Goal: Find contact information: Find contact information

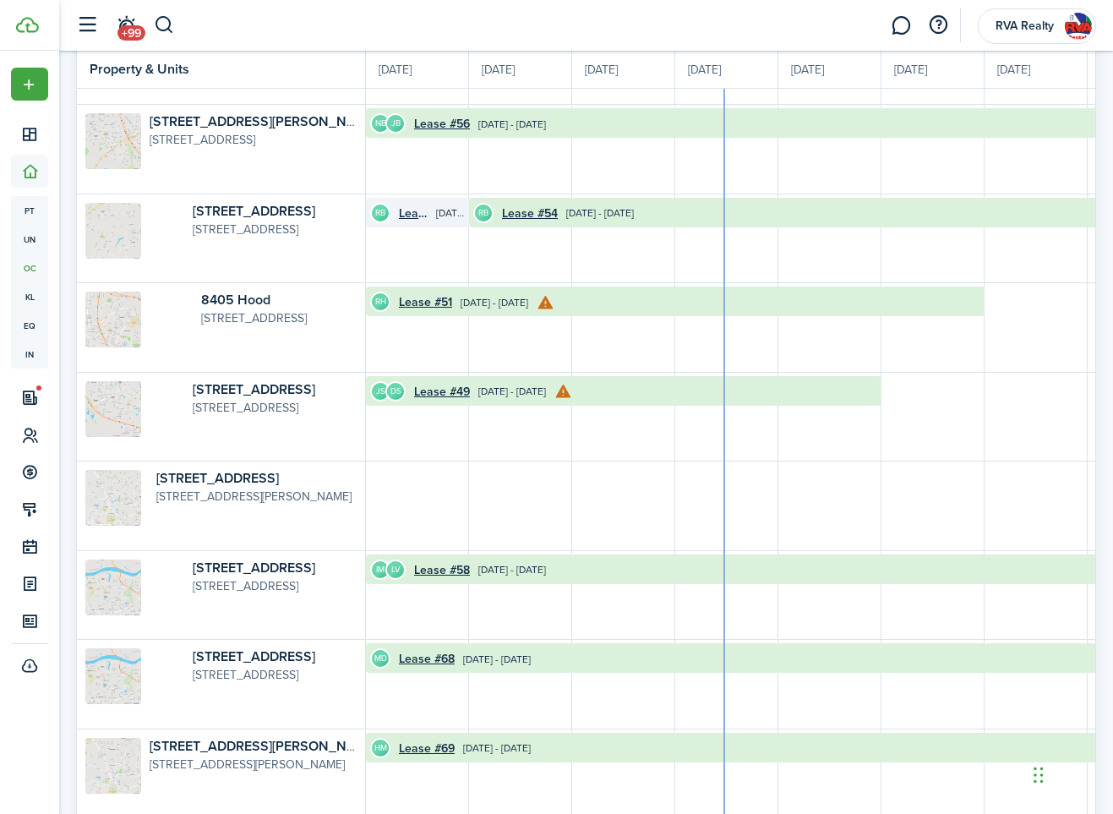
scroll to position [0, 309]
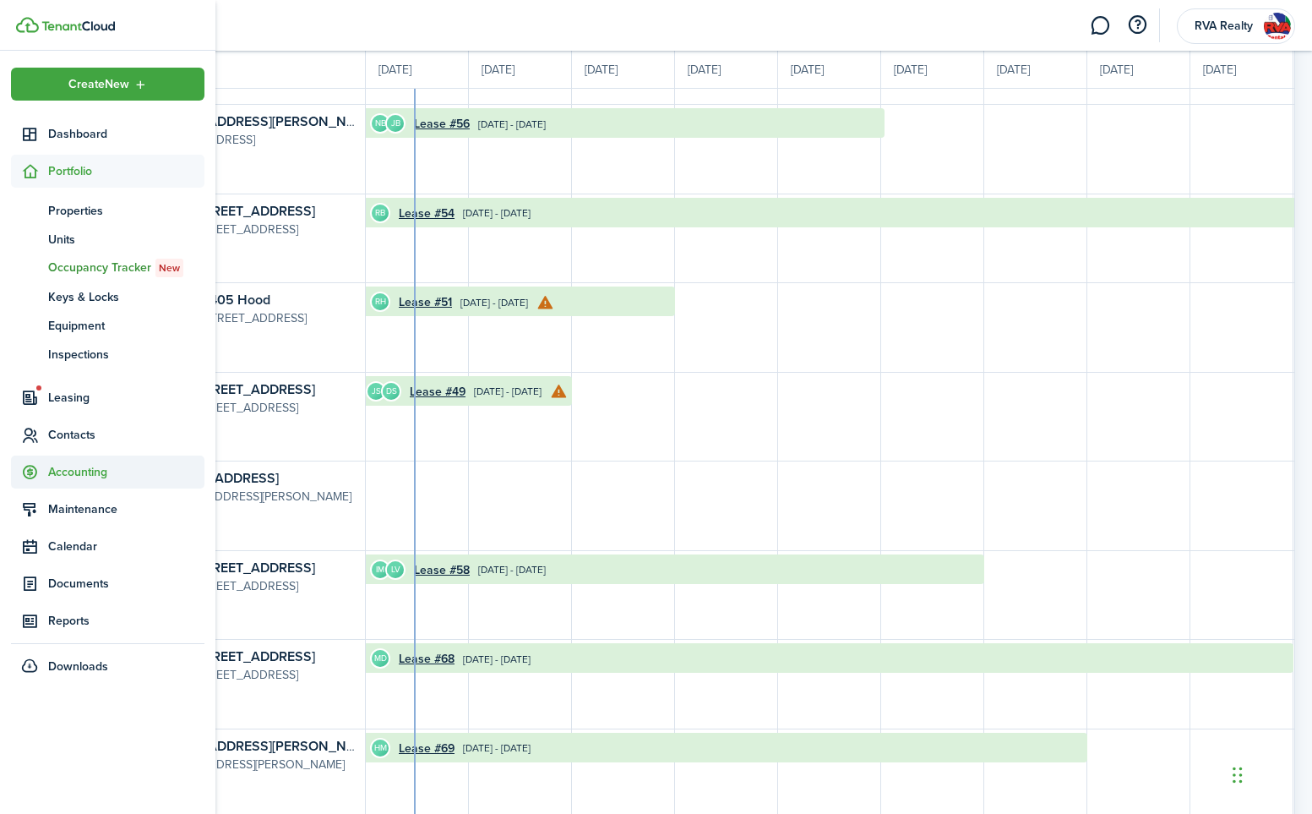
click at [68, 433] on span "Contacts" at bounding box center [126, 435] width 156 height 18
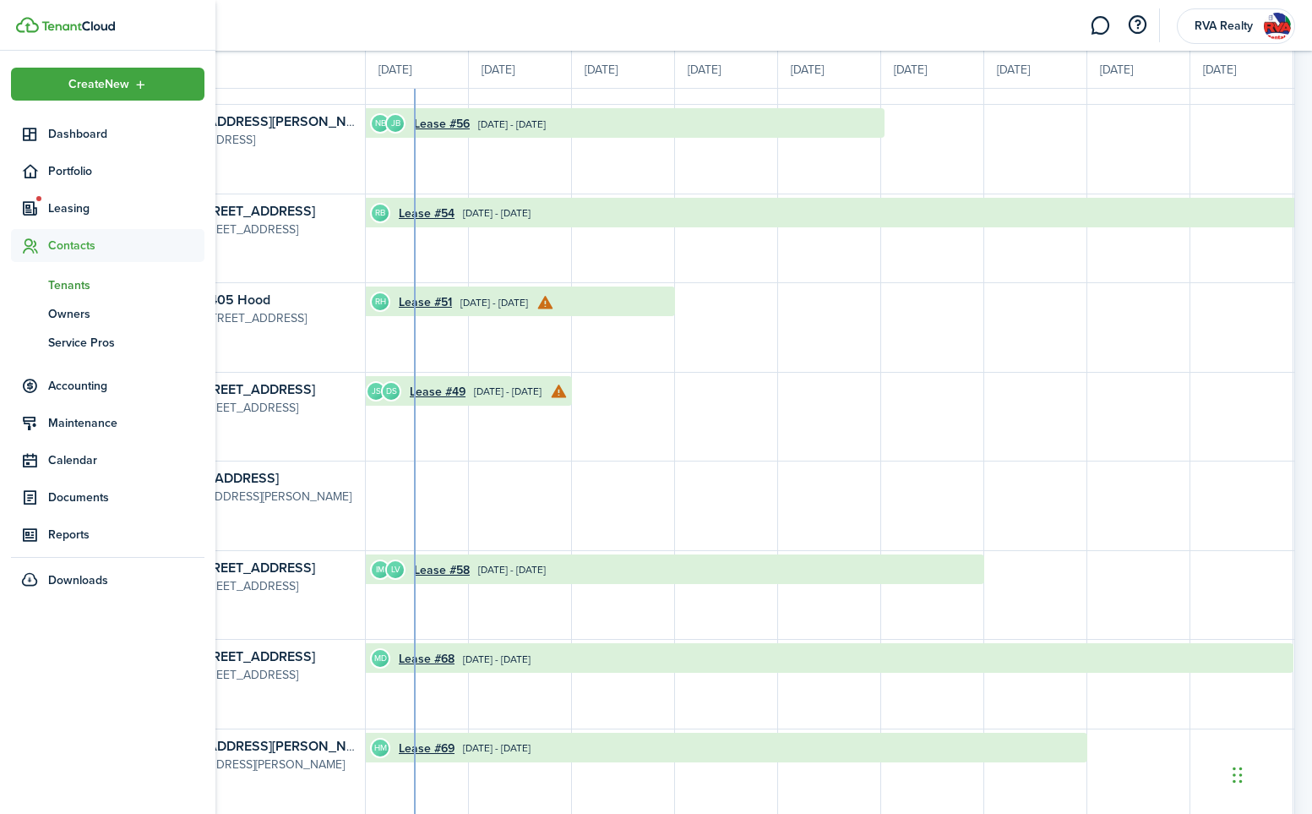
click at [79, 286] on span "Tenants" at bounding box center [126, 285] width 156 height 18
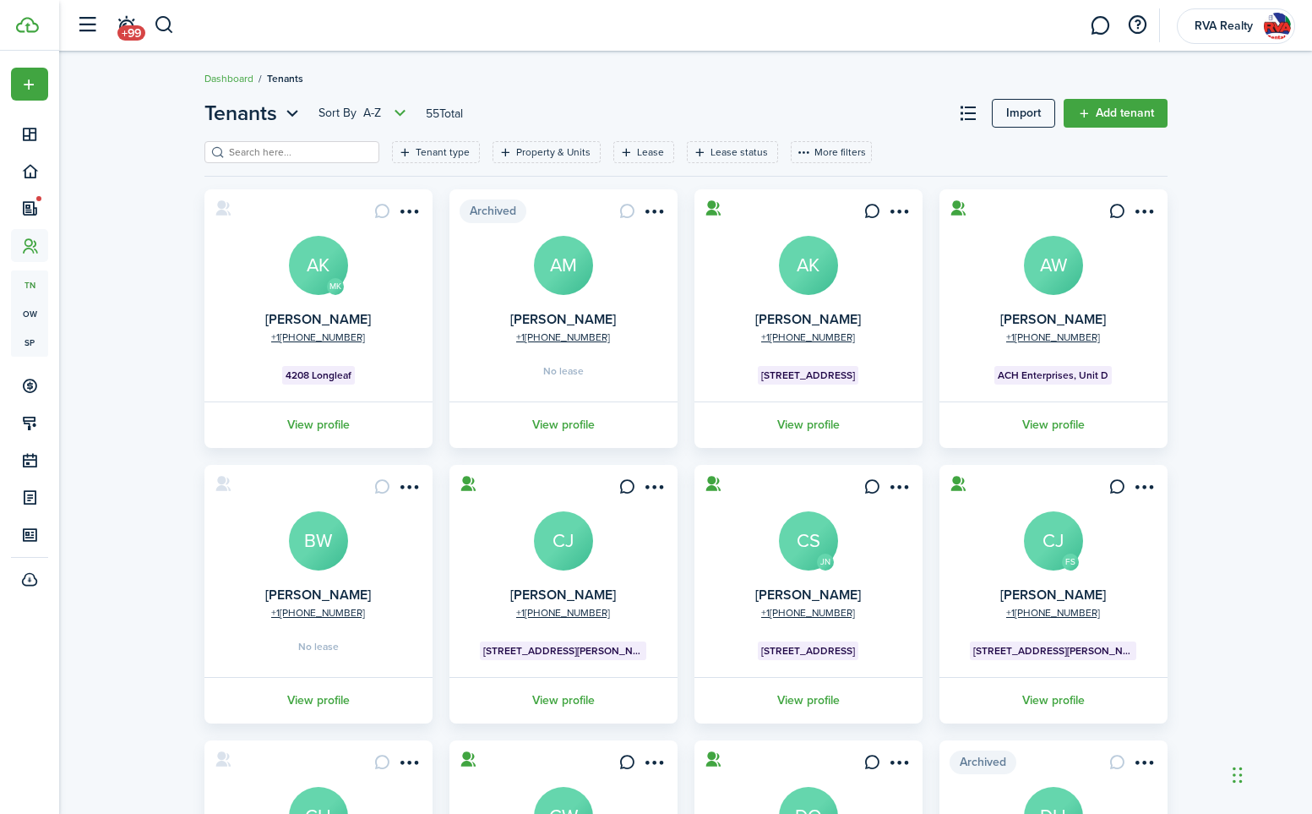
click at [281, 158] on input "search" at bounding box center [299, 153] width 149 height 16
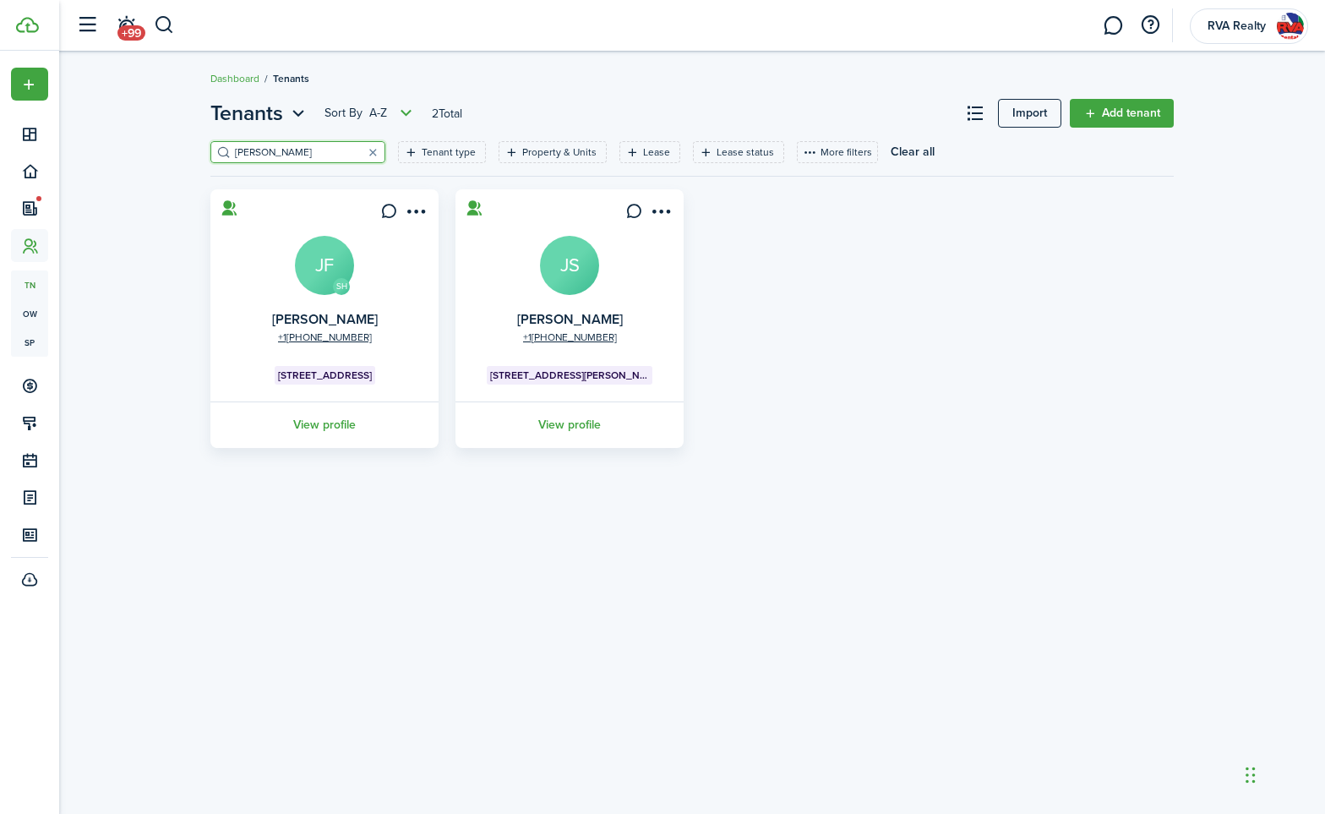
type input "[PERSON_NAME]"
click at [570, 276] on avatar-text "JS" at bounding box center [569, 265] width 59 height 59
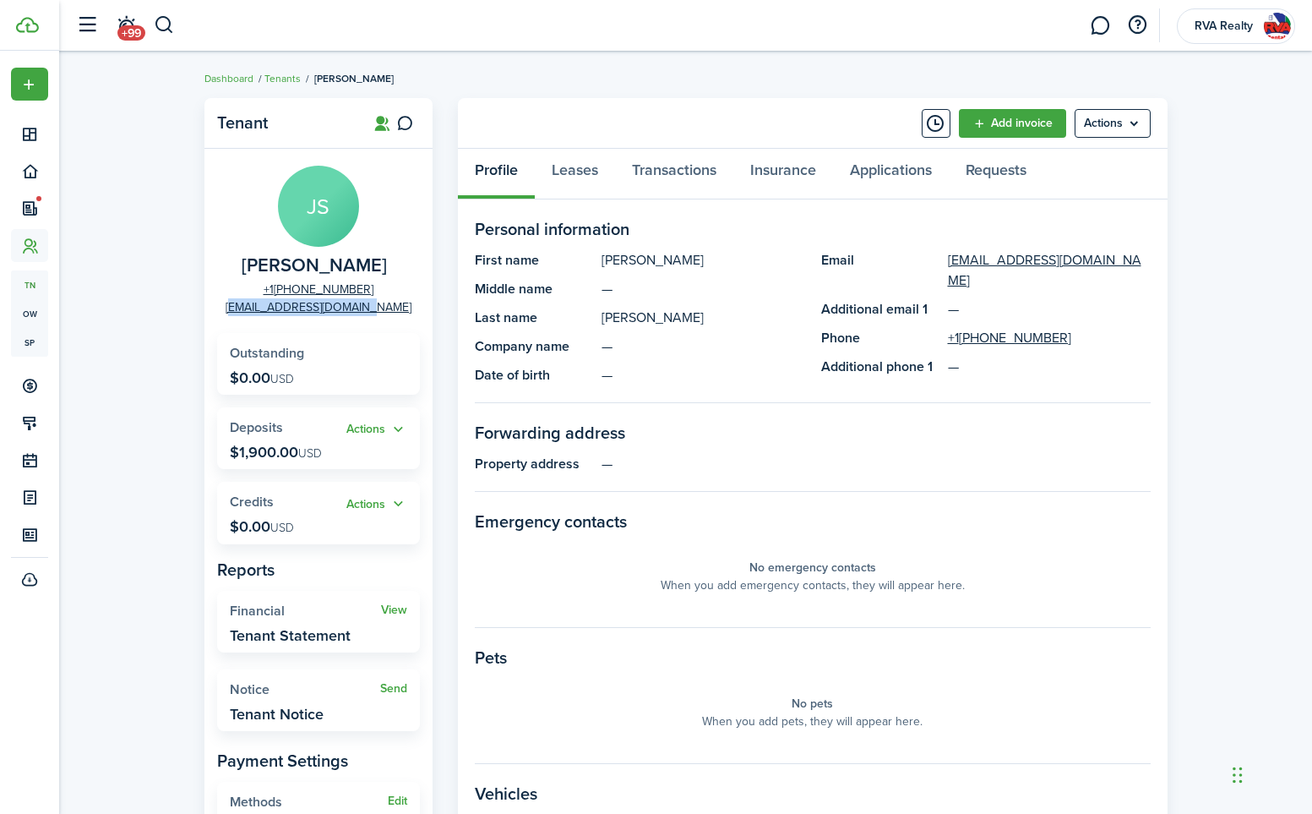
drag, startPoint x: 399, startPoint y: 311, endPoint x: 249, endPoint y: 315, distance: 149.6
click at [249, 315] on panel-main-group "JS [PERSON_NAME] [PHONE_NUMBER] [EMAIL_ADDRESS][DOMAIN_NAME]" at bounding box center [318, 241] width 203 height 150
copy link "[EMAIL_ADDRESS][DOMAIN_NAME]"
click at [407, 121] on icon at bounding box center [405, 123] width 18 height 17
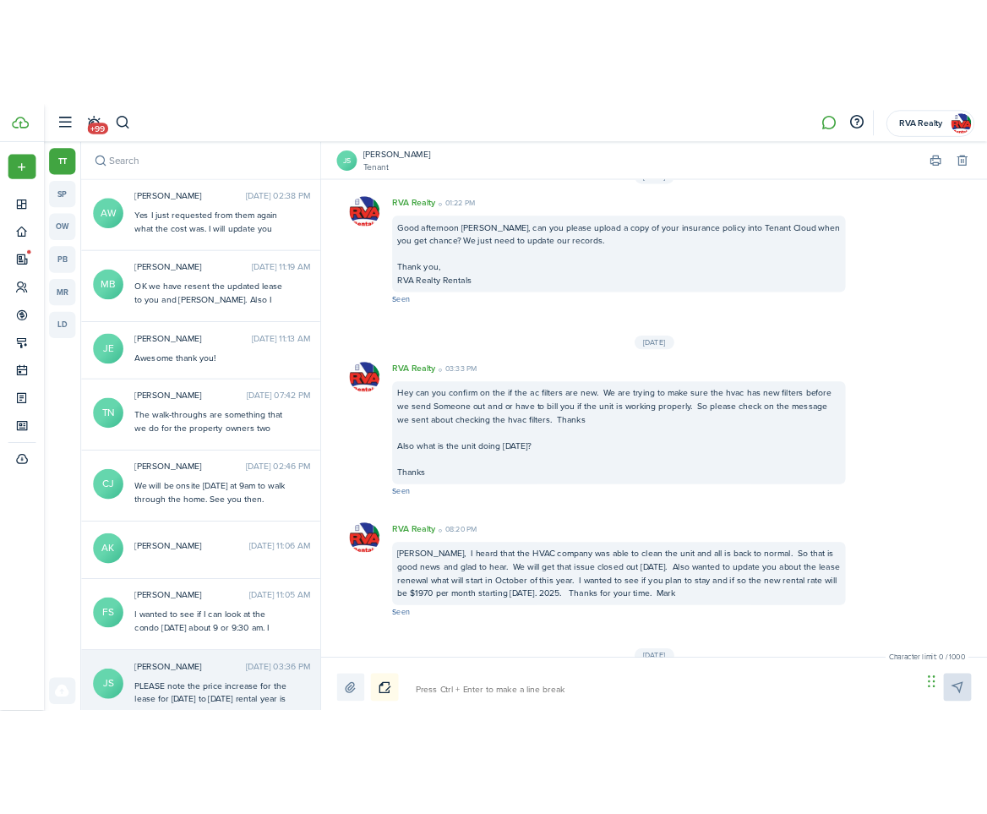
scroll to position [760, 0]
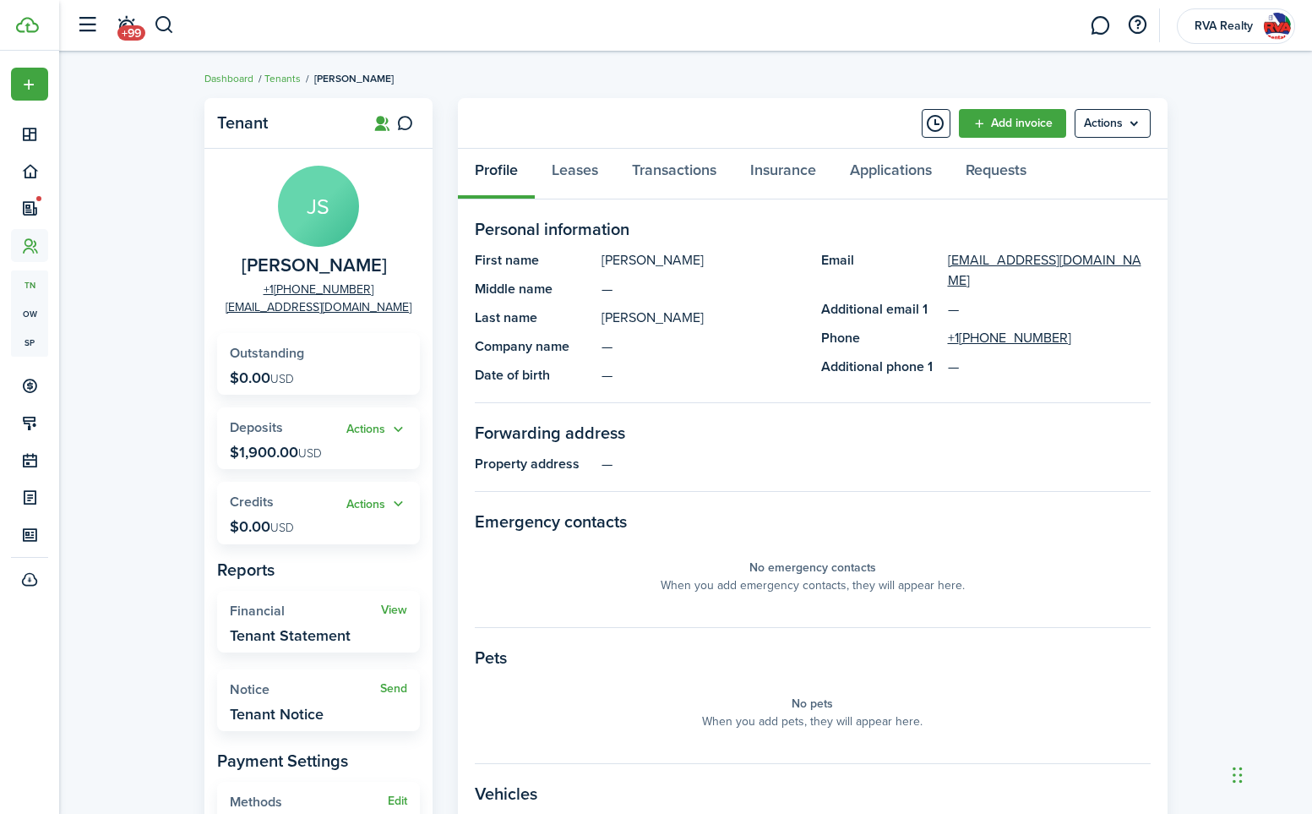
click at [705, 56] on breadcrumb "Dashboard Tenants [PERSON_NAME]" at bounding box center [686, 70] width 963 height 39
click at [287, 79] on link "Tenants" at bounding box center [283, 78] width 36 height 15
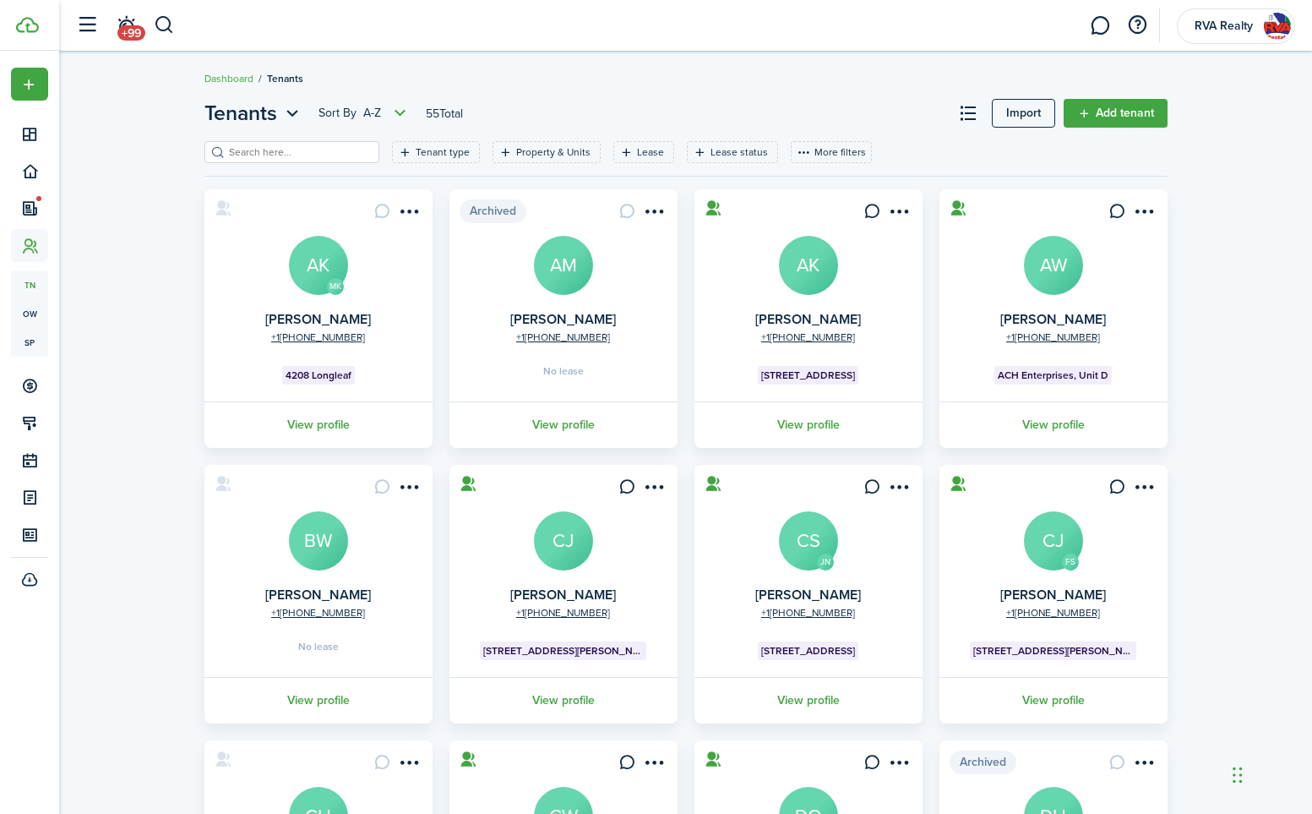
click at [510, 52] on breadcrumb "Dashboard Tenants" at bounding box center [686, 70] width 963 height 39
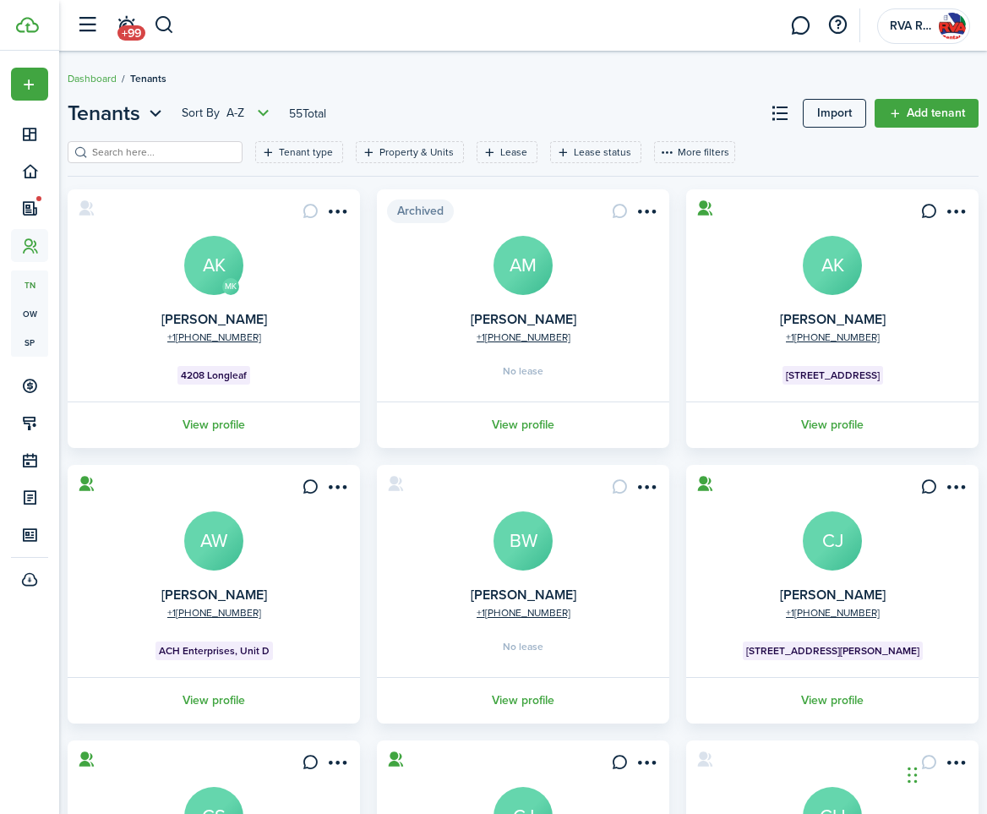
click at [216, 278] on avatar-text "AK" at bounding box center [213, 265] width 59 height 59
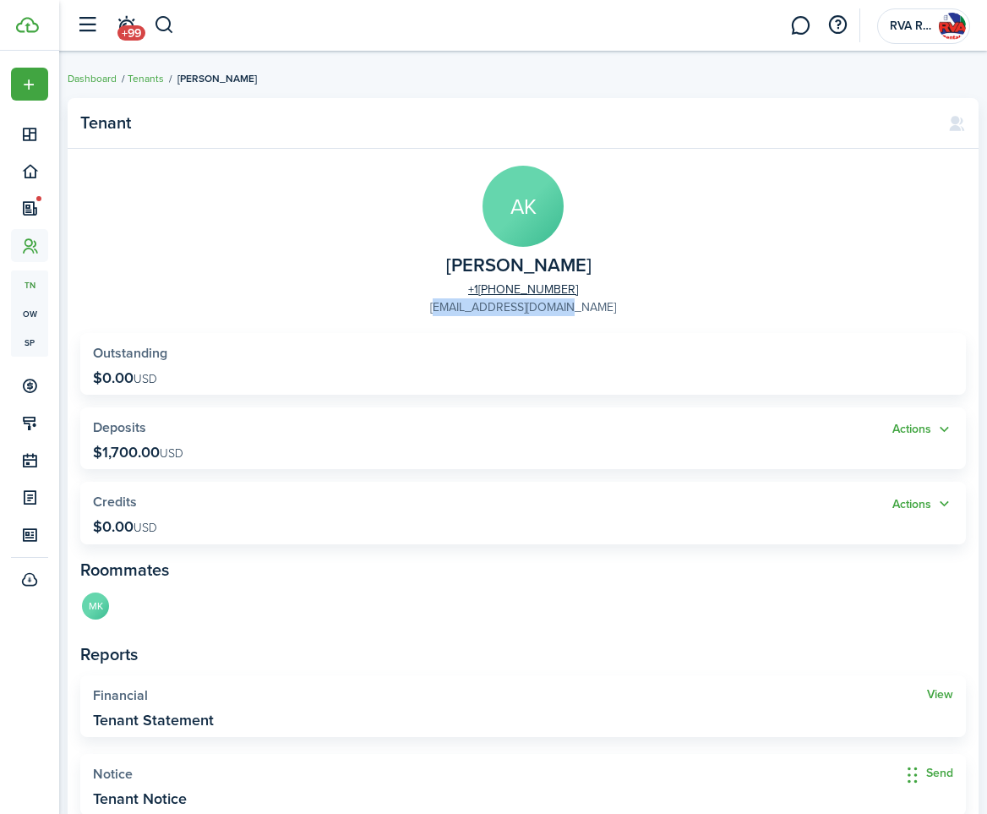
drag, startPoint x: 605, startPoint y: 310, endPoint x: 464, endPoint y: 314, distance: 141.2
click at [464, 314] on panel-main-group "AK [PERSON_NAME] [PHONE_NUMBER] [EMAIL_ADDRESS][DOMAIN_NAME]" at bounding box center [523, 241] width 886 height 150
copy link "[EMAIL_ADDRESS][DOMAIN_NAME]"
click at [630, 279] on panel-main-group "AK [PERSON_NAME] [PHONE_NUMBER] [EMAIL_ADDRESS][DOMAIN_NAME]" at bounding box center [523, 241] width 886 height 150
drag, startPoint x: 467, startPoint y: 288, endPoint x: 554, endPoint y: 289, distance: 86.2
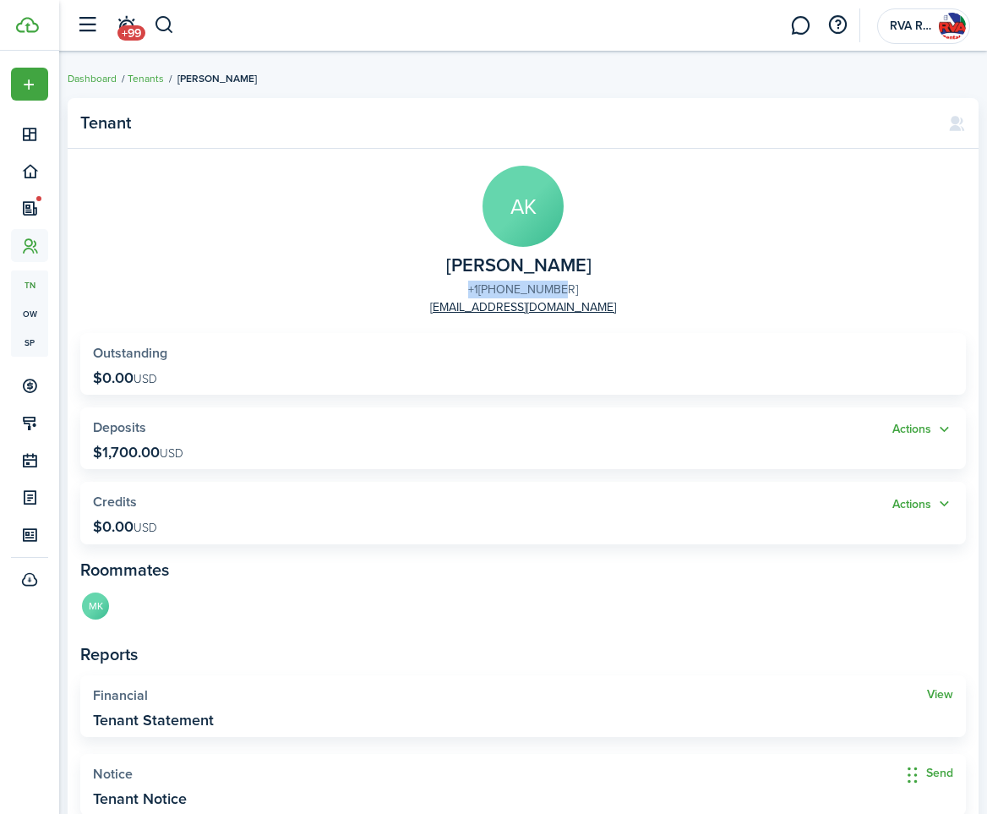
click at [554, 289] on panel-main-group "AK [PERSON_NAME] [PHONE_NUMBER] [EMAIL_ADDRESS][DOMAIN_NAME]" at bounding box center [523, 241] width 886 height 150
copy link "[PHONE_NUMBER]"
click at [222, 280] on panel-main-group "AK [PERSON_NAME] [PHONE_NUMBER] [EMAIL_ADDRESS][DOMAIN_NAME]" at bounding box center [523, 241] width 886 height 150
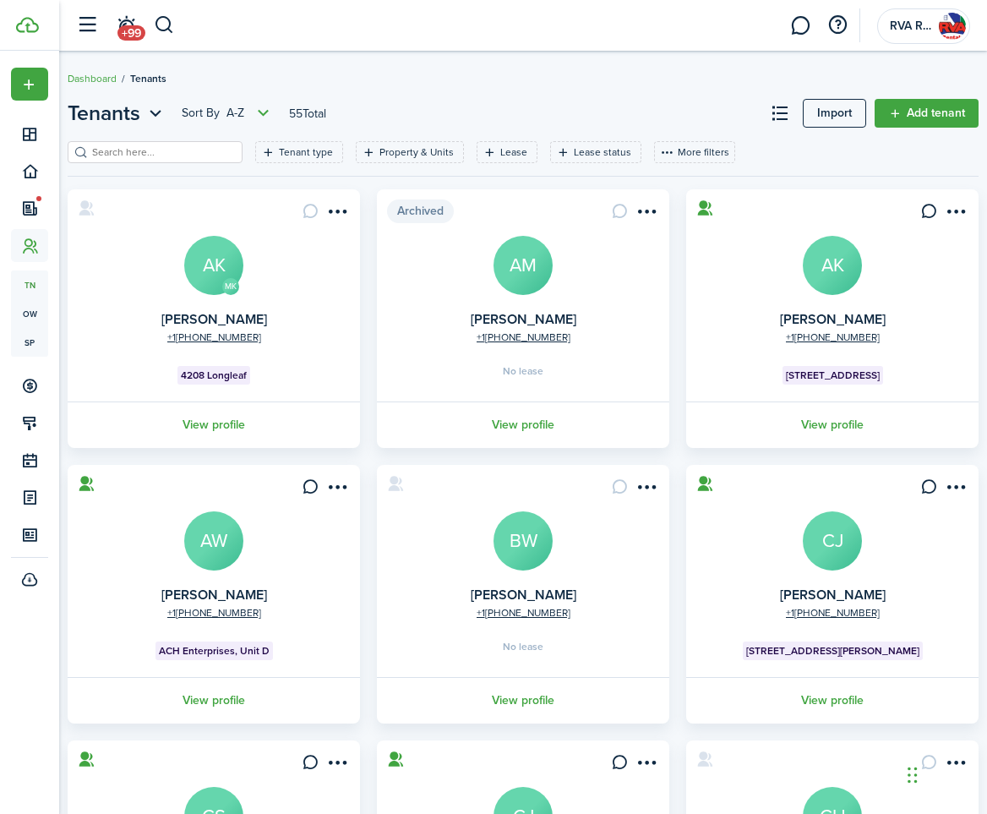
click at [821, 267] on avatar-text "AK" at bounding box center [832, 265] width 59 height 59
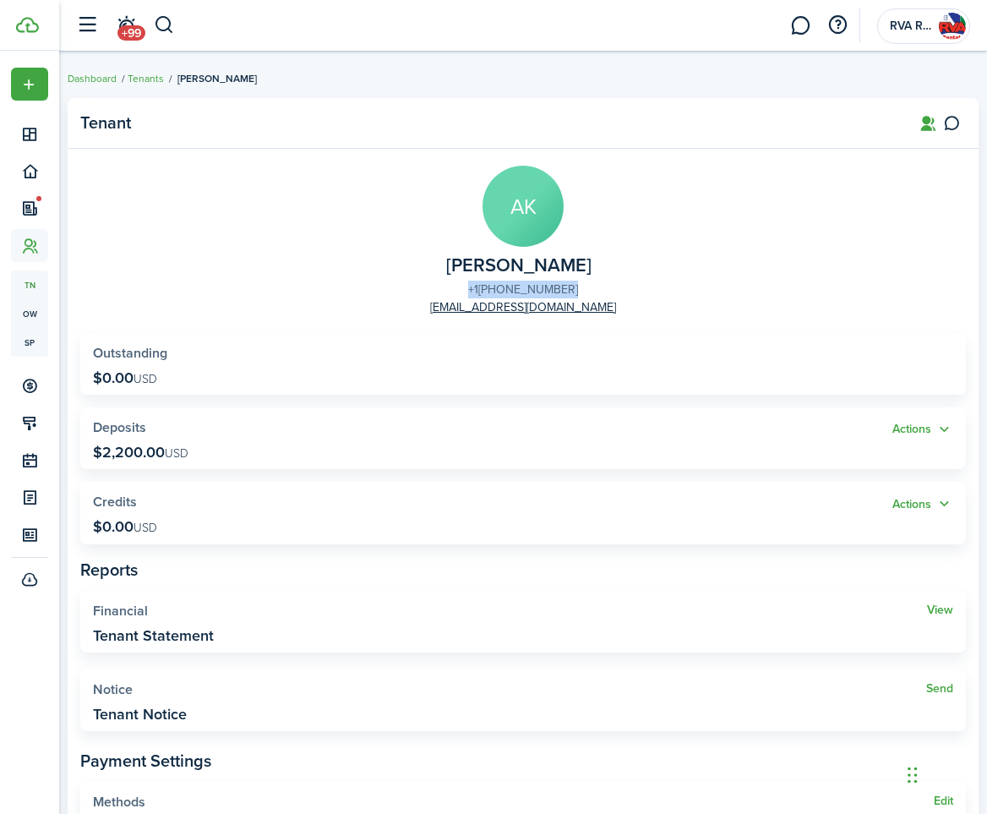
drag, startPoint x: 465, startPoint y: 286, endPoint x: 562, endPoint y: 290, distance: 97.2
click at [562, 290] on panel-main-group "AK [PERSON_NAME] [PHONE_NUMBER] [EMAIL_ADDRESS][DOMAIN_NAME]" at bounding box center [523, 241] width 886 height 150
copy link "[PHONE_NUMBER]"
drag, startPoint x: 228, startPoint y: 244, endPoint x: 251, endPoint y: 251, distance: 23.8
click at [228, 244] on panel-main-group "AK [PERSON_NAME] [PHONE_NUMBER] [EMAIL_ADDRESS][DOMAIN_NAME]" at bounding box center [523, 241] width 886 height 150
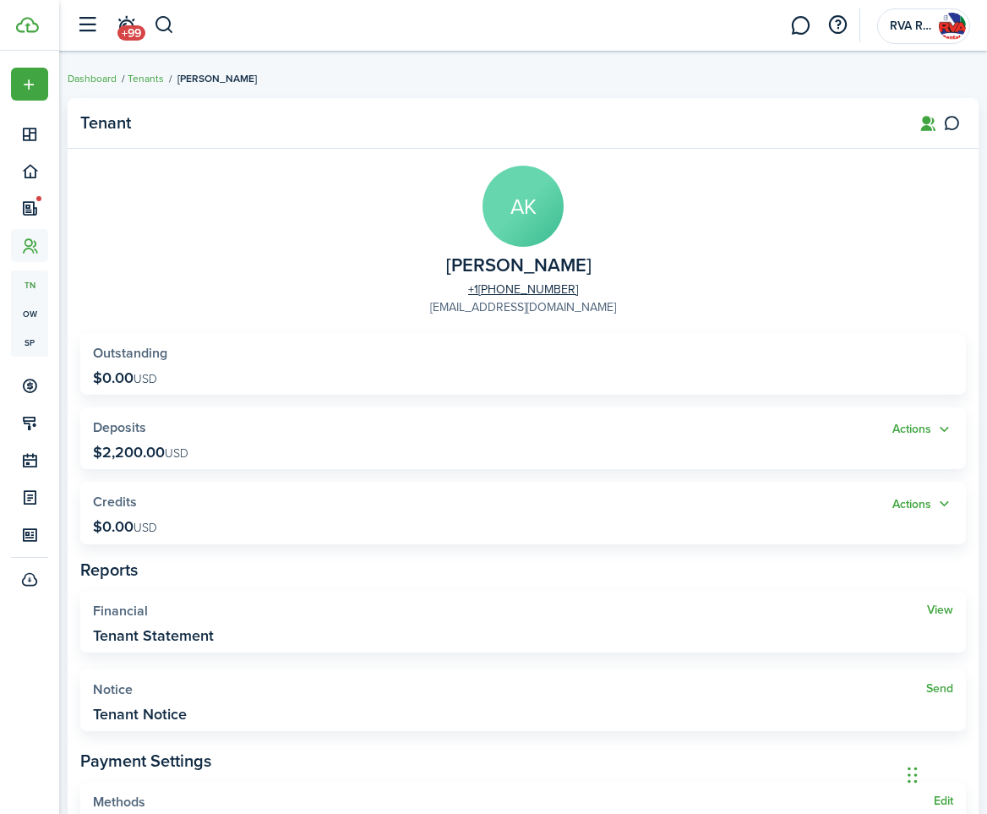
drag, startPoint x: 641, startPoint y: 307, endPoint x: 481, endPoint y: 315, distance: 160.8
click at [481, 315] on panel-main-group "AK [PERSON_NAME] [PHONE_NUMBER] [EMAIL_ADDRESS][DOMAIN_NAME]" at bounding box center [523, 241] width 886 height 150
click at [406, 336] on widget-stats "Outstanding $0.00 USD" at bounding box center [523, 364] width 886 height 62
drag, startPoint x: 571, startPoint y: 314, endPoint x: 451, endPoint y: 318, distance: 120.1
click at [451, 318] on panel-main-body "AK [PERSON_NAME] [PHONE_NUMBER] [EMAIL_ADDRESS][DOMAIN_NAME] Outstanding $0.00 …" at bounding box center [523, 545] width 911 height 792
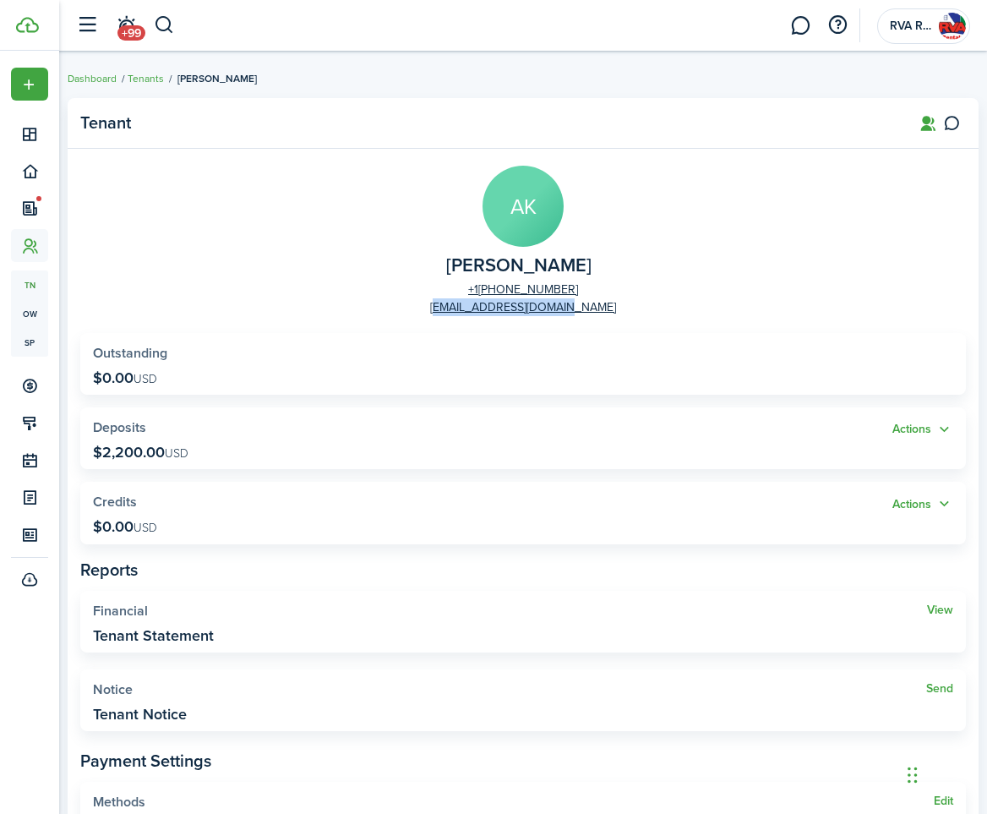
copy link "[EMAIL_ADDRESS][DOMAIN_NAME]"
click at [222, 257] on panel-main-group "AK [PERSON_NAME] [PHONE_NUMBER] [EMAIL_ADDRESS][DOMAIN_NAME]" at bounding box center [523, 241] width 886 height 150
drag, startPoint x: 614, startPoint y: 315, endPoint x: 443, endPoint y: 308, distance: 170.9
click at [443, 308] on panel-main-group "AK [PERSON_NAME] [PHONE_NUMBER] [EMAIL_ADDRESS][DOMAIN_NAME]" at bounding box center [523, 241] width 886 height 150
copy link "[EMAIL_ADDRESS][DOMAIN_NAME]"
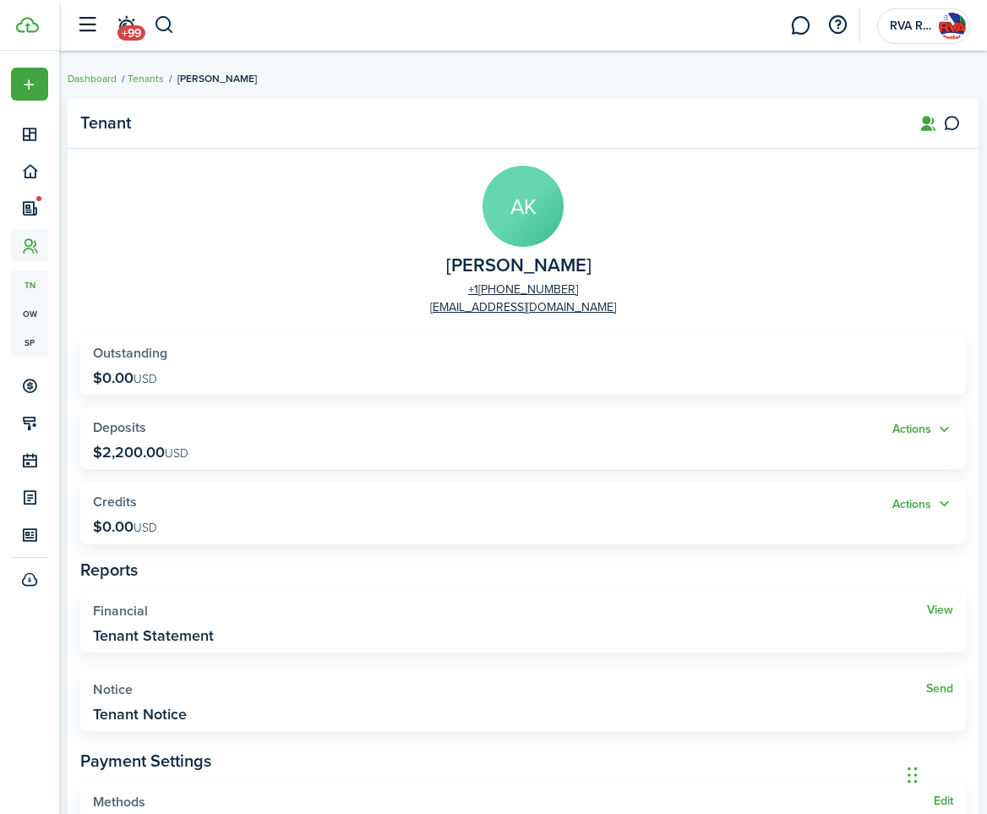
click at [183, 241] on panel-main-group "AK [PERSON_NAME] [PHONE_NUMBER] [EMAIL_ADDRESS][DOMAIN_NAME]" at bounding box center [523, 241] width 886 height 150
drag, startPoint x: 456, startPoint y: 288, endPoint x: 485, endPoint y: 284, distance: 29.9
click at [485, 284] on panel-main-group "AK [PERSON_NAME] [PHONE_NUMBER] [EMAIL_ADDRESS][DOMAIN_NAME]" at bounding box center [523, 241] width 886 height 150
copy hm-ph "[PHONE_NUMBER]"
click at [156, 82] on link "Tenants" at bounding box center [146, 78] width 36 height 15
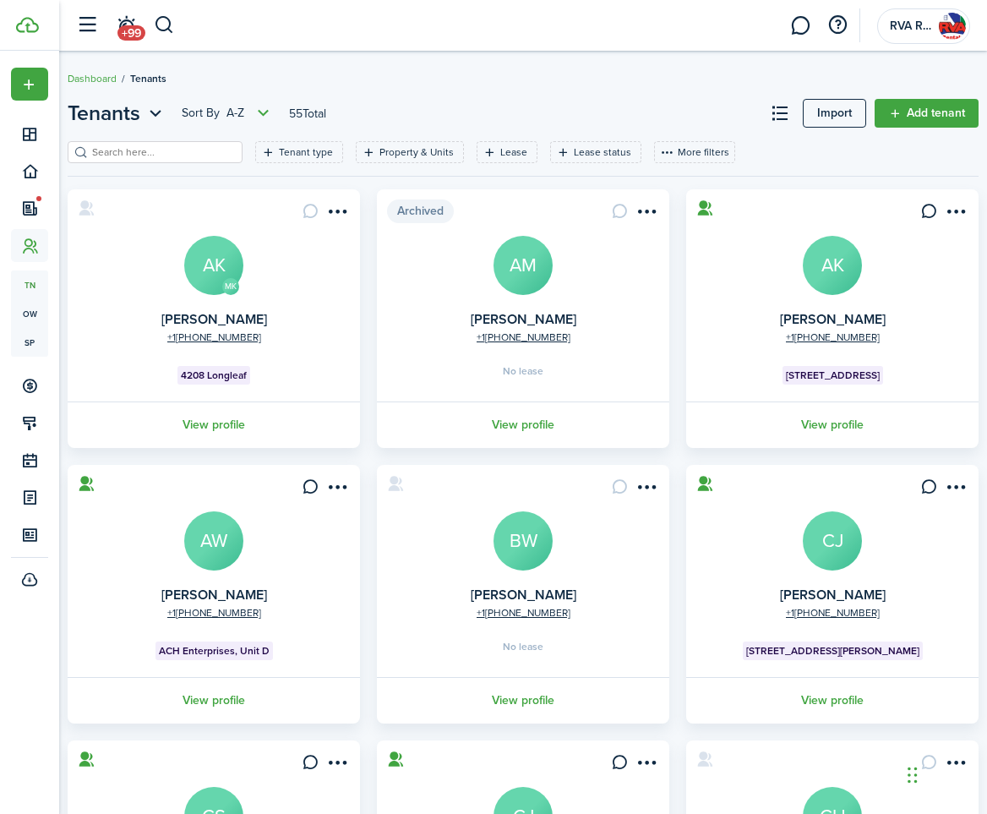
click at [526, 548] on avatar-text "BW" at bounding box center [523, 540] width 59 height 59
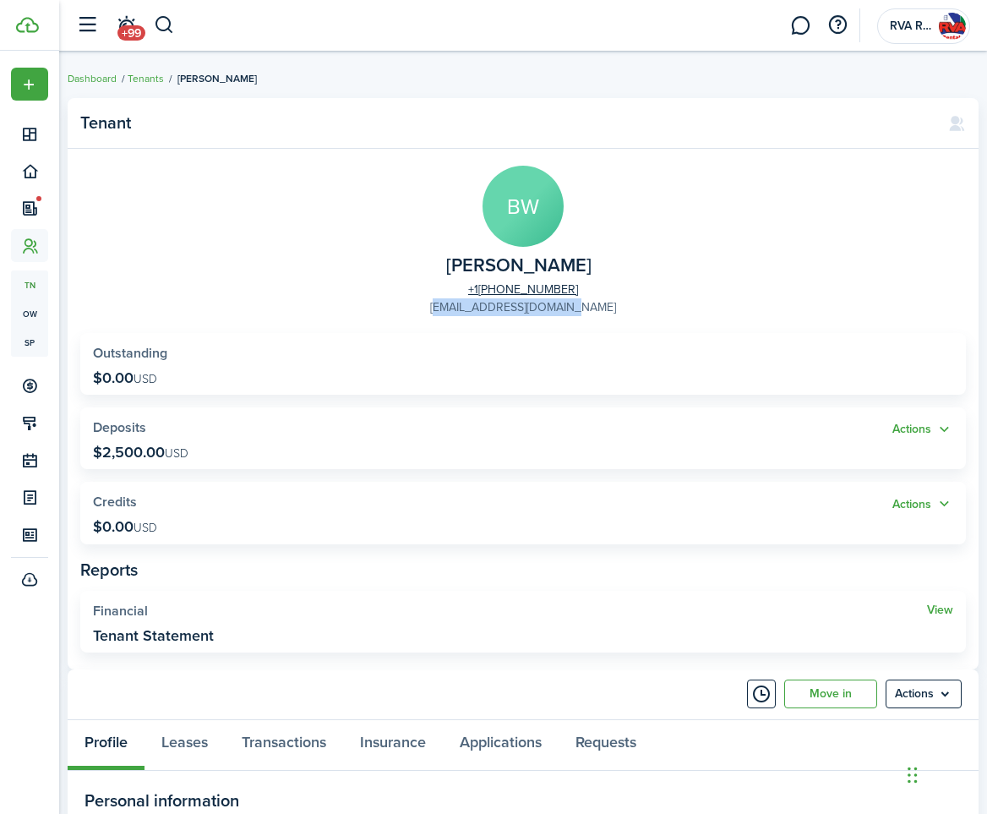
drag, startPoint x: 611, startPoint y: 309, endPoint x: 458, endPoint y: 310, distance: 153.0
click at [458, 310] on panel-main-group "BW [PERSON_NAME] [PHONE_NUMBER] [EMAIL_ADDRESS][DOMAIN_NAME]" at bounding box center [523, 241] width 886 height 150
copy link "[EMAIL_ADDRESS][DOMAIN_NAME]"
drag, startPoint x: 347, startPoint y: 353, endPoint x: 387, endPoint y: 340, distance: 42.0
click at [347, 353] on widget-stats-title "Outstanding" at bounding box center [523, 353] width 860 height 15
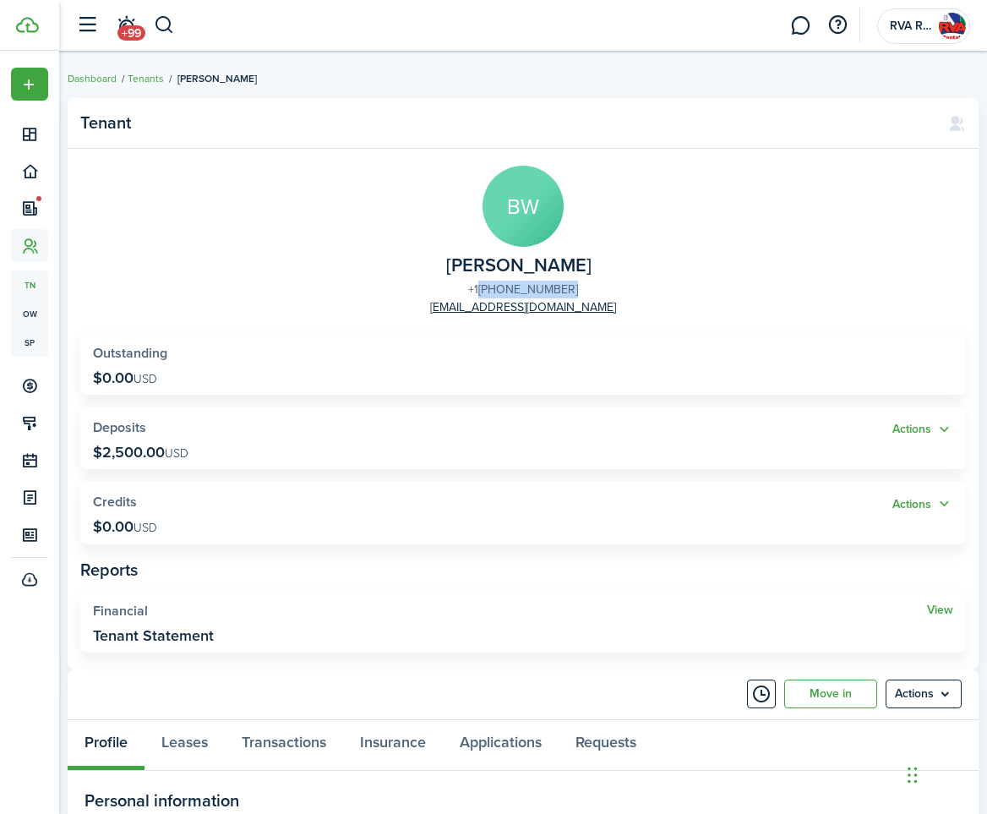
drag, startPoint x: 452, startPoint y: 283, endPoint x: 483, endPoint y: 287, distance: 31.6
click at [483, 287] on panel-main-group "BW [PERSON_NAME] [PHONE_NUMBER] [EMAIL_ADDRESS][DOMAIN_NAME]" at bounding box center [523, 241] width 886 height 150
copy hm-ph "[PHONE_NUMBER]"
drag, startPoint x: 336, startPoint y: 277, endPoint x: 221, endPoint y: 170, distance: 157.3
click at [336, 277] on panel-main-group "BW [PERSON_NAME] [PHONE_NUMBER] [EMAIL_ADDRESS][DOMAIN_NAME]" at bounding box center [523, 241] width 886 height 150
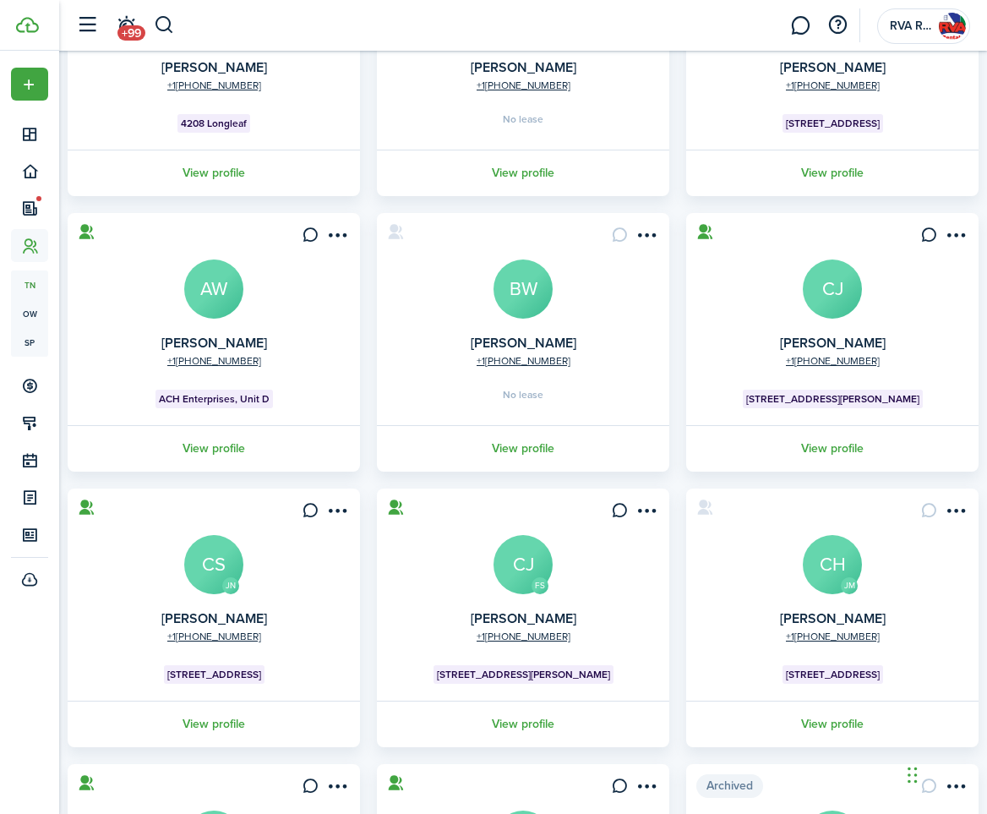
scroll to position [254, 0]
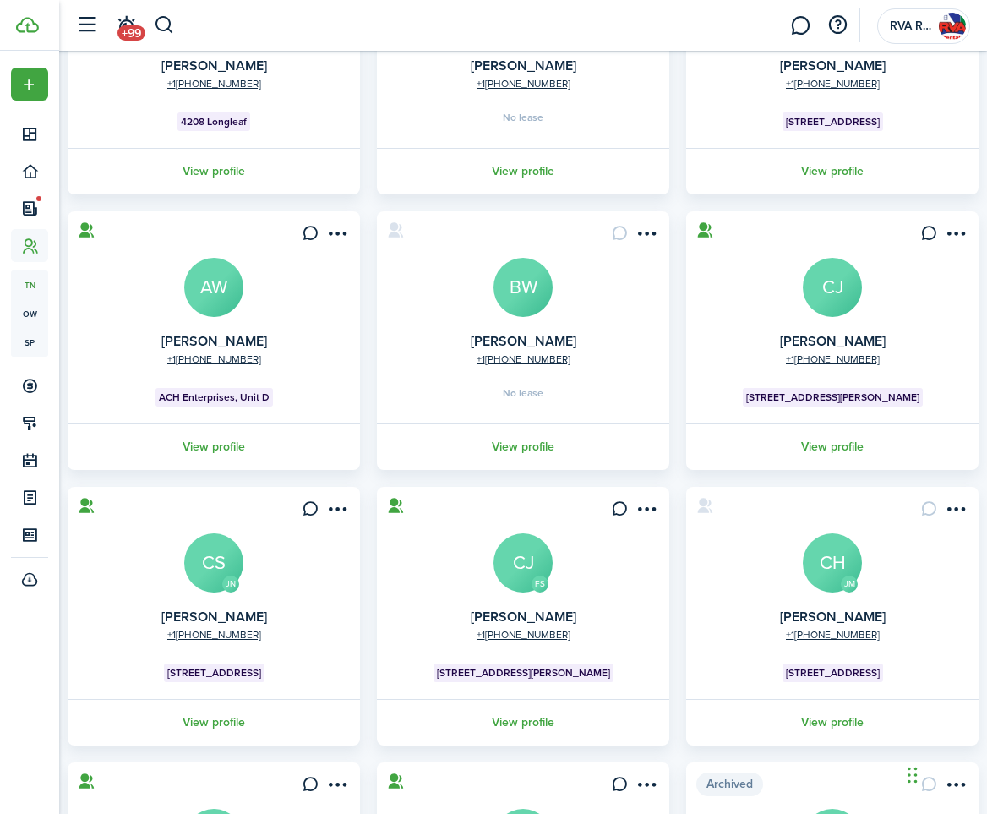
click at [838, 299] on avatar-text "CJ" at bounding box center [832, 287] width 59 height 59
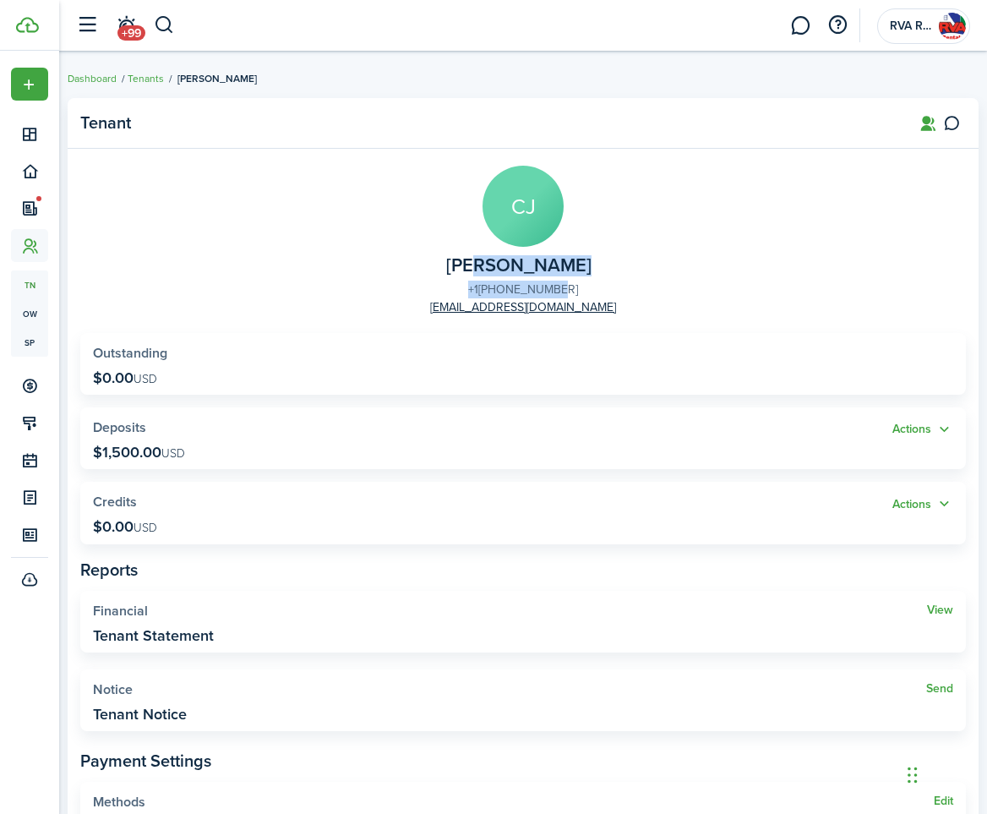
drag, startPoint x: 503, startPoint y: 283, endPoint x: 554, endPoint y: 288, distance: 51.8
click at [554, 288] on panel-main-group "[PERSON_NAME] Canyel [PERSON_NAME] [PHONE_NUMBER] [EMAIL_ADDRESS][DOMAIN_NAME]" at bounding box center [523, 241] width 886 height 150
click at [534, 288] on hm-ph "[PHONE_NUMBER]" at bounding box center [528, 290] width 100 height 18
click at [652, 265] on panel-main-group "[PERSON_NAME] Canyel [PERSON_NAME] [PHONE_NUMBER] [EMAIL_ADDRESS][DOMAIN_NAME]" at bounding box center [523, 241] width 886 height 150
click at [451, 302] on panel-main-group "[PERSON_NAME] Canyel [PERSON_NAME] [PHONE_NUMBER] [EMAIL_ADDRESS][DOMAIN_NAME]" at bounding box center [523, 241] width 886 height 150
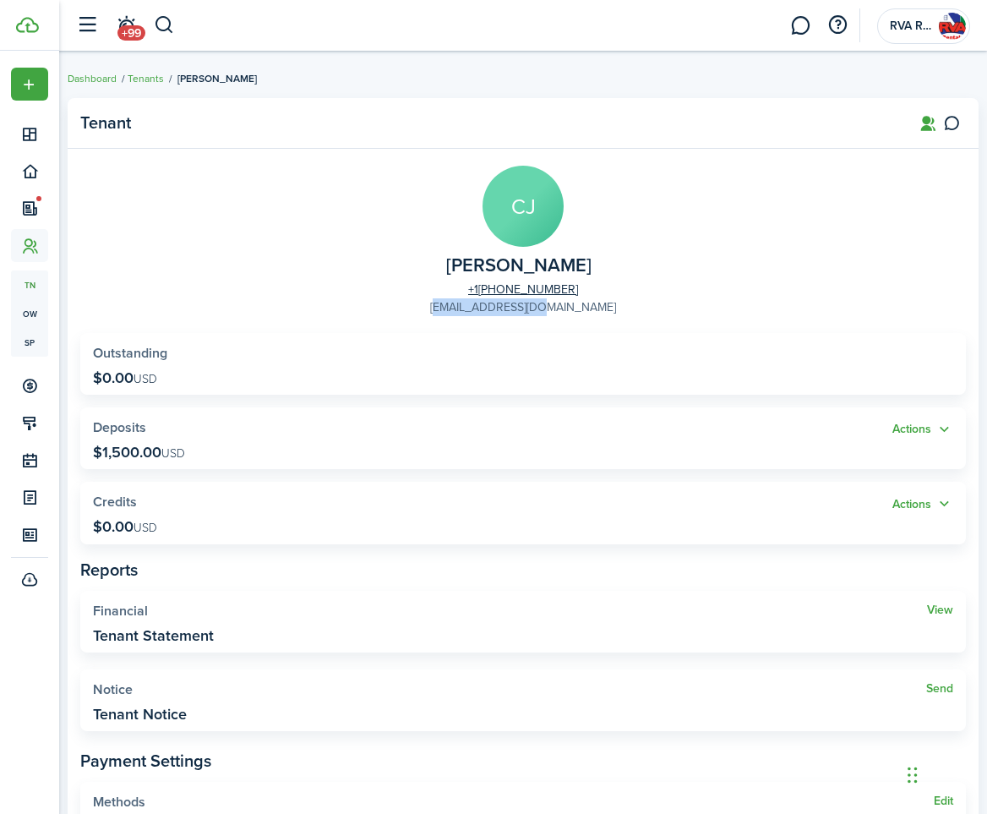
drag, startPoint x: 452, startPoint y: 304, endPoint x: 573, endPoint y: 306, distance: 120.9
click at [573, 306] on panel-main-group "[PERSON_NAME] Canyel [PERSON_NAME] [PHONE_NUMBER] [EMAIL_ADDRESS][DOMAIN_NAME]" at bounding box center [523, 241] width 886 height 150
copy link "[EMAIL_ADDRESS][DOMAIN_NAME]"
click at [439, 347] on widget-stats-title "Outstanding" at bounding box center [523, 353] width 860 height 15
drag, startPoint x: 445, startPoint y: 289, endPoint x: 516, endPoint y: 286, distance: 71.0
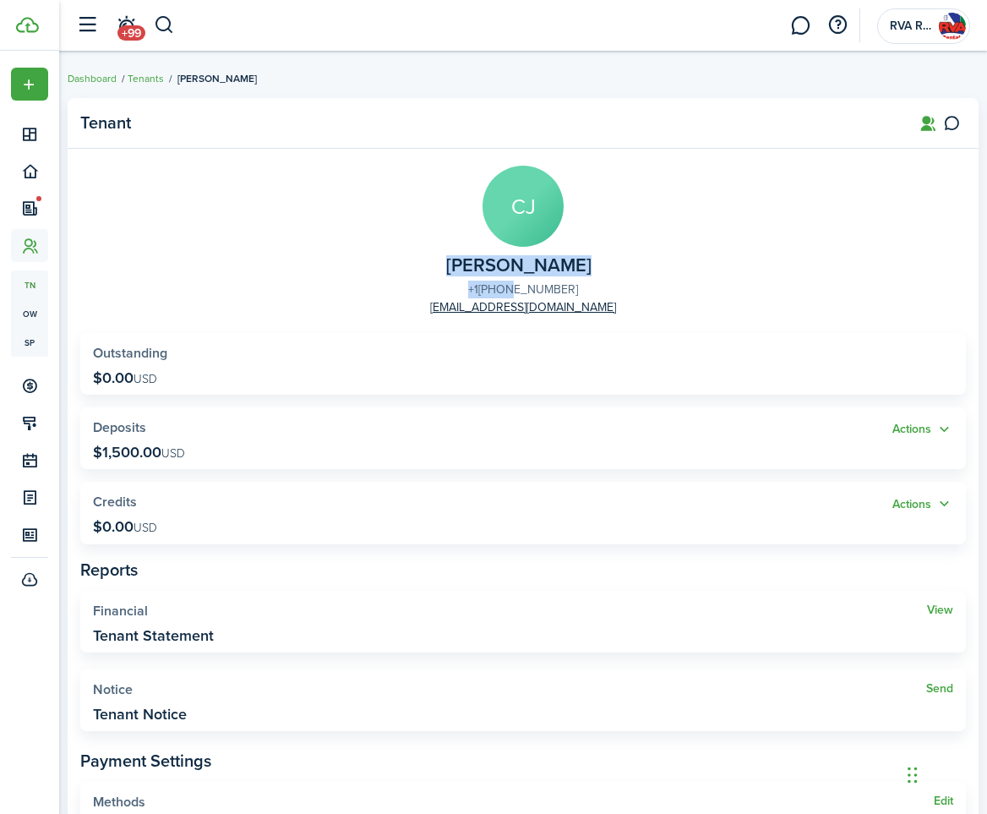
click at [516, 286] on panel-main-group "[PERSON_NAME] Canyel [PERSON_NAME] [PHONE_NUMBER] [EMAIL_ADDRESS][DOMAIN_NAME]" at bounding box center [523, 241] width 886 height 150
click at [451, 289] on panel-main-group "[PERSON_NAME] Canyel [PERSON_NAME] [PHONE_NUMBER] [EMAIL_ADDRESS][DOMAIN_NAME]" at bounding box center [523, 241] width 886 height 150
drag, startPoint x: 462, startPoint y: 290, endPoint x: 556, endPoint y: 292, distance: 93.8
click at [556, 292] on panel-main-group "[PERSON_NAME] Canyel [PERSON_NAME] [PHONE_NUMBER] [EMAIL_ADDRESS][DOMAIN_NAME]" at bounding box center [523, 241] width 886 height 150
click at [247, 231] on panel-main-group "[PERSON_NAME] Canyel [PERSON_NAME] [PHONE_NUMBER] [EMAIL_ADDRESS][DOMAIN_NAME]" at bounding box center [523, 241] width 886 height 150
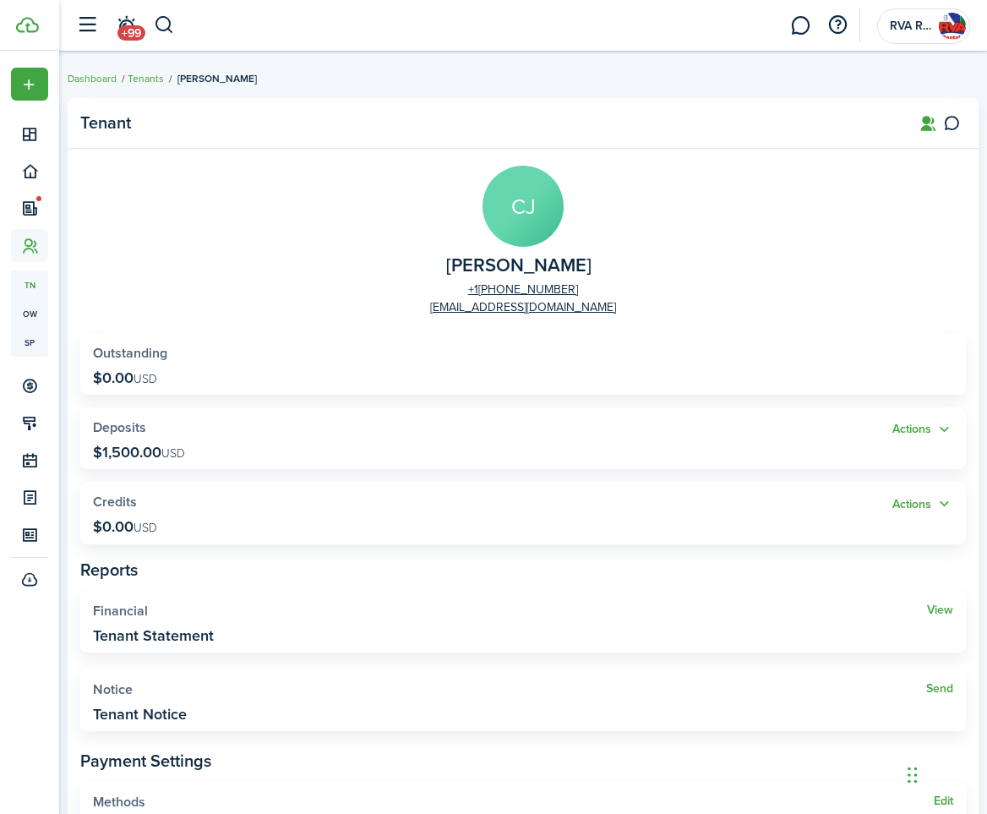
click at [973, 120] on panel-main-header "Tenant" at bounding box center [523, 123] width 911 height 51
click at [947, 127] on icon at bounding box center [952, 123] width 18 height 17
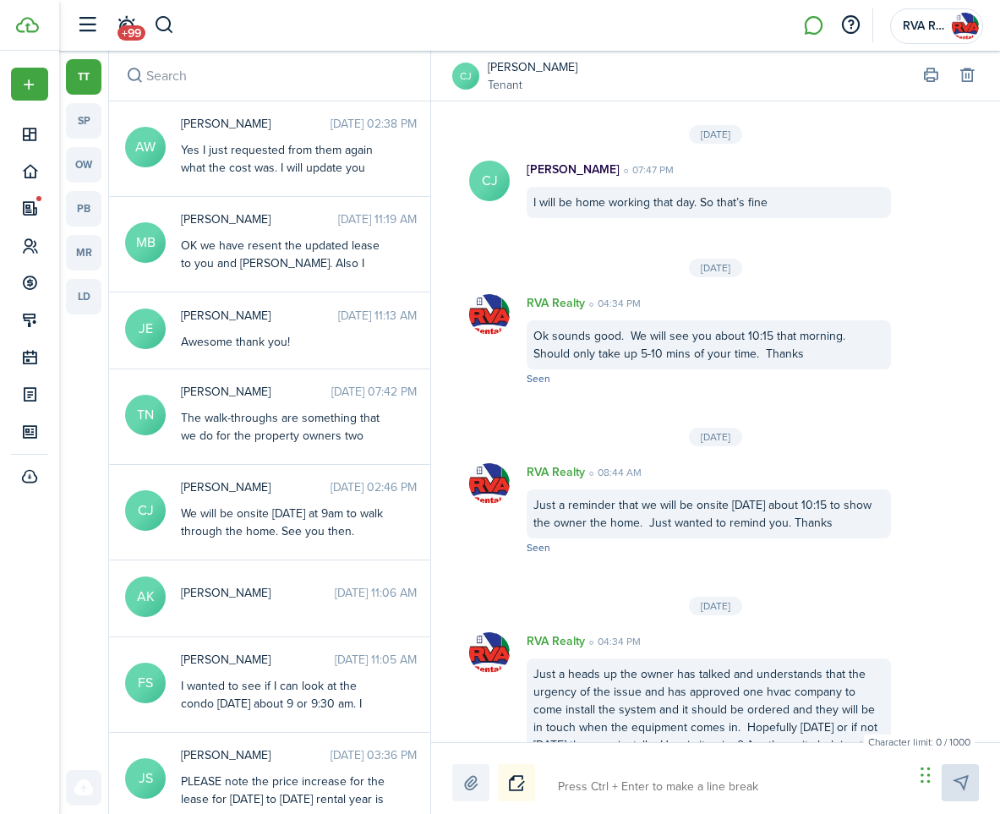
scroll to position [2350, 0]
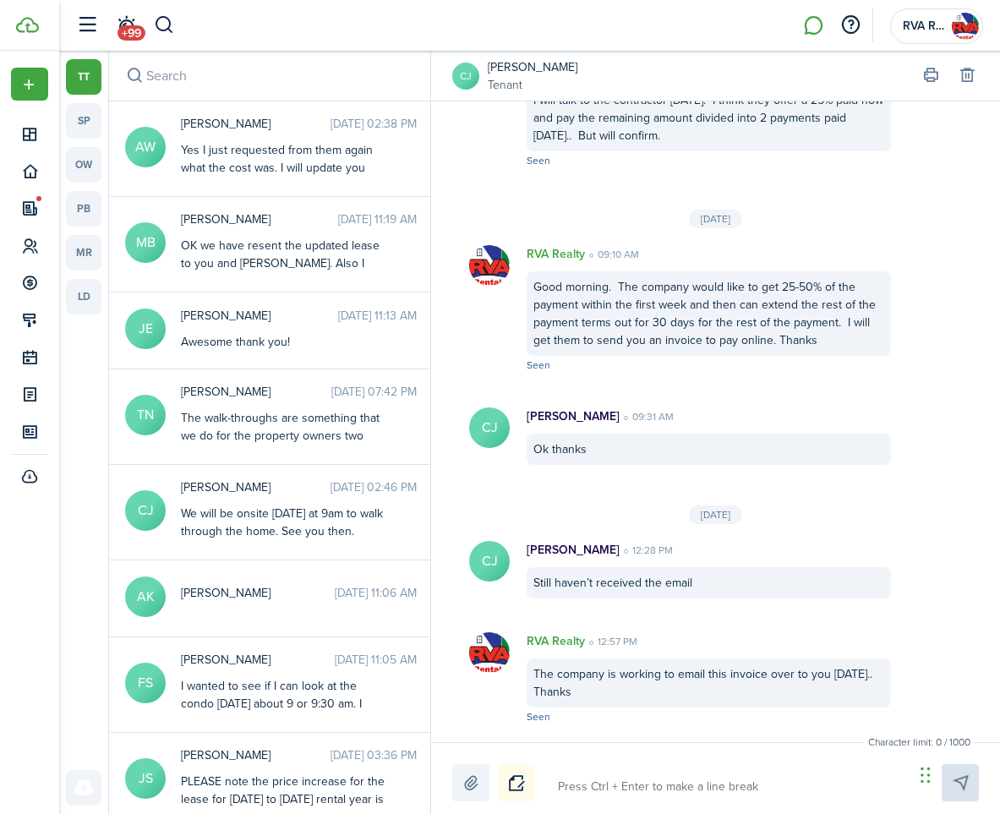
click at [612, 791] on textarea at bounding box center [730, 786] width 356 height 29
type textarea "z"
type textarea "J"
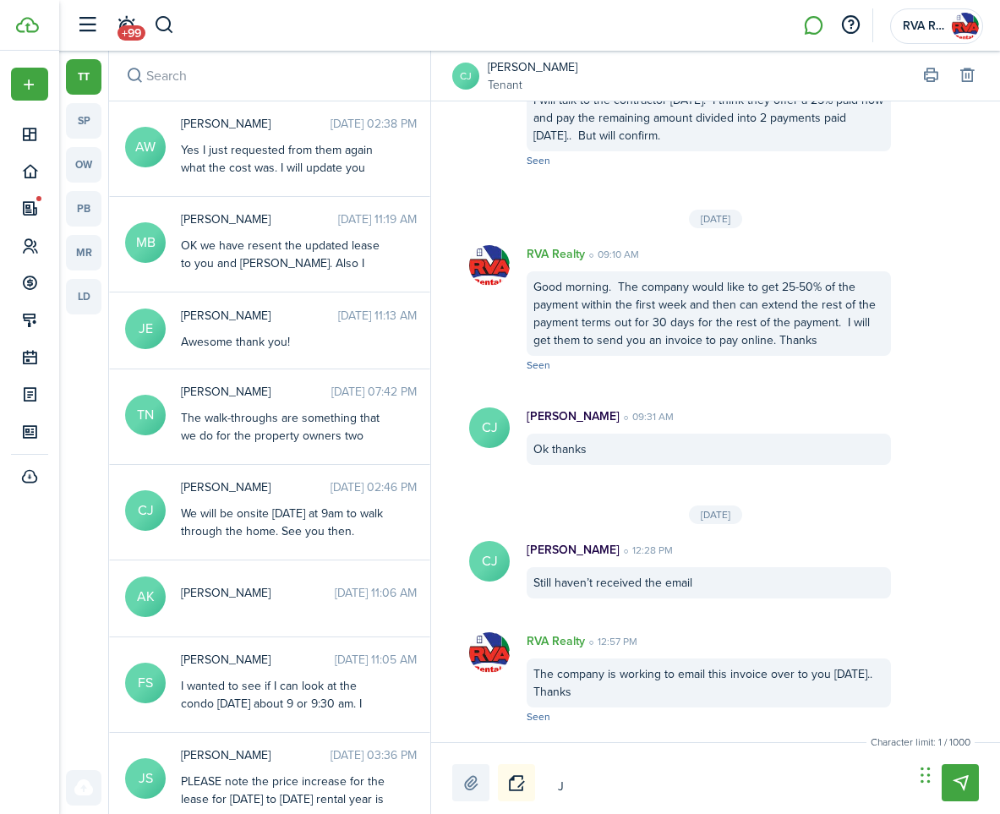
type textarea "Ju"
type textarea "[DEMOGRAPHIC_DATA]"
type textarea "Just"
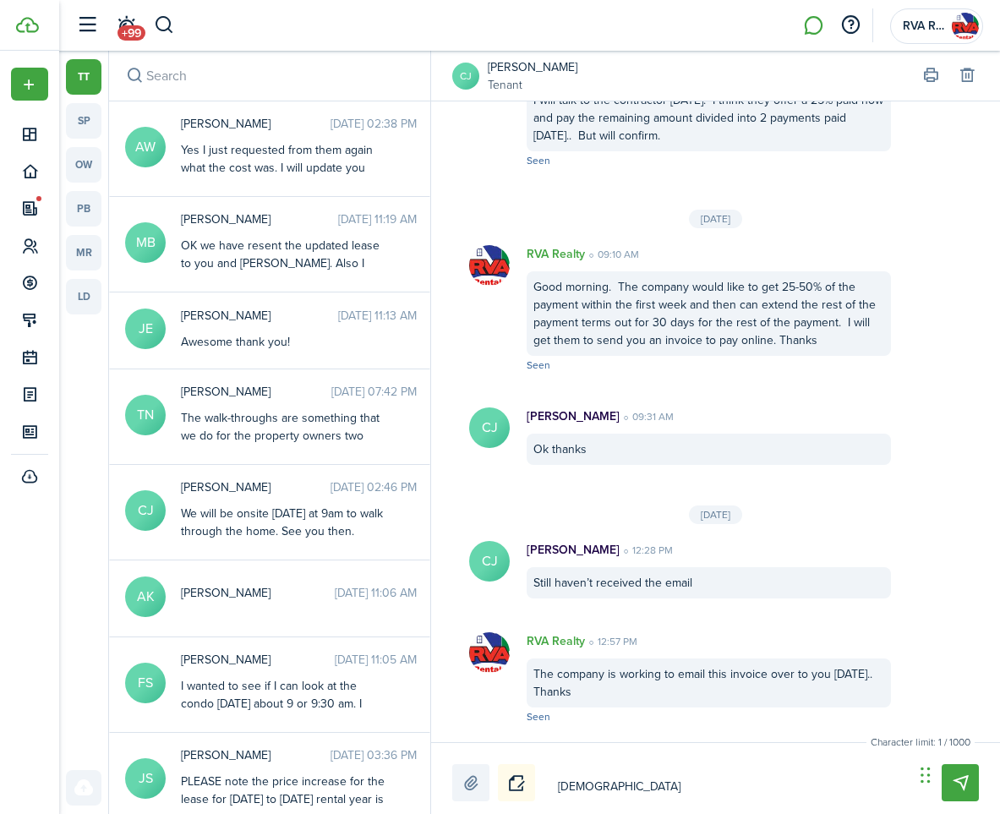
type textarea "Just"
type textarea "Just w"
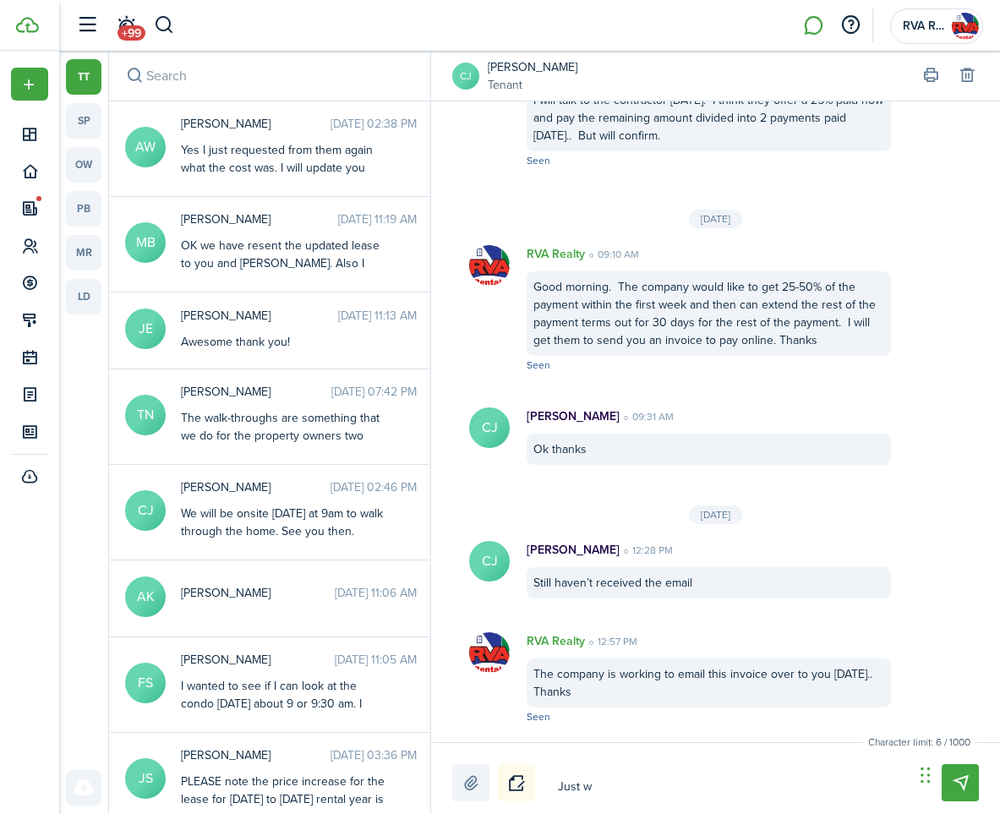
type textarea "Just wa"
type textarea "Just wan"
type textarea "Just want"
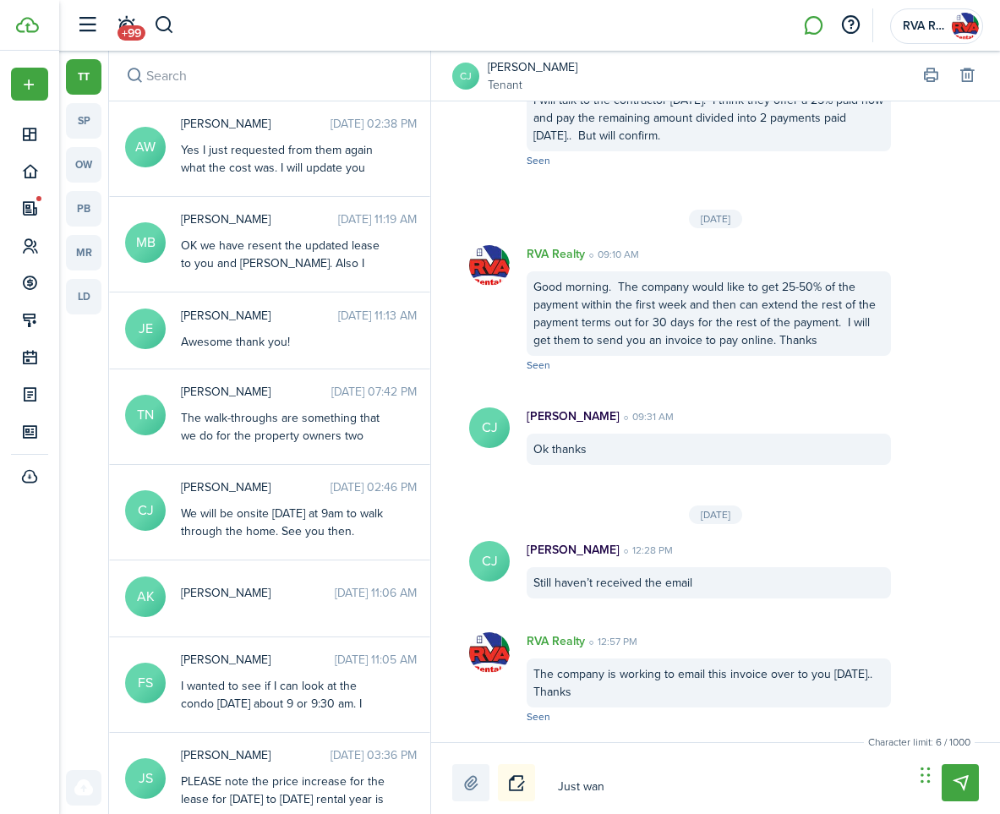
type textarea "Just want"
type textarea "Just wante"
type textarea "Just wanted"
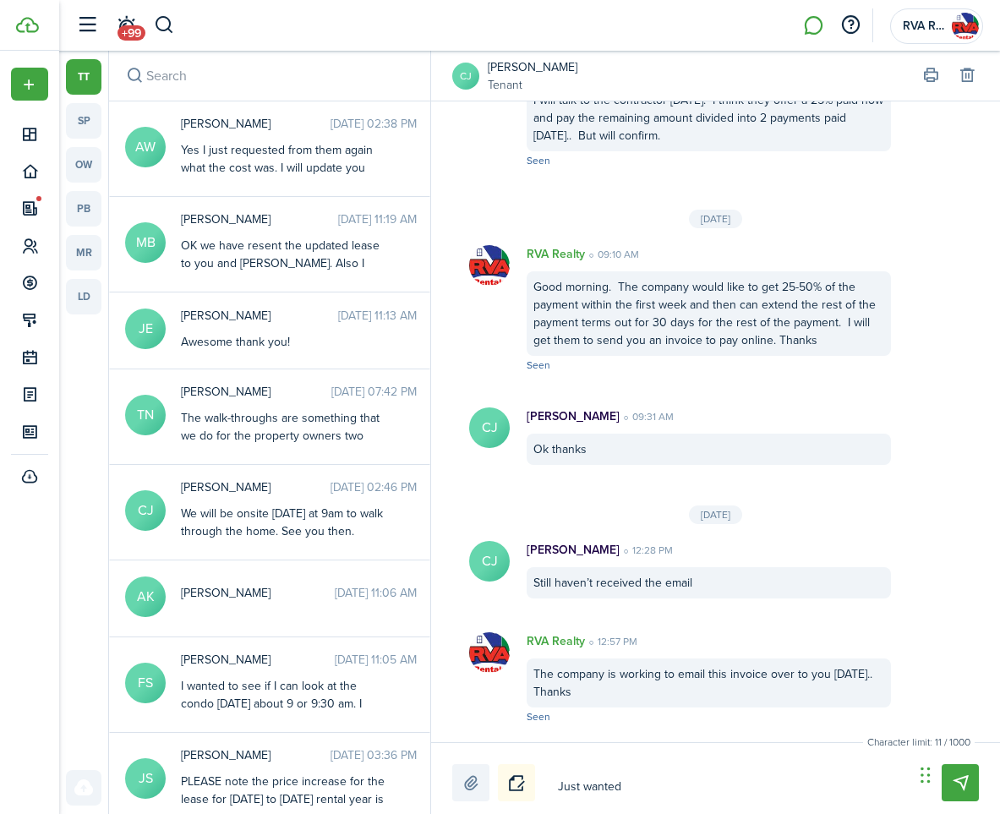
type textarea "Just wanted"
type textarea "Just wanted t"
type textarea "Just wanted to"
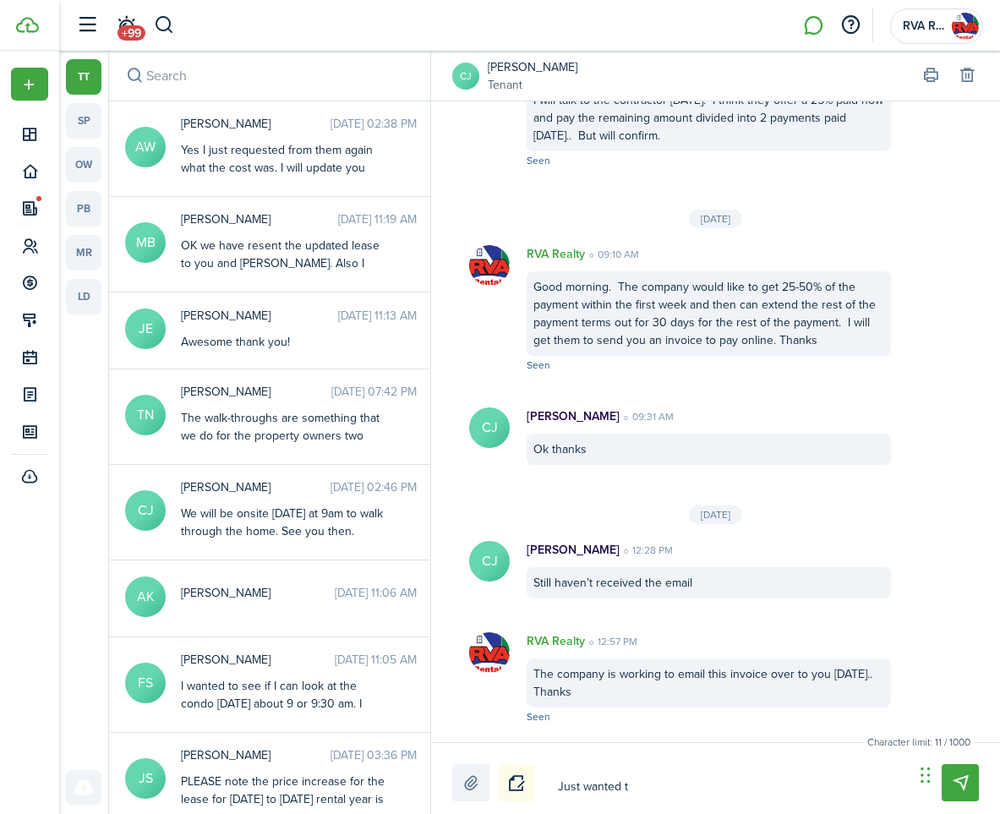
type textarea "Just wanted to"
type textarea "Just wanted to el"
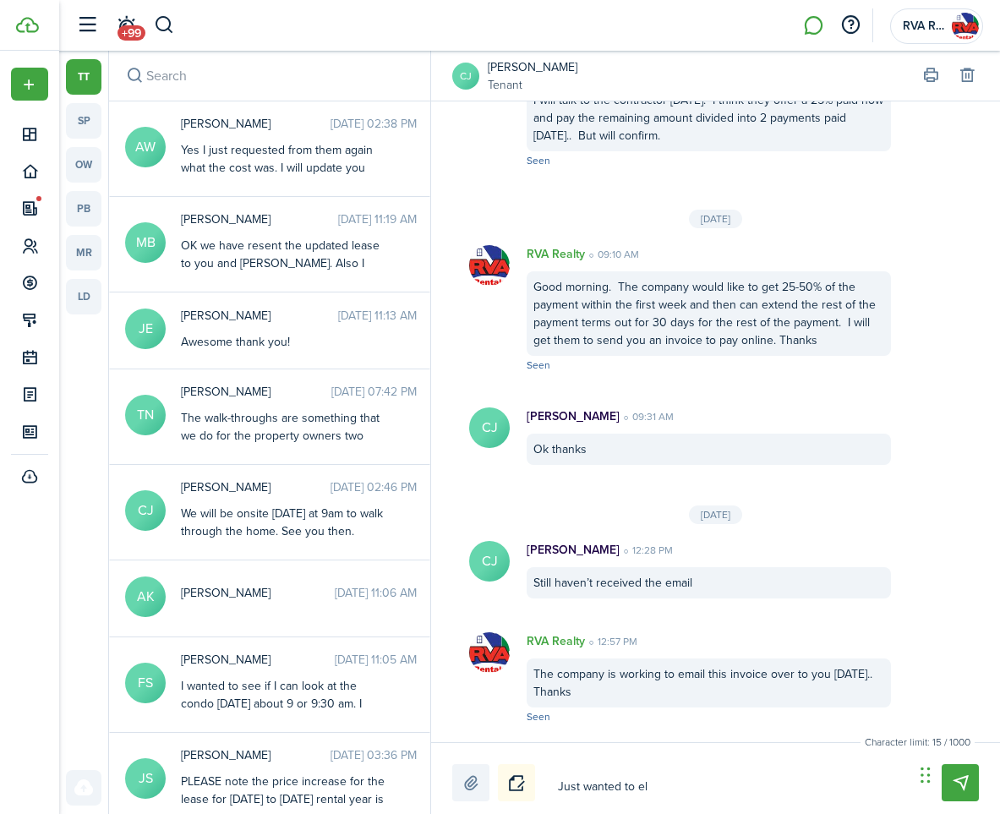
type textarea "Just wanted to elt"
type textarea "Just wanted to elt y"
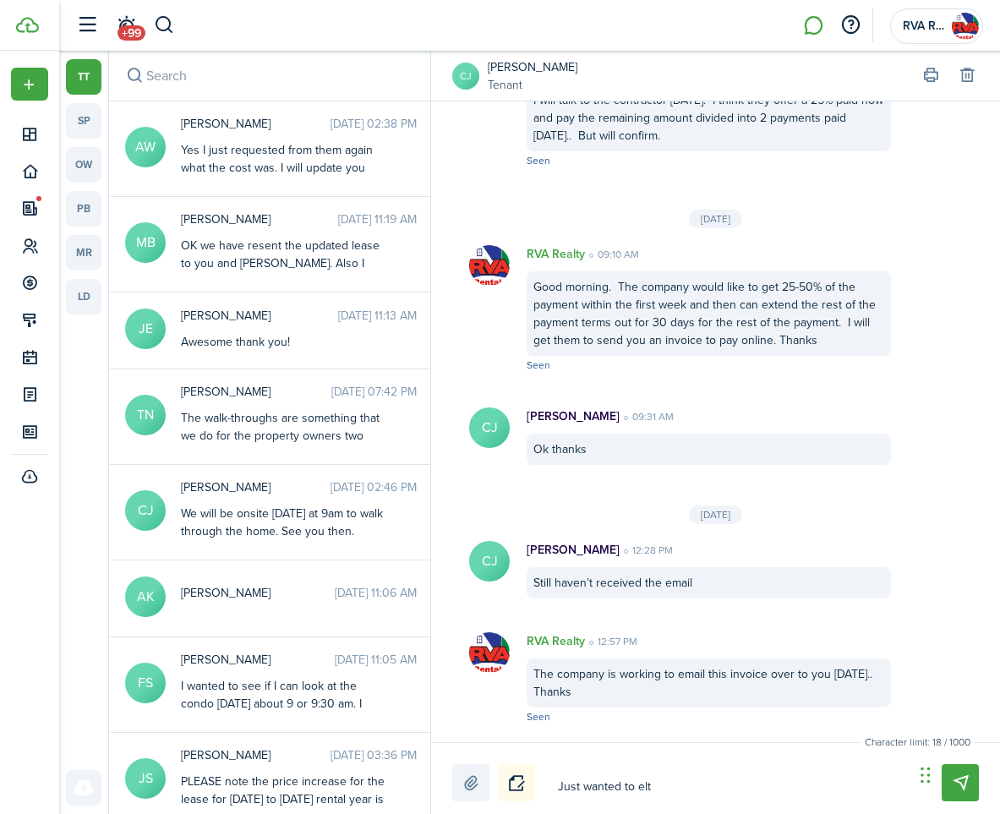
type textarea "Just wanted to elt y"
type textarea "Just wanted to elt"
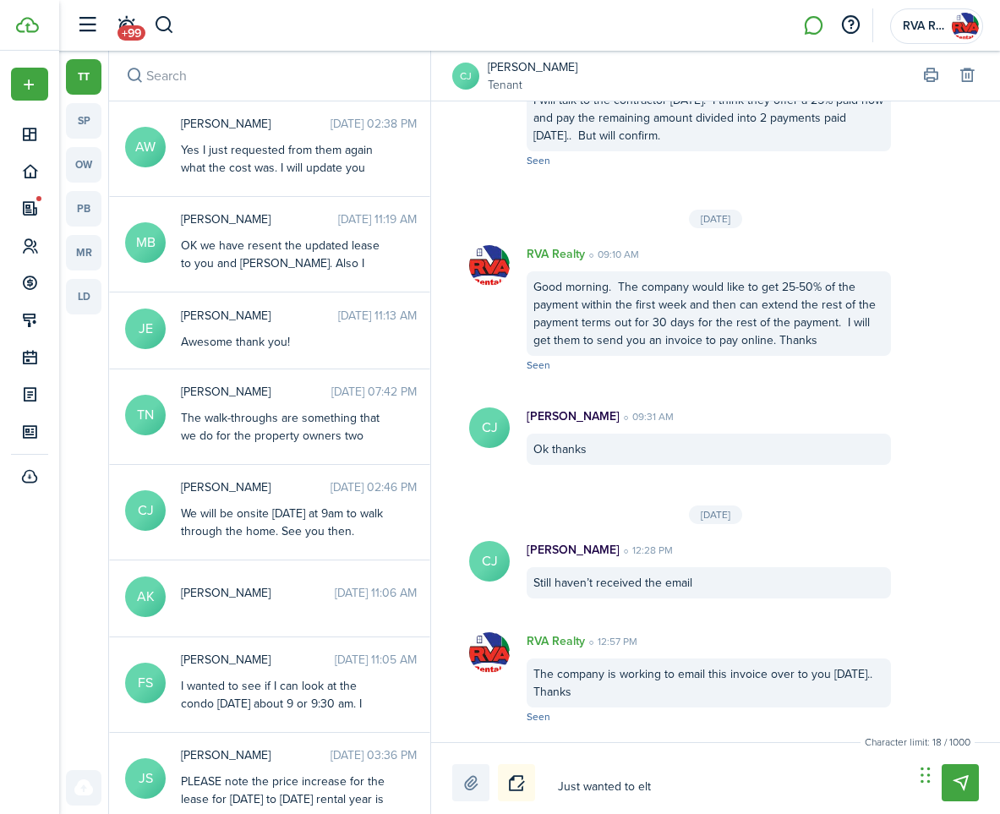
type textarea "Just wanted to el"
type textarea "Just wanted to e"
type textarea "Just wanted to"
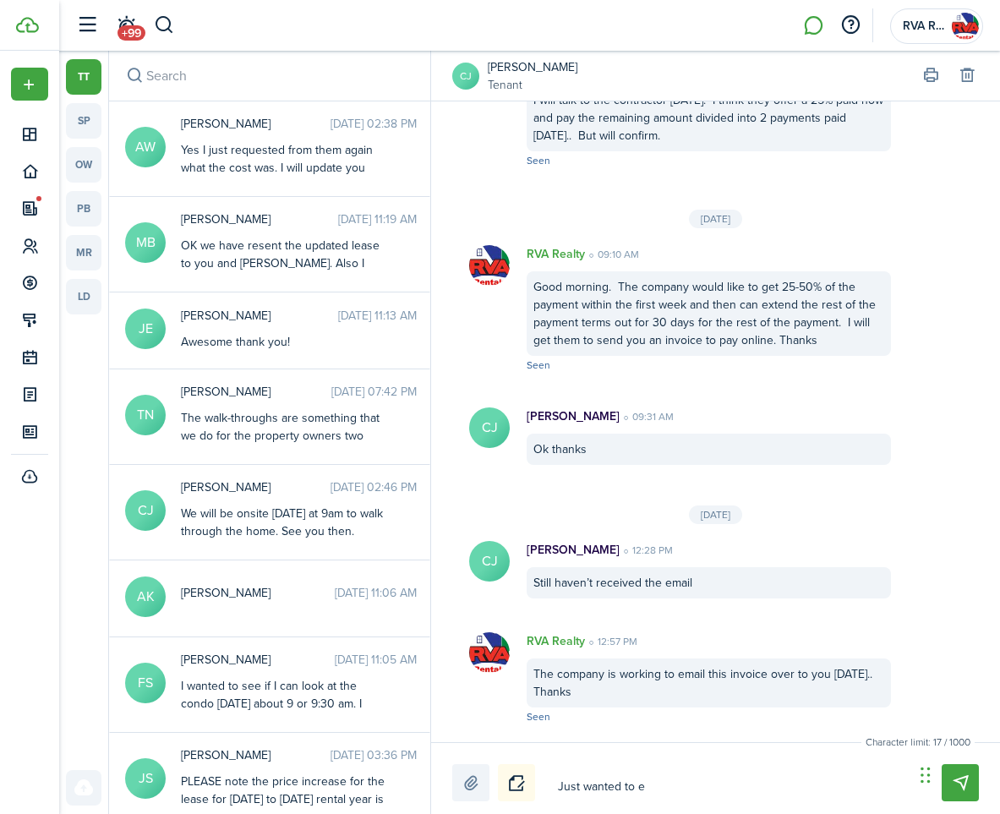
type textarea "Just wanted to"
type textarea "Just wanted to l"
type textarea "Just wanted to le"
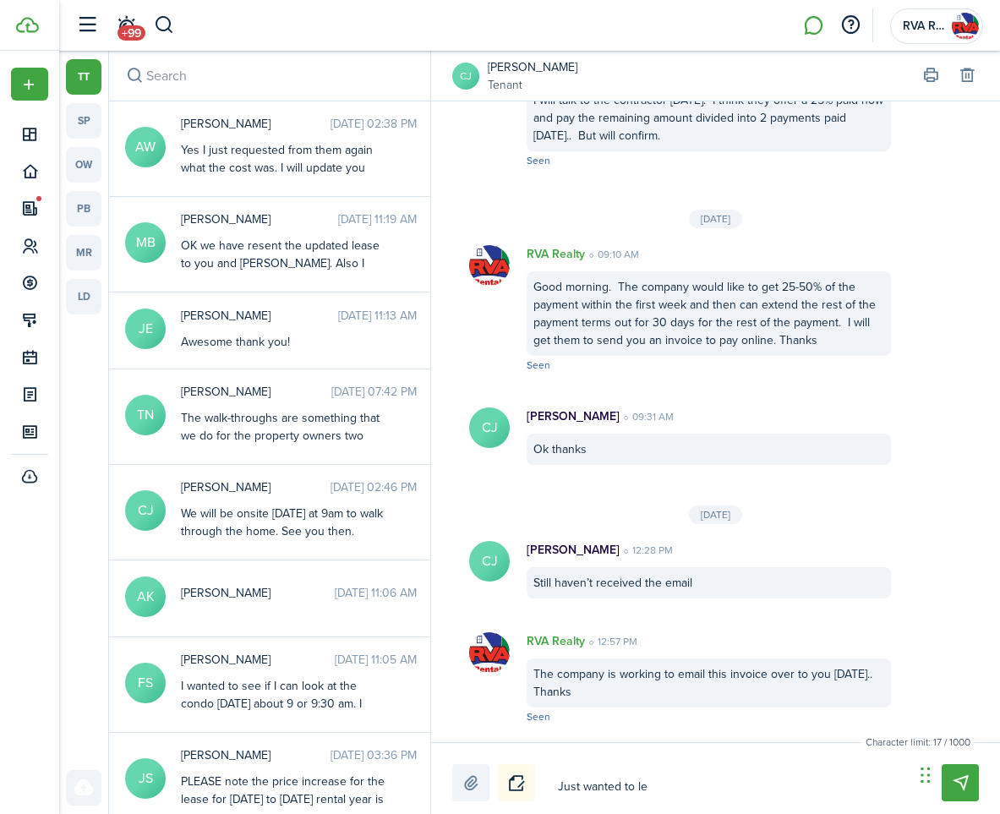
type textarea "Just wanted to let"
type textarea "Just wanted to let y"
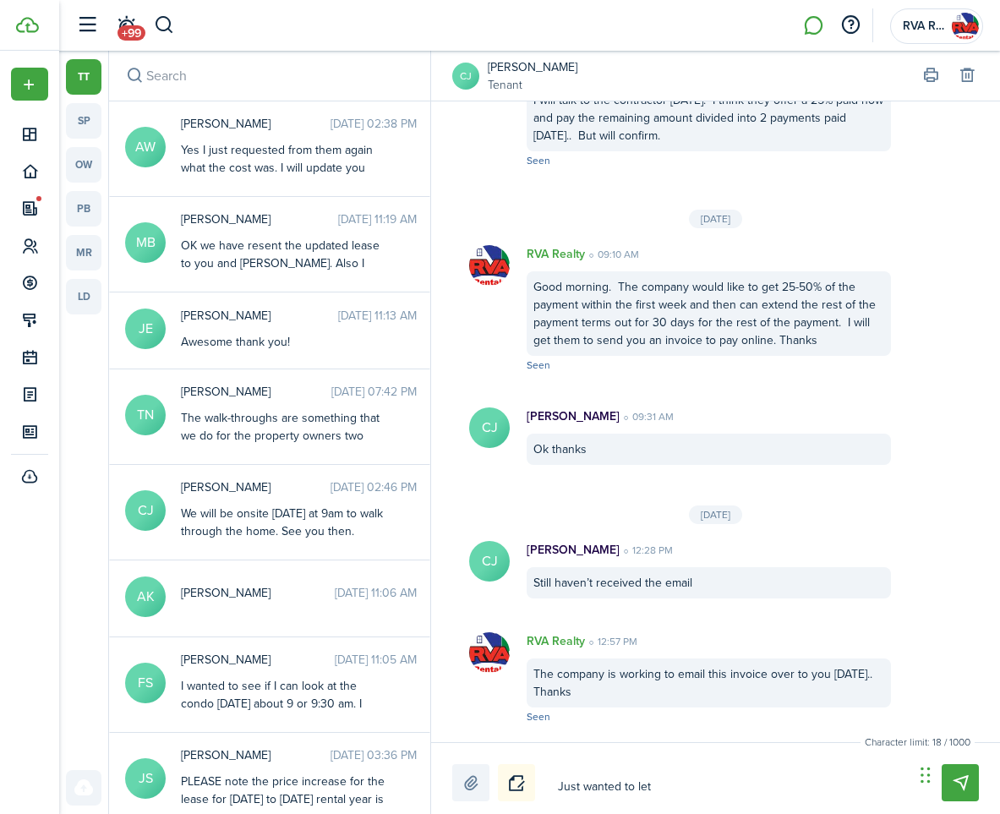
type textarea "Just wanted to let y"
type textarea "Just wanted to let [PERSON_NAME]"
type textarea "Just wanted to let you"
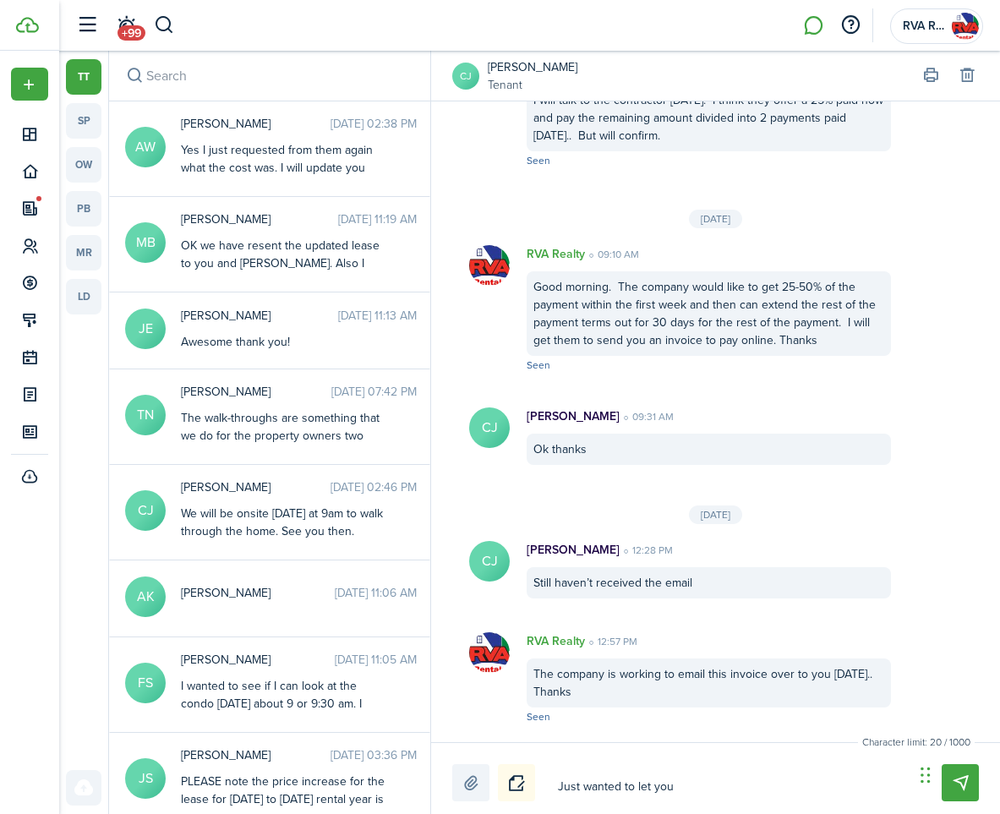
type textarea "Just wanted to let you"
type textarea "Just wanted to let you k"
type textarea "Just wanted to let you kn"
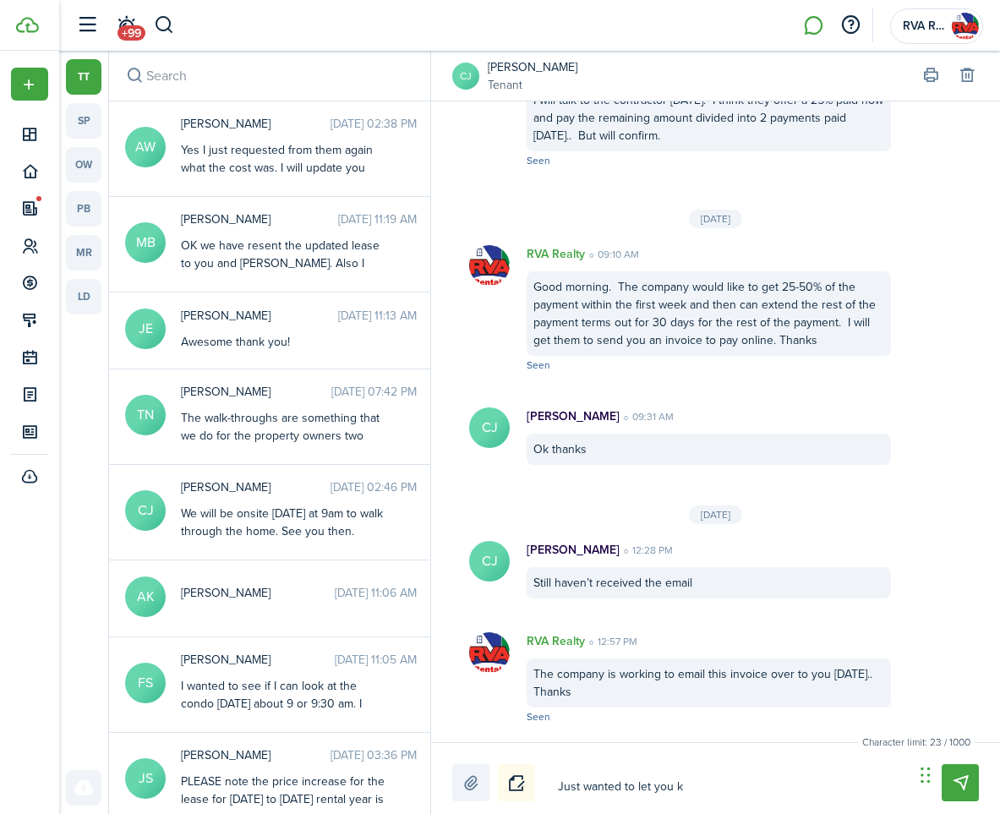
type textarea "Just wanted to let you kn"
type textarea "Just wanted to let you kno"
type textarea "Just wanted to let you know"
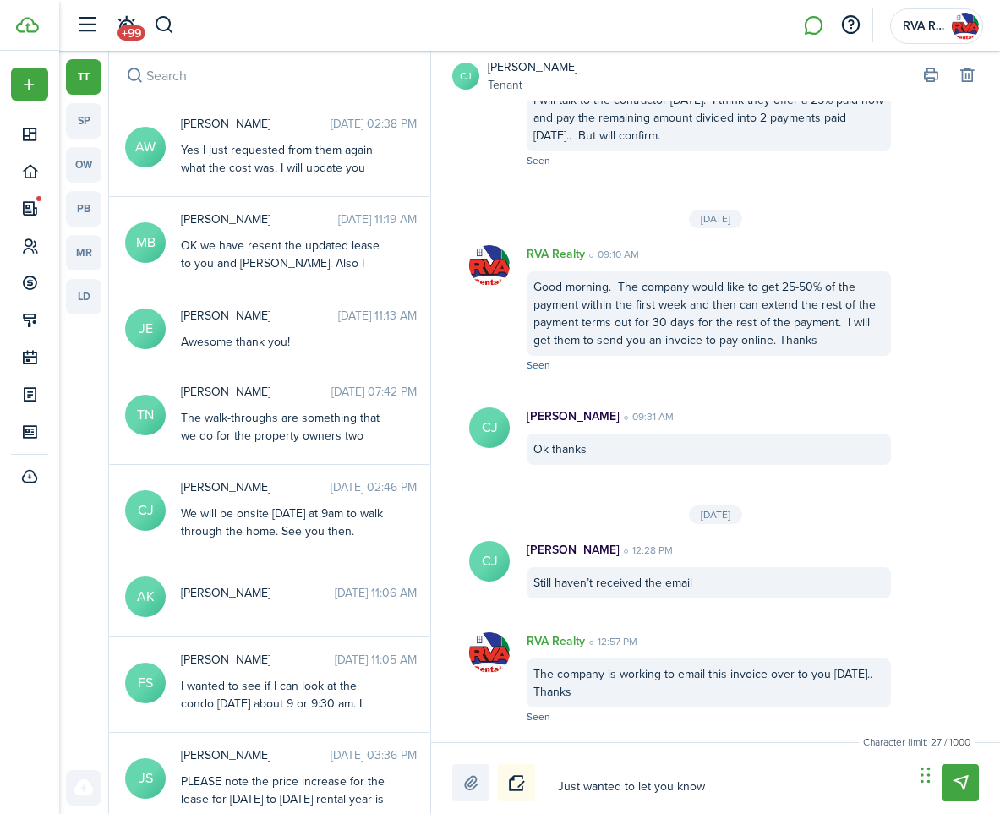
type textarea "Just wanted to let you know"
type textarea "Just wanted to let you know w"
type textarea "Just wanted to let you know we"
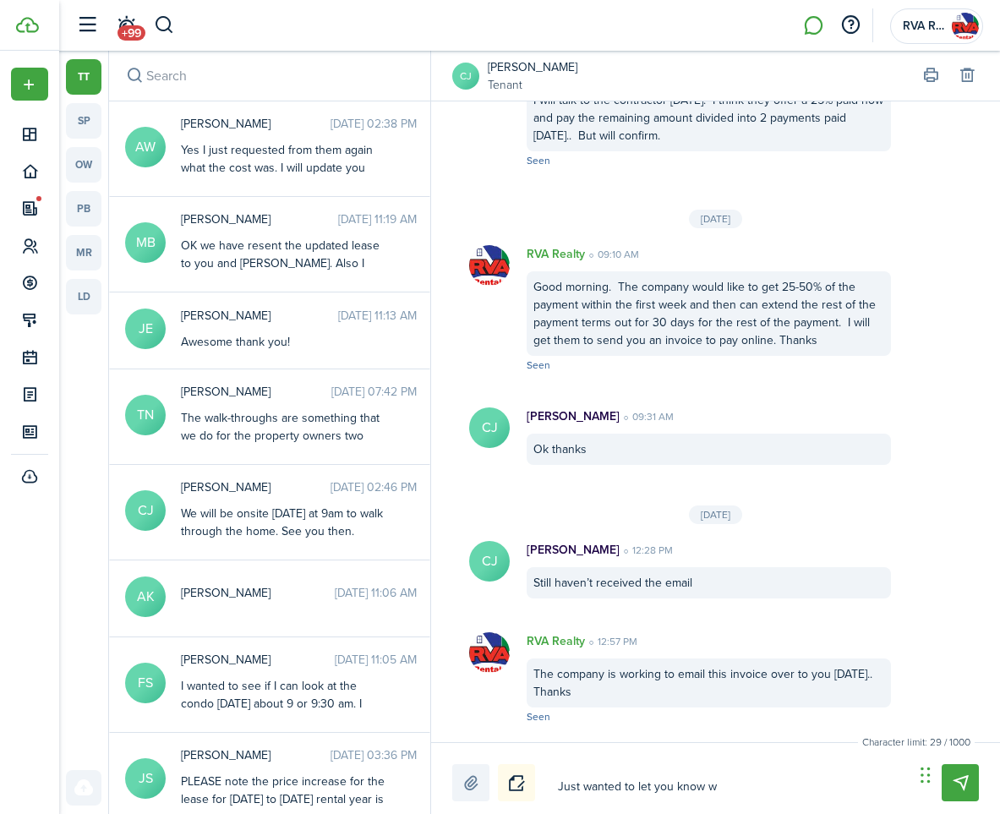
type textarea "Just wanted to let you know we"
type textarea "Just wanted to let you know we h"
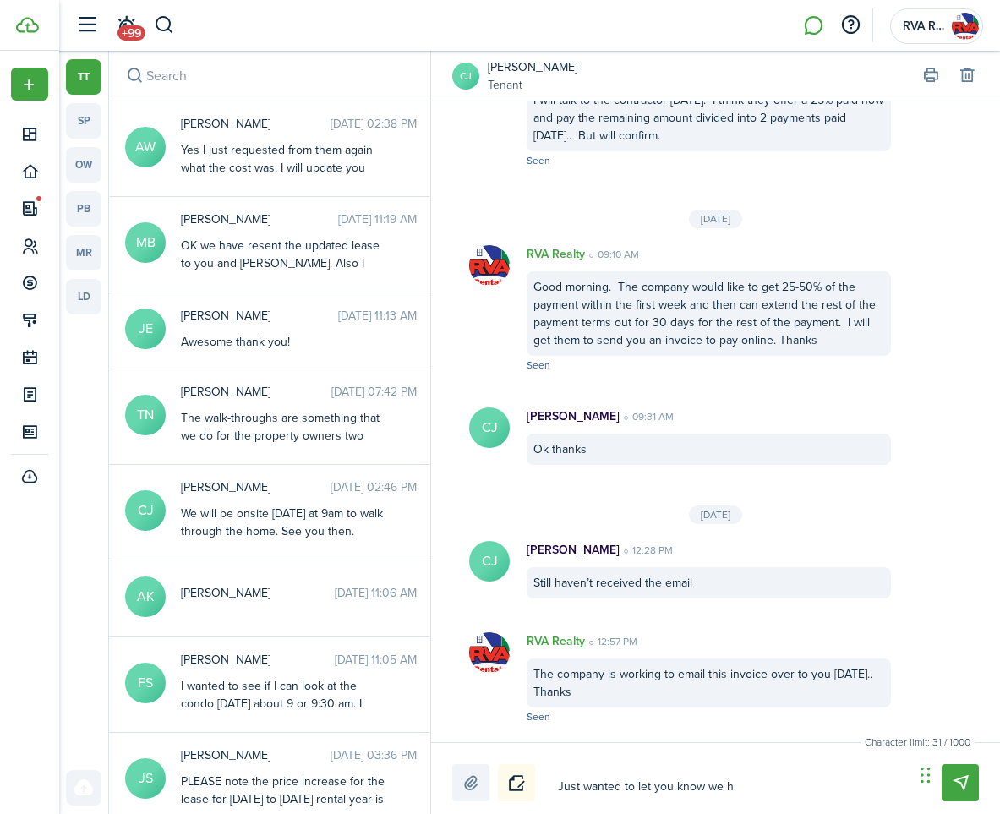
type textarea "Just wanted to let you know we ha"
type textarea "Just wanted to let you know we hav"
type textarea "Just wanted to let you know we have"
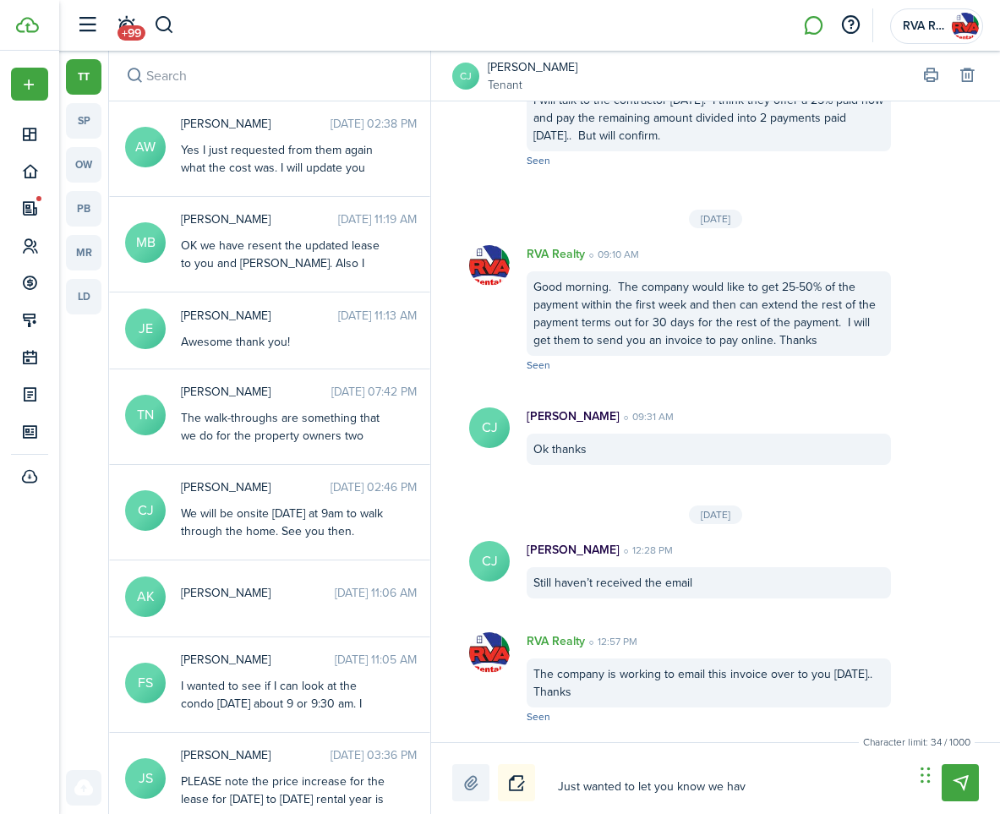
type textarea "Just wanted to let you know we have"
type textarea "Just wanted to let you know we have n"
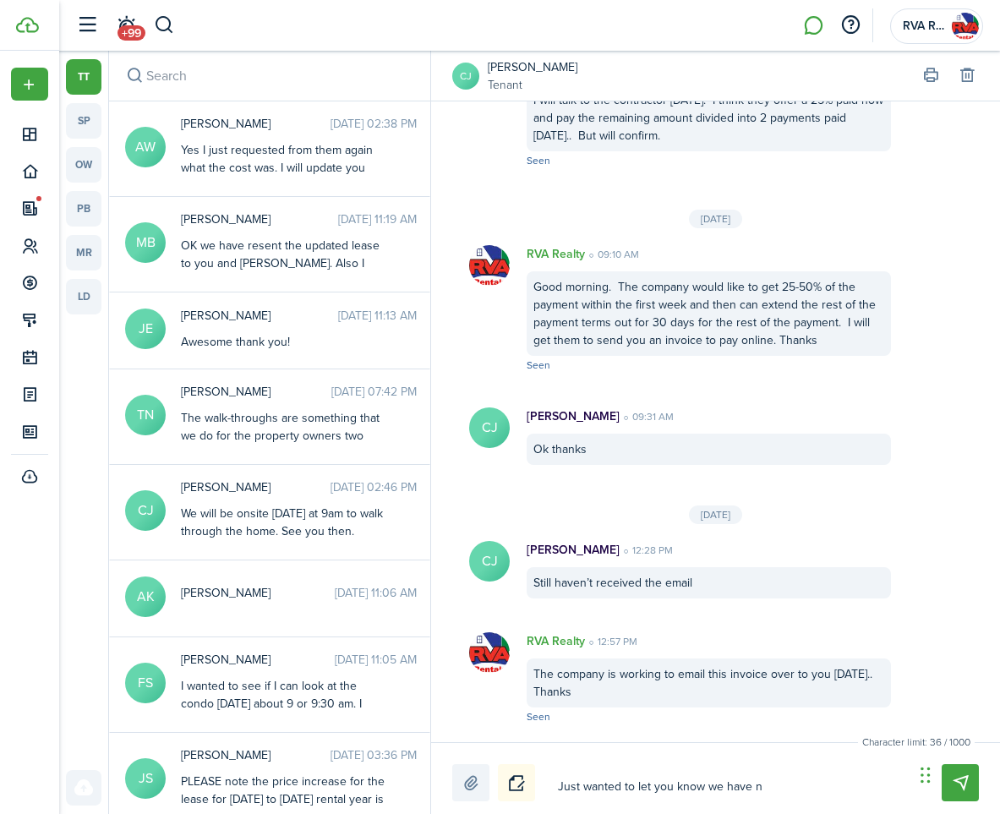
type textarea "Just wanted to let you know we have no"
type textarea "Just wanted to let you know we have not"
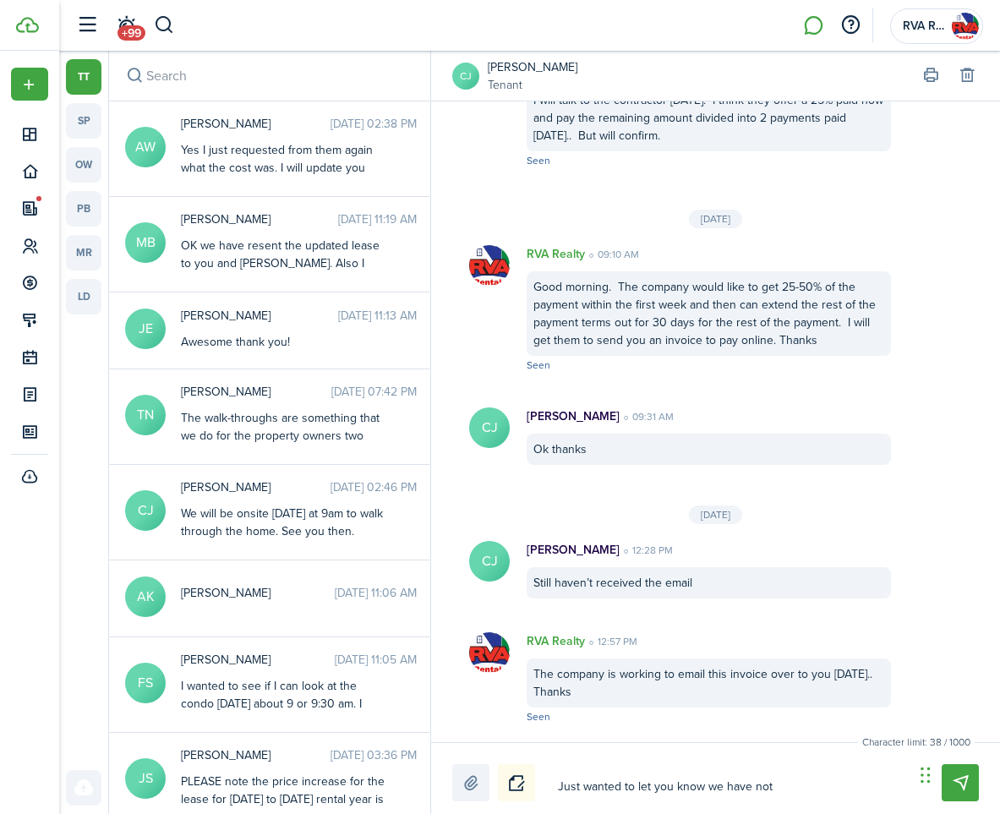
type textarea "Just wanted to let you know we have not"
type textarea "Just wanted to let you know we have not f"
type textarea "Just wanted to let you know we have not fo"
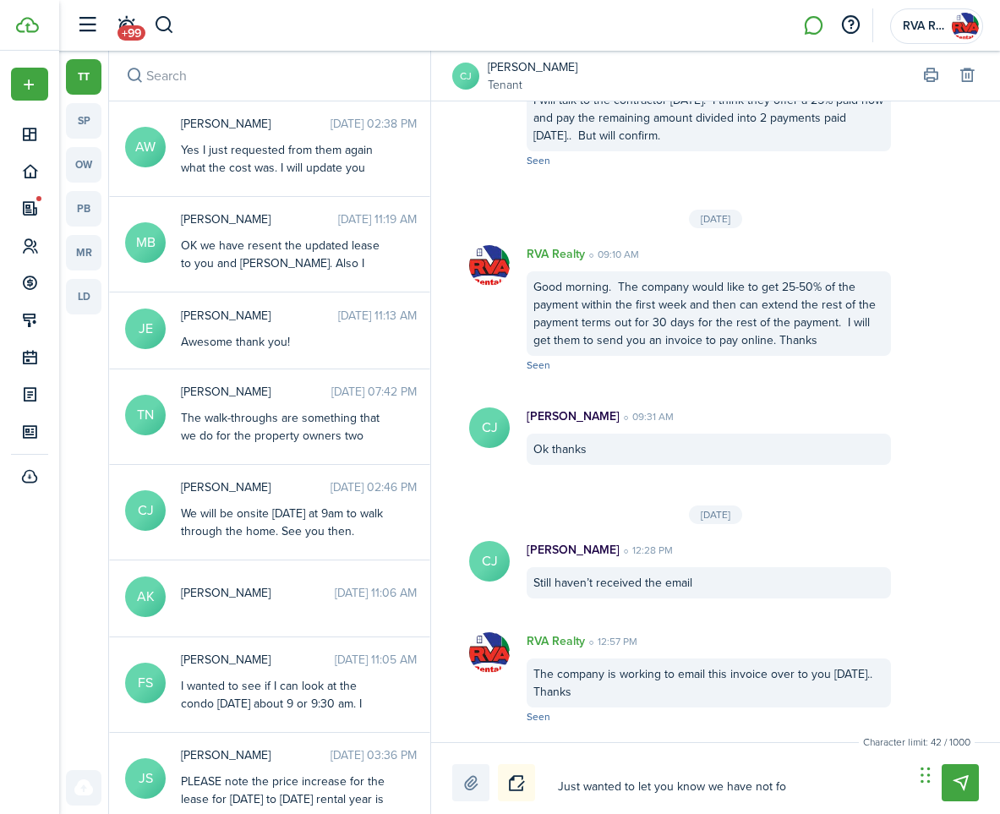
type textarea "Just wanted to let you know we have not for"
type textarea "Just wanted to let you know we have not forg"
type textarea "Just wanted to let you know we have not forgo"
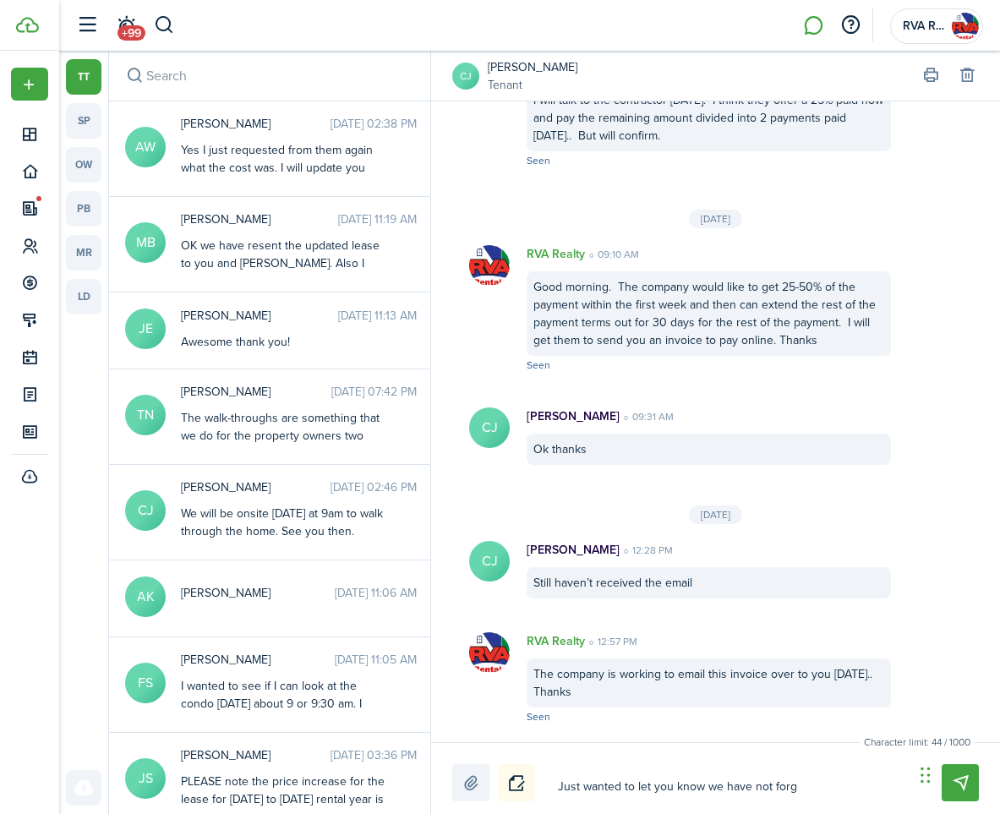
type textarea "Just wanted to let you know we have not forgo"
type textarea "Just wanted to let you know we have not forgot"
type textarea "Just wanted to let you know we have not forgott"
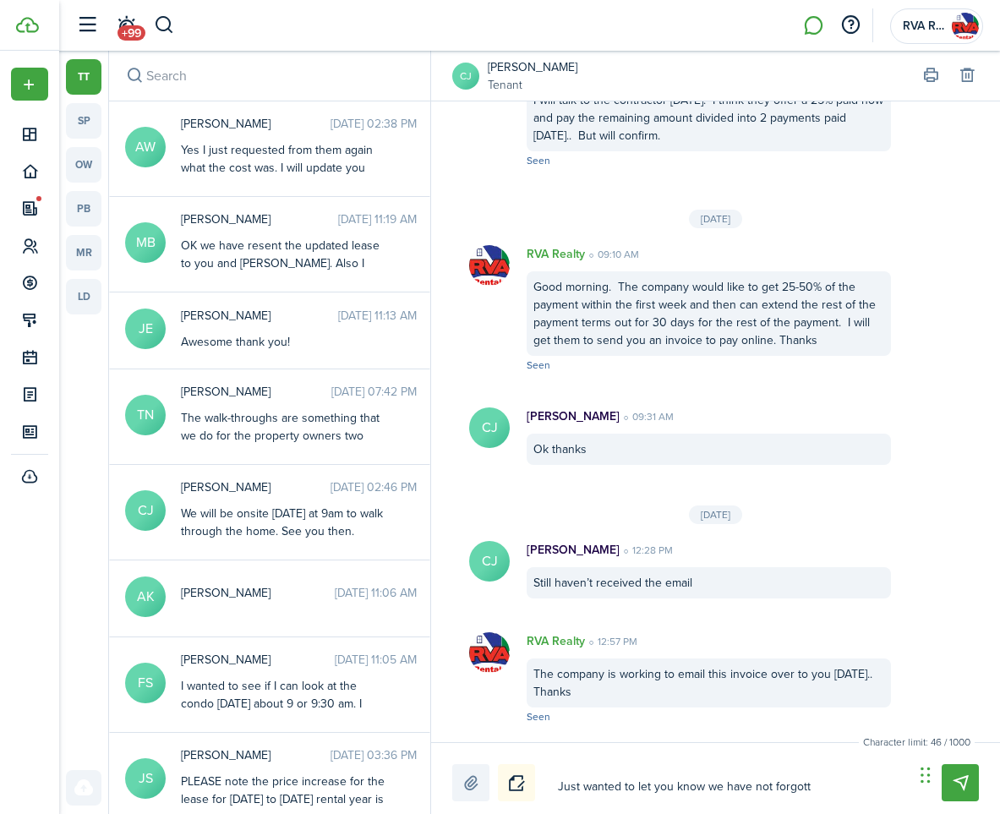
type textarea "Just wanted to let you know we have not forgotte"
type textarea "Just wanted to let you know we have not forgotten"
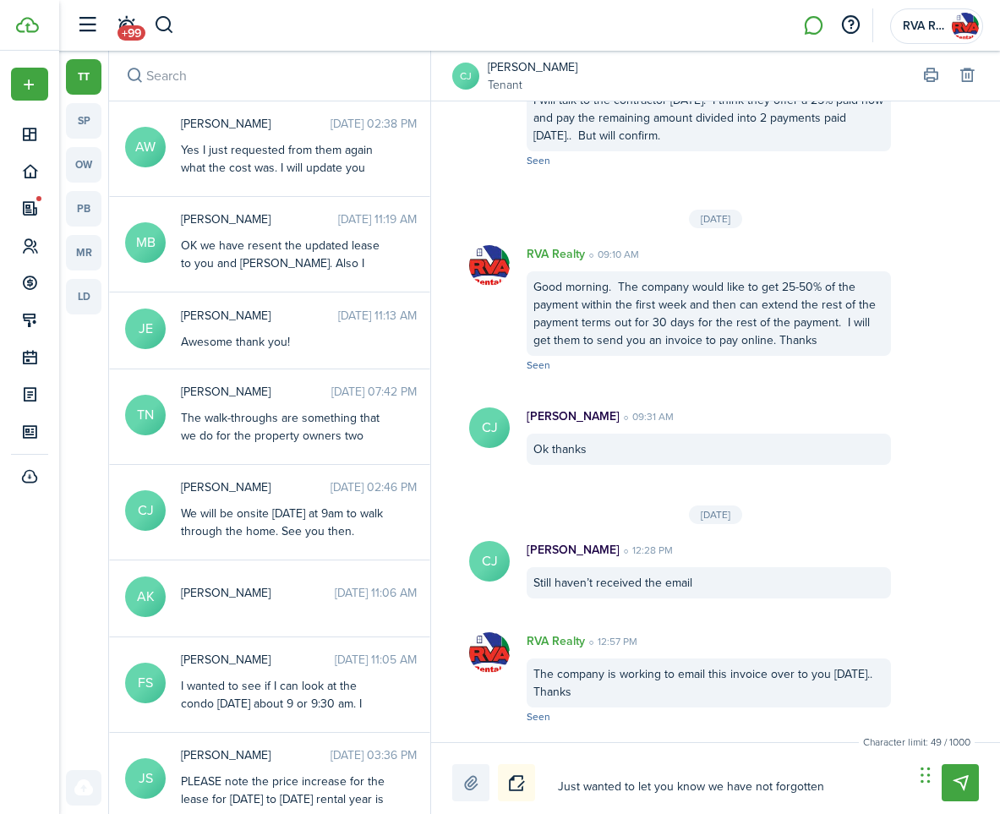
type textarea "Just wanted to let you know we have not forgotten"
type textarea "Just wanted to let you know we have not forgotten a"
type textarea "Just wanted to let you know we have not forgotten ab"
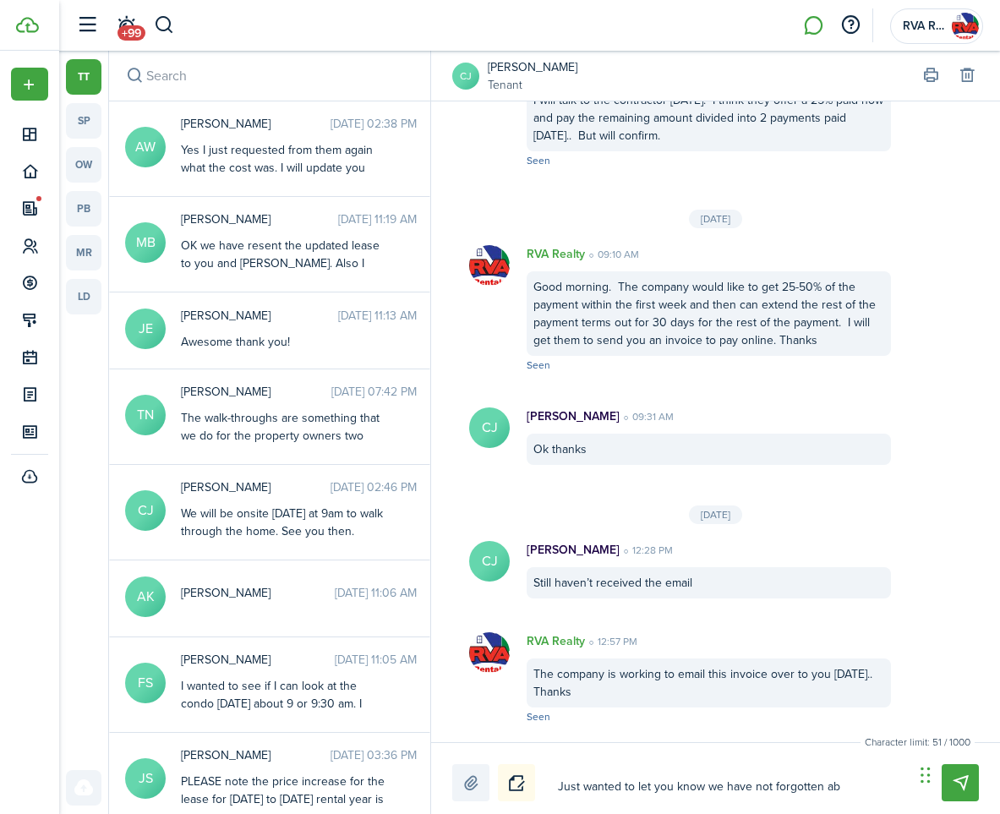
type textarea "Just wanted to let you know we have not forgotten abo"
type textarea "Just wanted to let you know we have not forgotten abou"
type textarea "Just wanted to let you know we have not forgotten about"
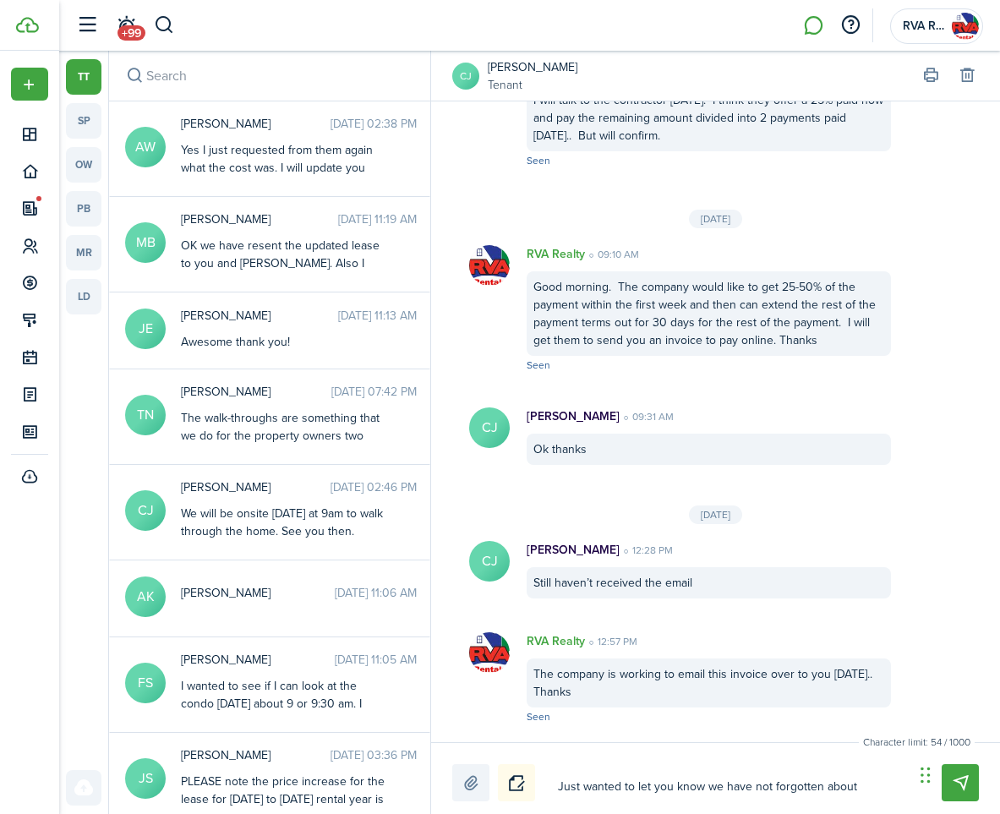
type textarea "Just wanted to let you know we have not forgotten about"
type textarea "Just wanted to let you know we have not forgotten about t"
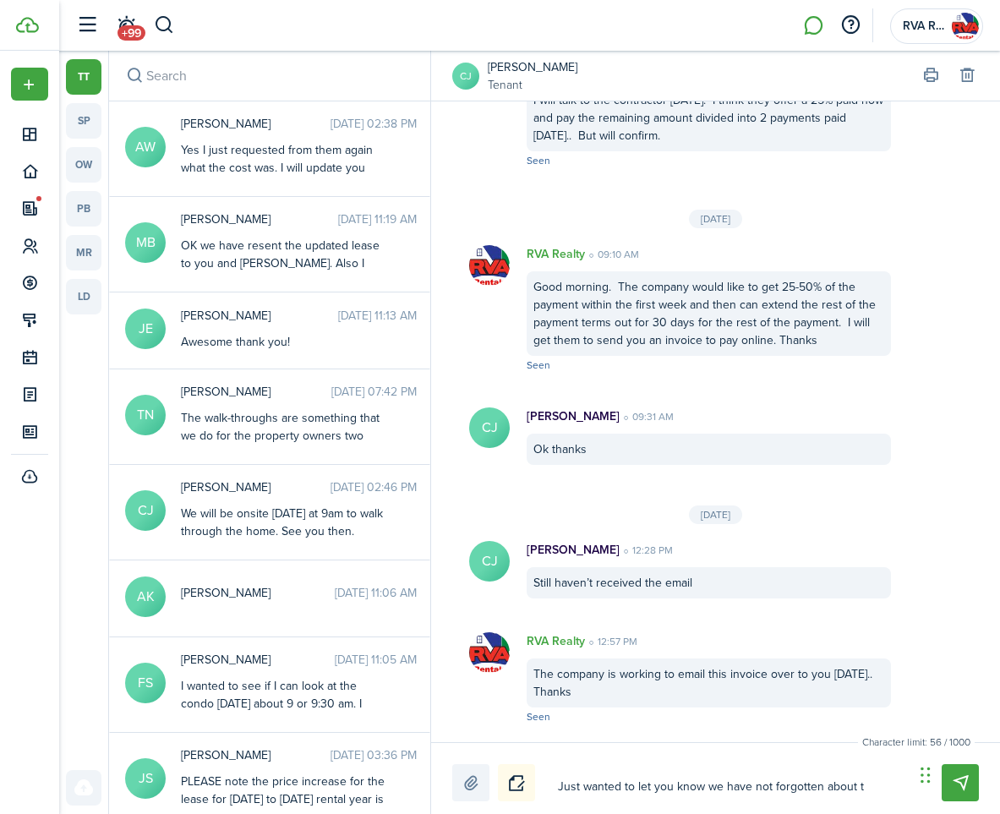
type textarea "Just wanted to let you know we have not forgotten about th"
type textarea "Just wanted to let you know we have not forgotten about the"
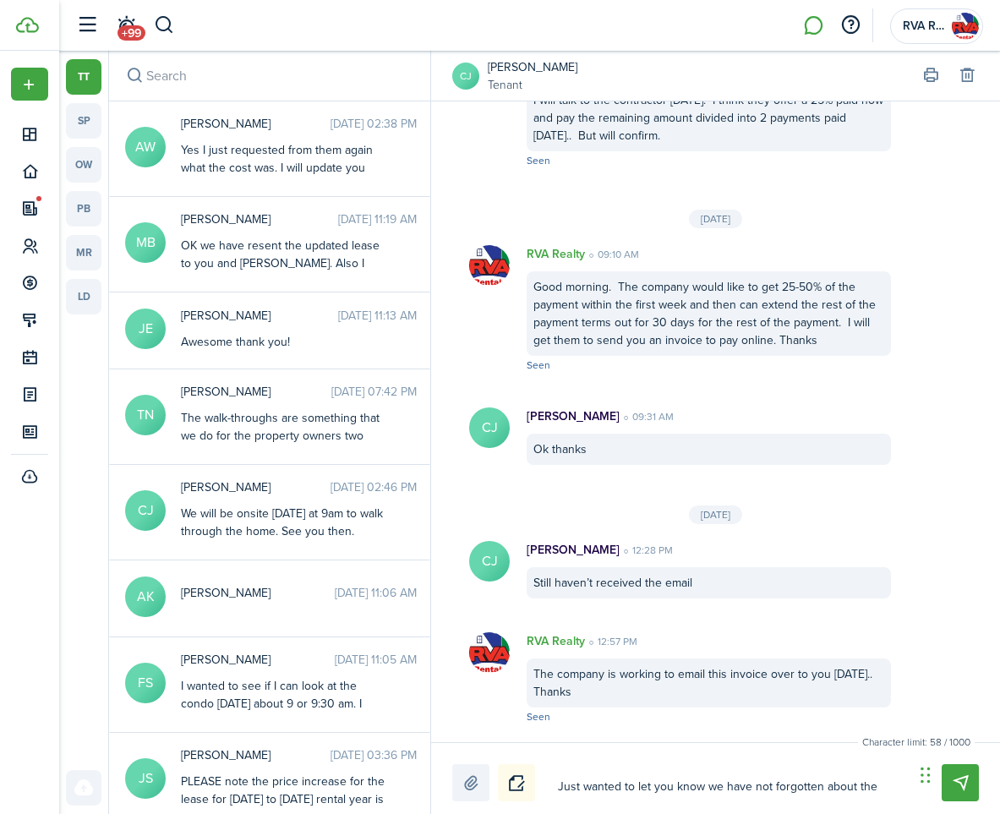
type textarea "Just wanted to let you know we have not forgotten about the"
type textarea "Just wanted to let you know we have not forgotten about the h"
type textarea "Just wanted to let you know we have not forgotten about the ho"
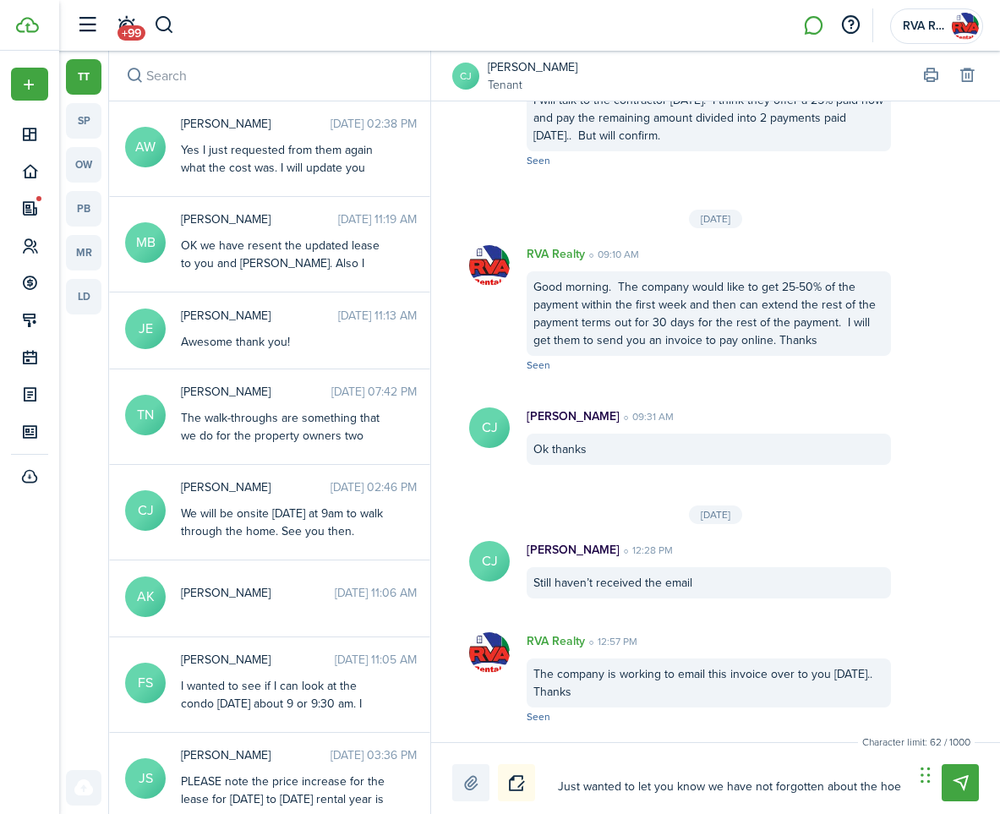
type textarea "Just wanted to let you know we have not forgotten about the [PERSON_NAME]"
type textarea "Just wanted to let you know we have not forgotten about the [PERSON_NAME] i"
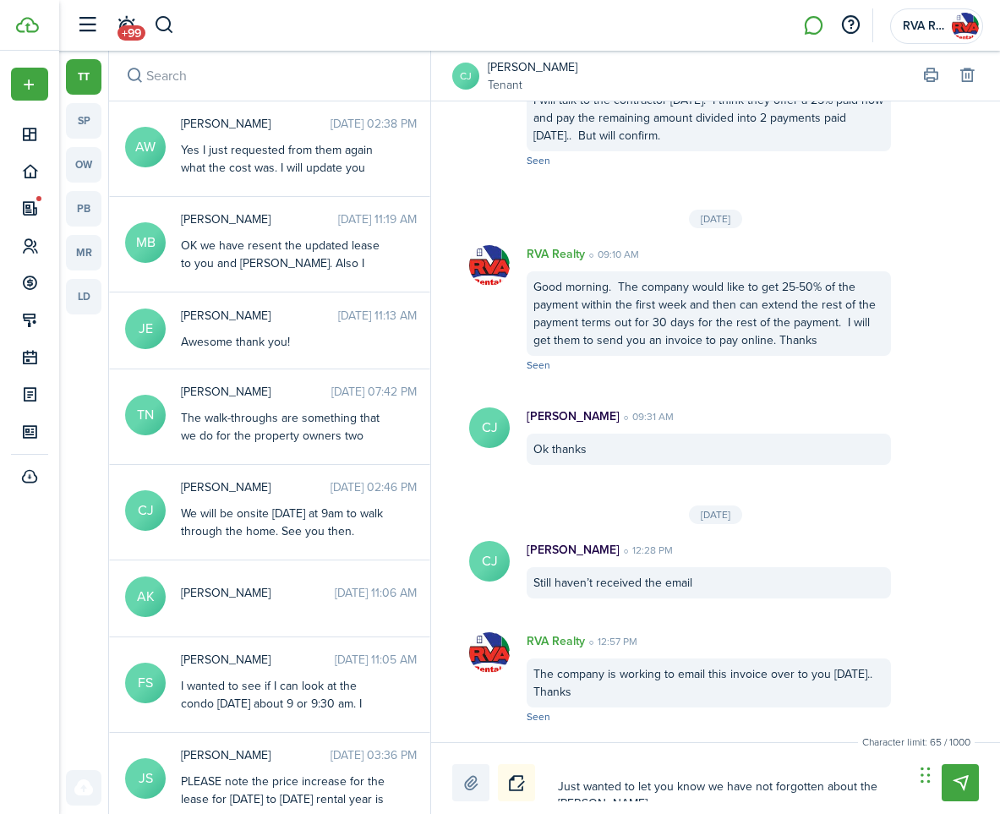
type textarea "Just wanted to let you know we have not forgotten about the [PERSON_NAME] i"
type textarea "Just wanted to let you know we have not forgotten about the [PERSON_NAME] in"
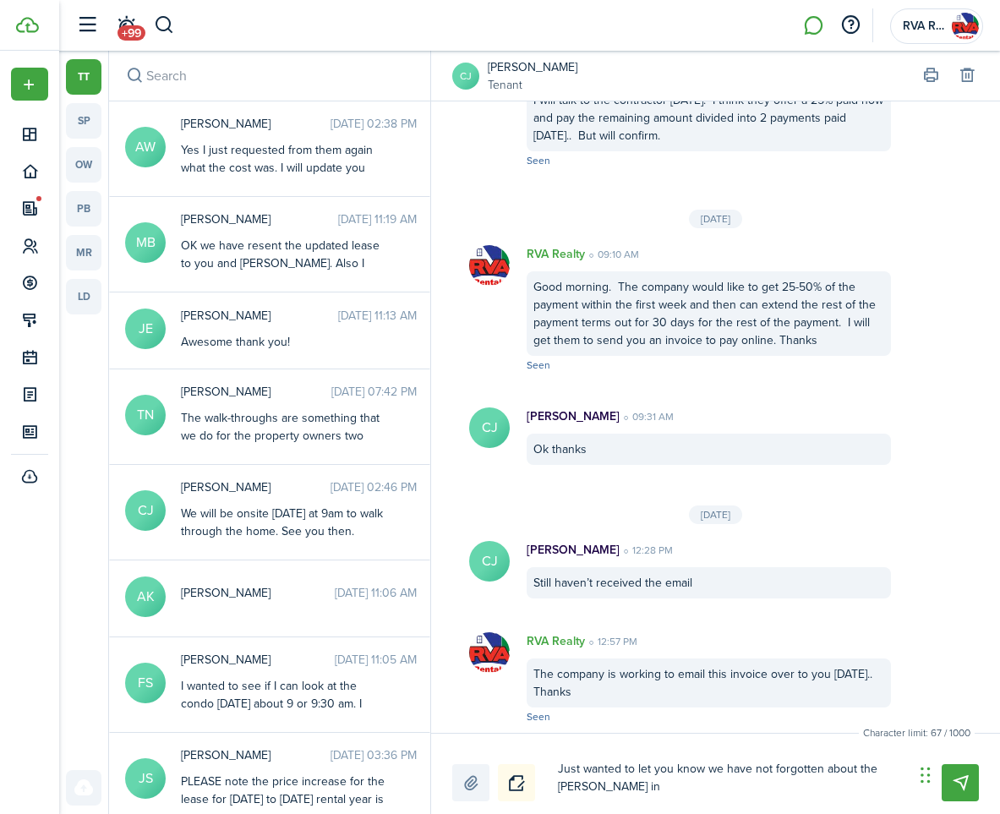
type textarea "Just wanted to let you know we have not forgotten about the [PERSON_NAME] in"
type textarea "Just wanted to let you know we have not forgotten about the [PERSON_NAME] in t"
type textarea "Just wanted to let you know we have not forgotten about the [PERSON_NAME] in th"
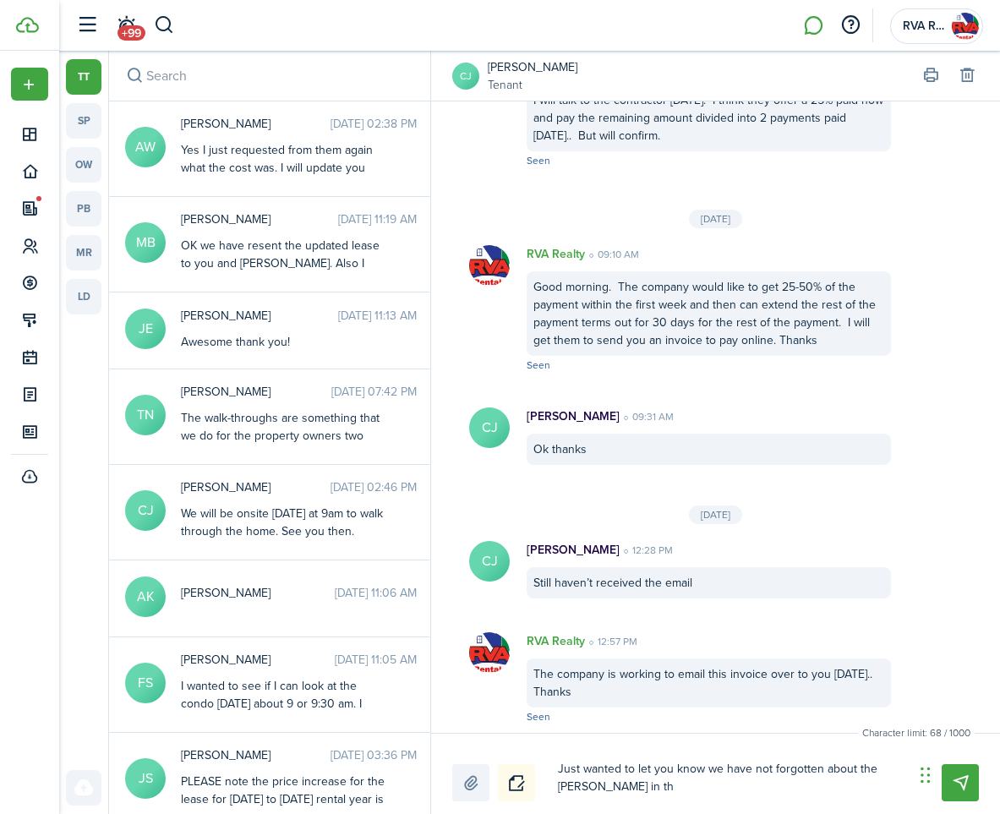
type textarea "Just wanted to let you know we have not forgotten about the [PERSON_NAME] in the"
type textarea "Just wanted to let you know we have not forgotten about the [PERSON_NAME] in th…"
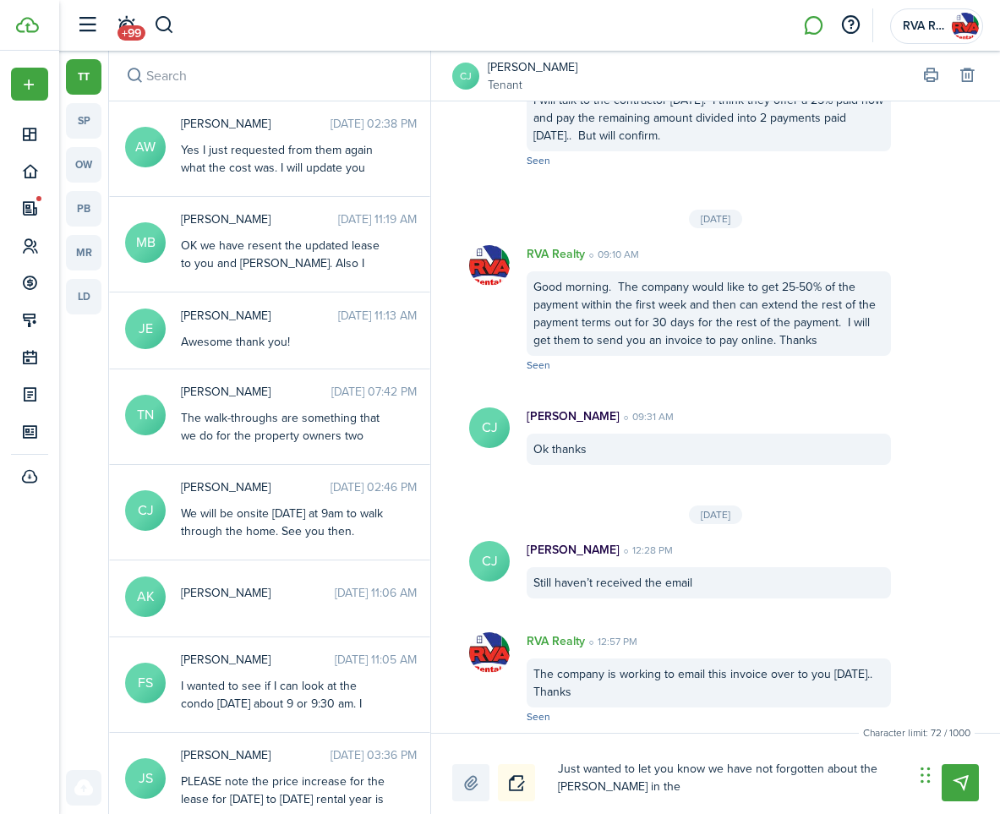
type textarea "Just wanted to let you know we have not forgotten about the [PERSON_NAME] in th…"
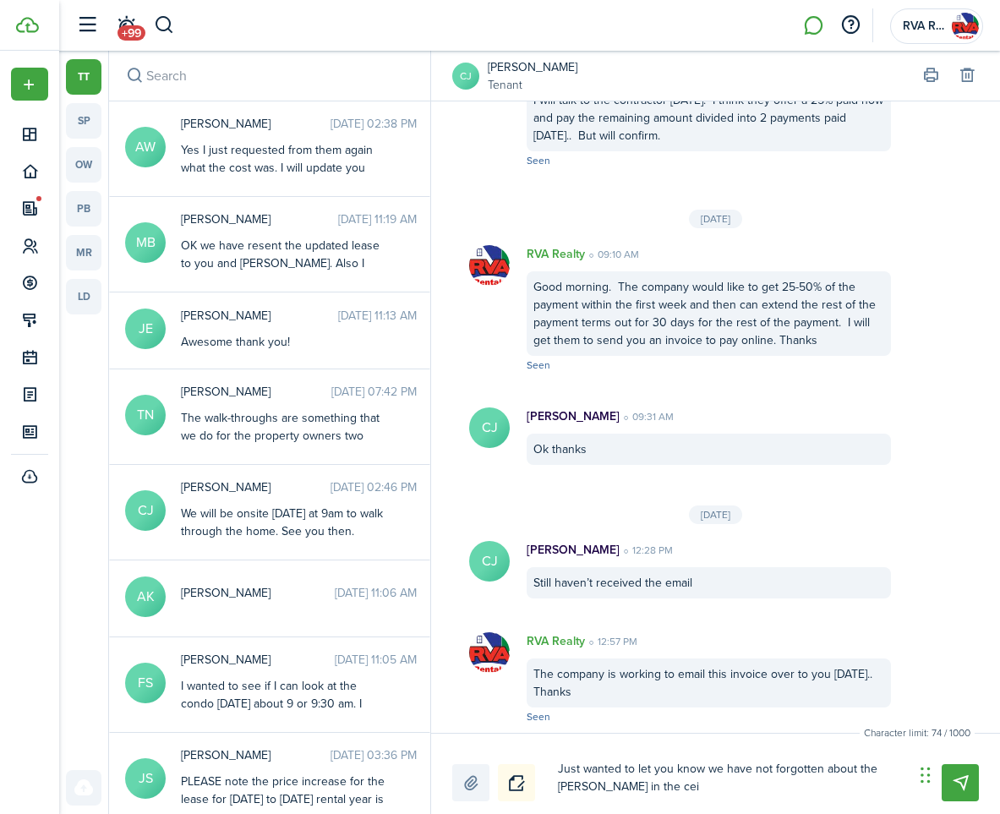
type textarea "Just wanted to let you know we have not forgotten about the [PERSON_NAME] in th…"
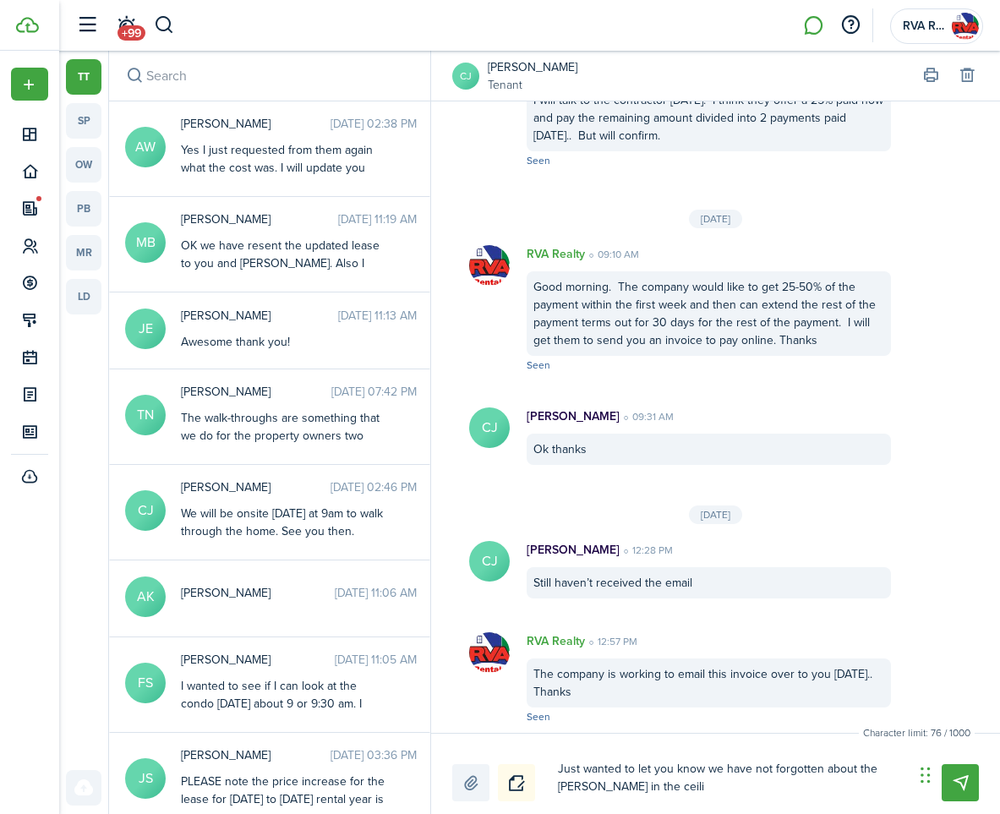
type textarea "Just wanted to let you know we have not forgotten about the [PERSON_NAME] in th…"
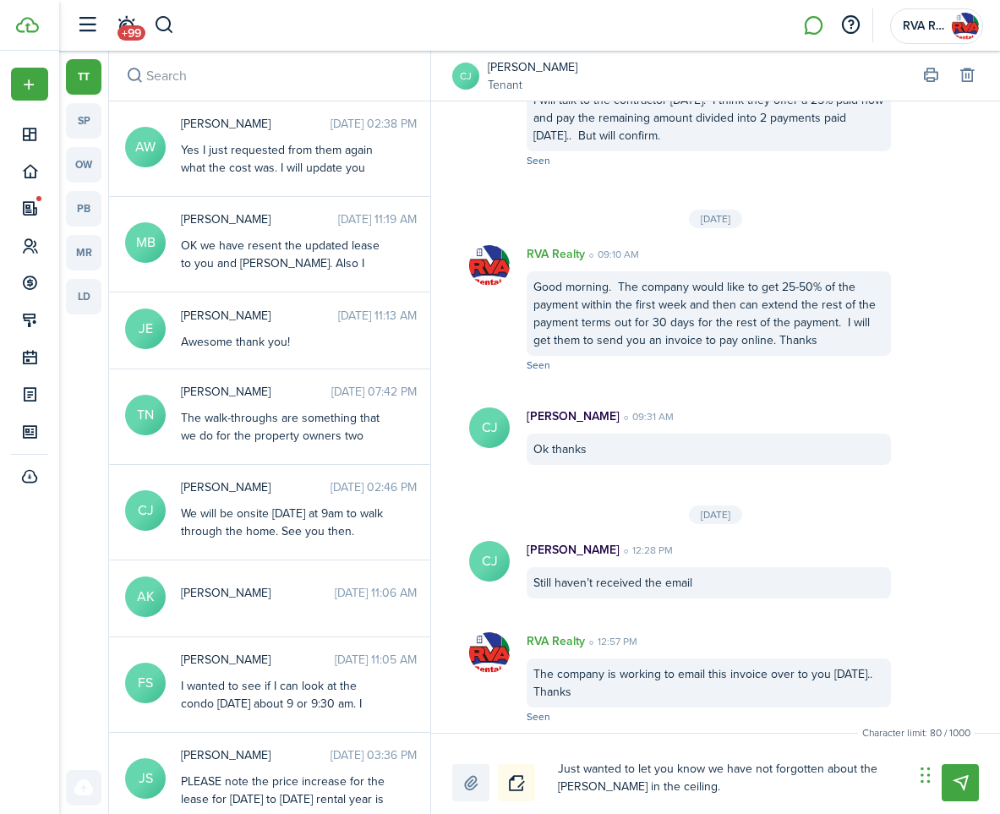
type textarea "Just wanted to let you know we have not forgotten about the [PERSON_NAME] in th…"
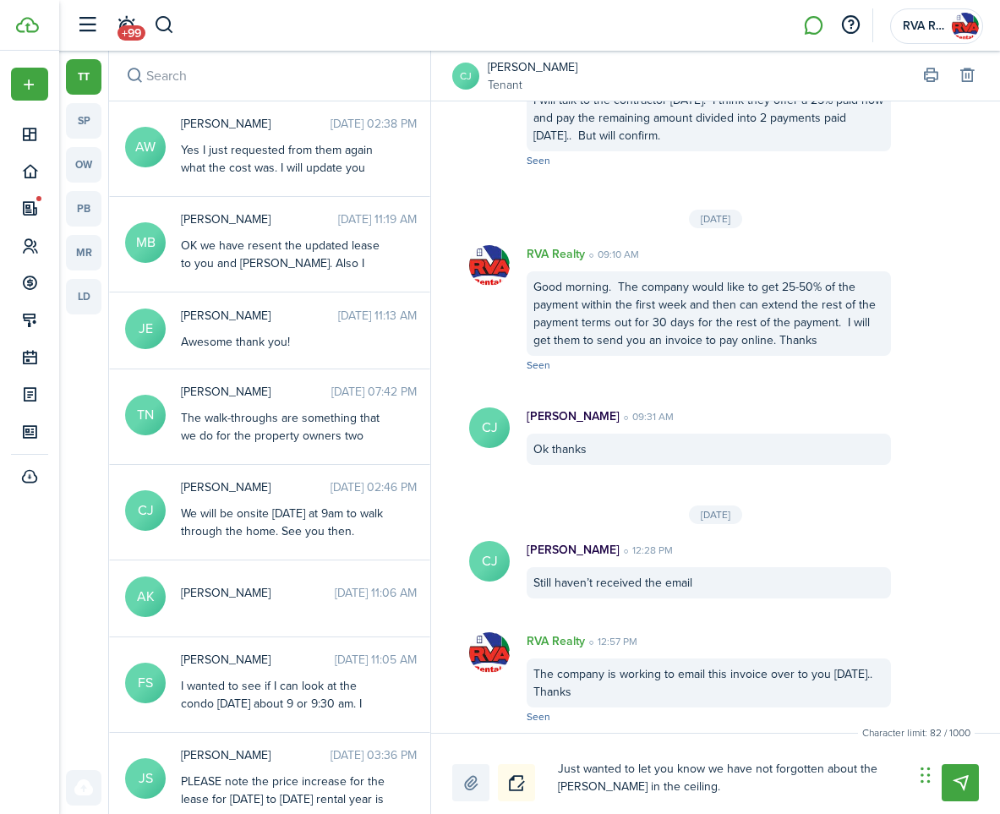
type textarea "Just wanted to let you know we have not forgotten about the [PERSON_NAME] in th…"
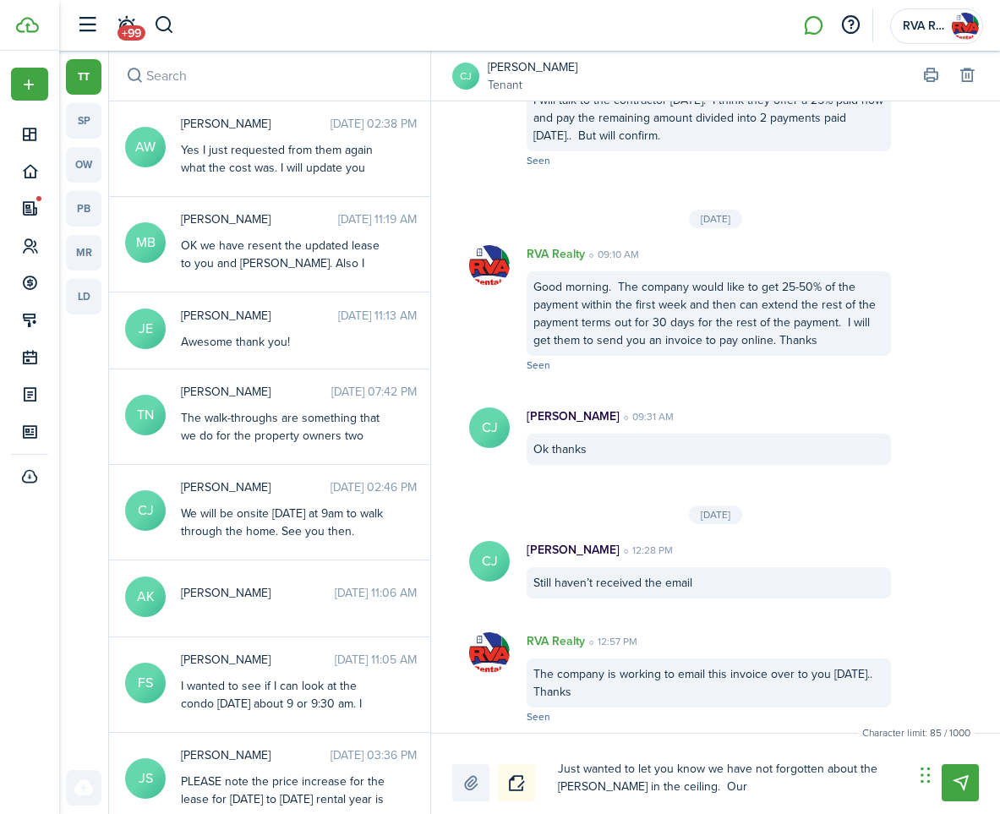
type textarea "Just wanted to let you know we have not forgotten about the [PERSON_NAME] in th…"
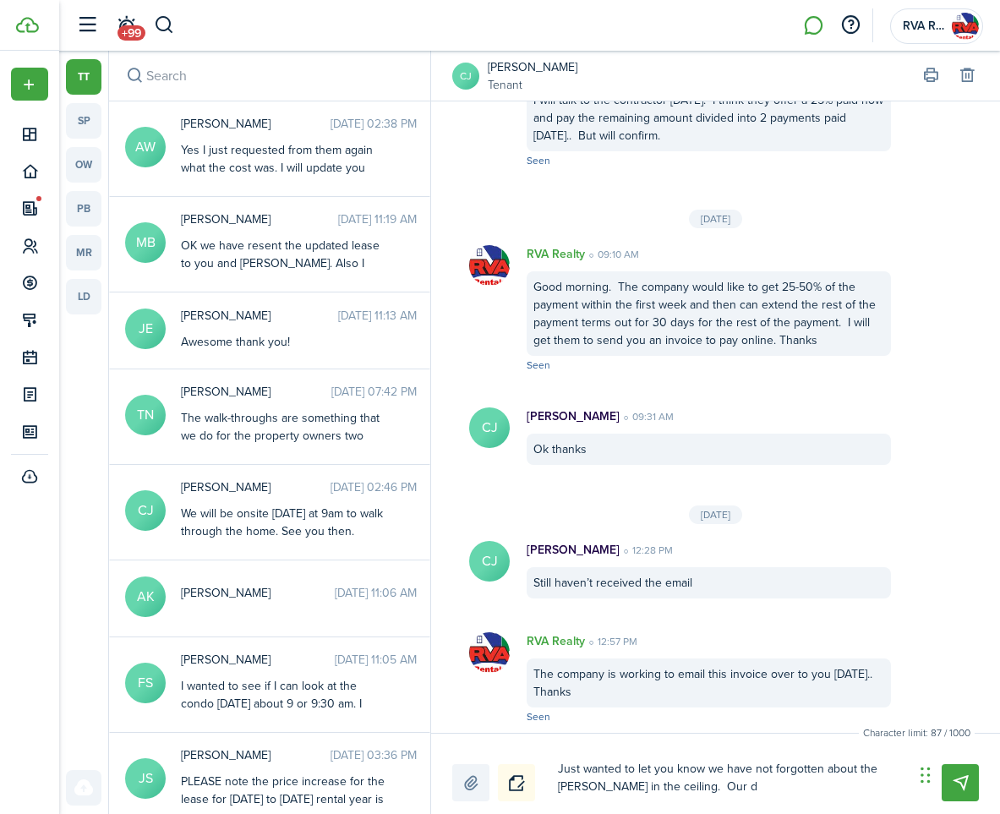
type textarea "Just wanted to let you know we have not forgotten about the [PERSON_NAME] in th…"
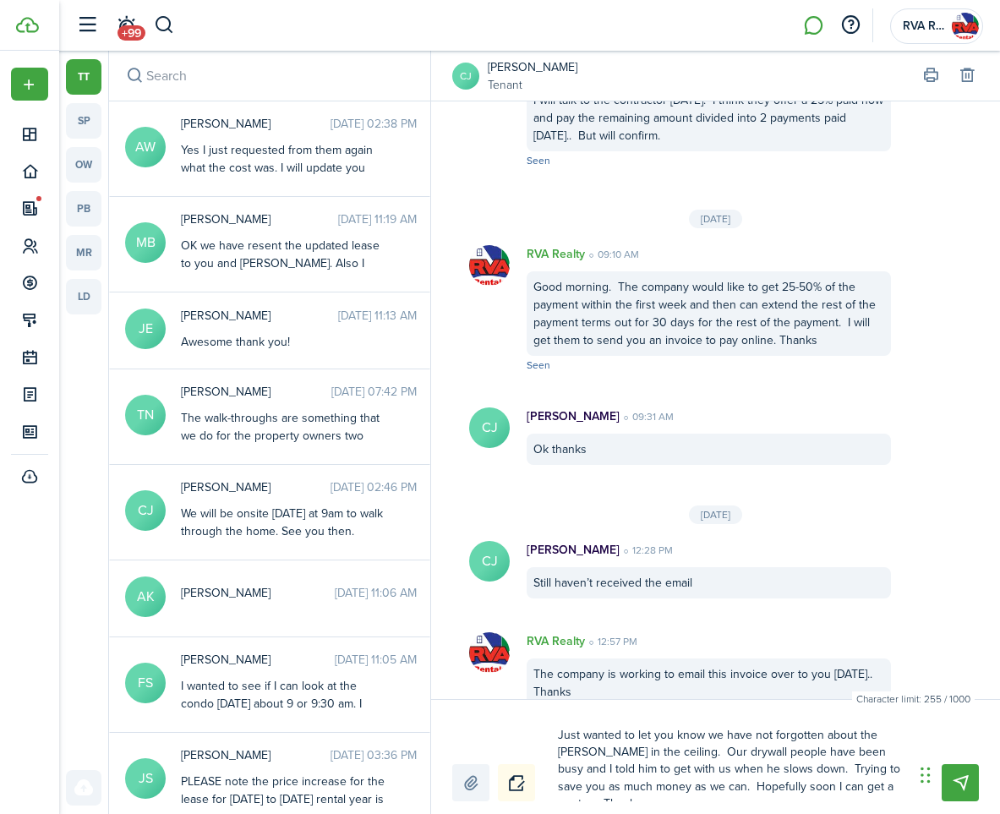
click at [894, 730] on textarea "Just wanted to let you know we have not forgotten about the [PERSON_NAME] in th…" at bounding box center [730, 761] width 356 height 80
click at [884, 791] on textarea "Just wanted to let you know we have not forgotten about the hole in the ceiling…" at bounding box center [730, 761] width 356 height 80
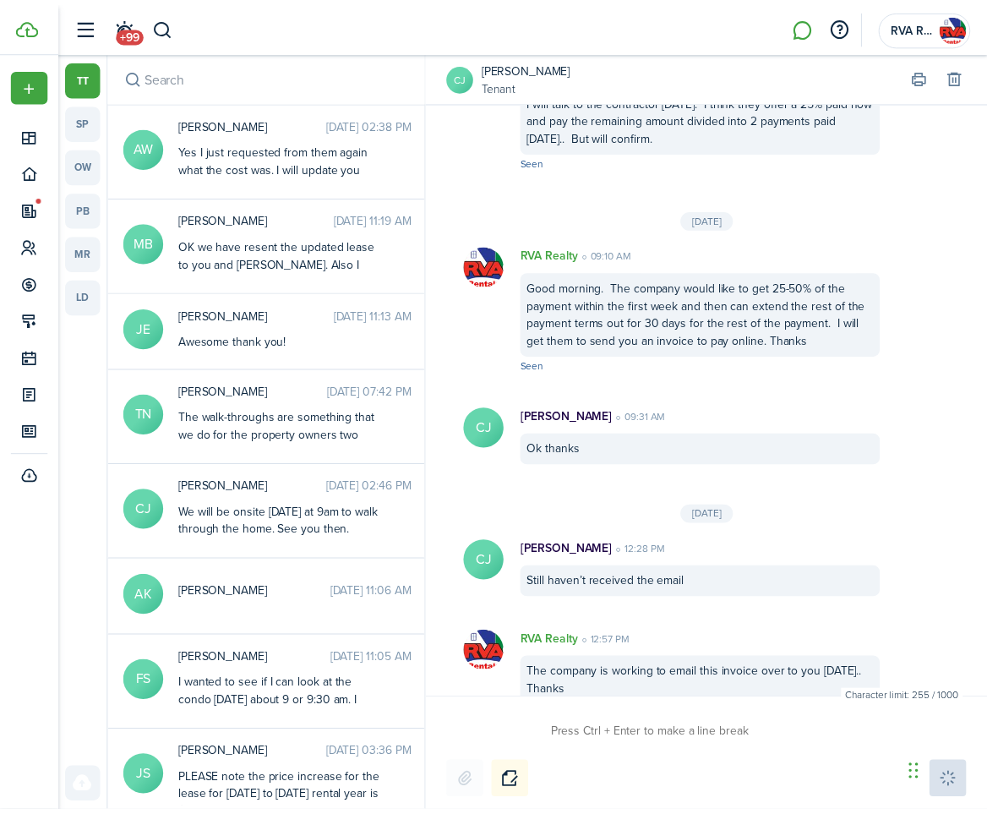
scroll to position [2555, 0]
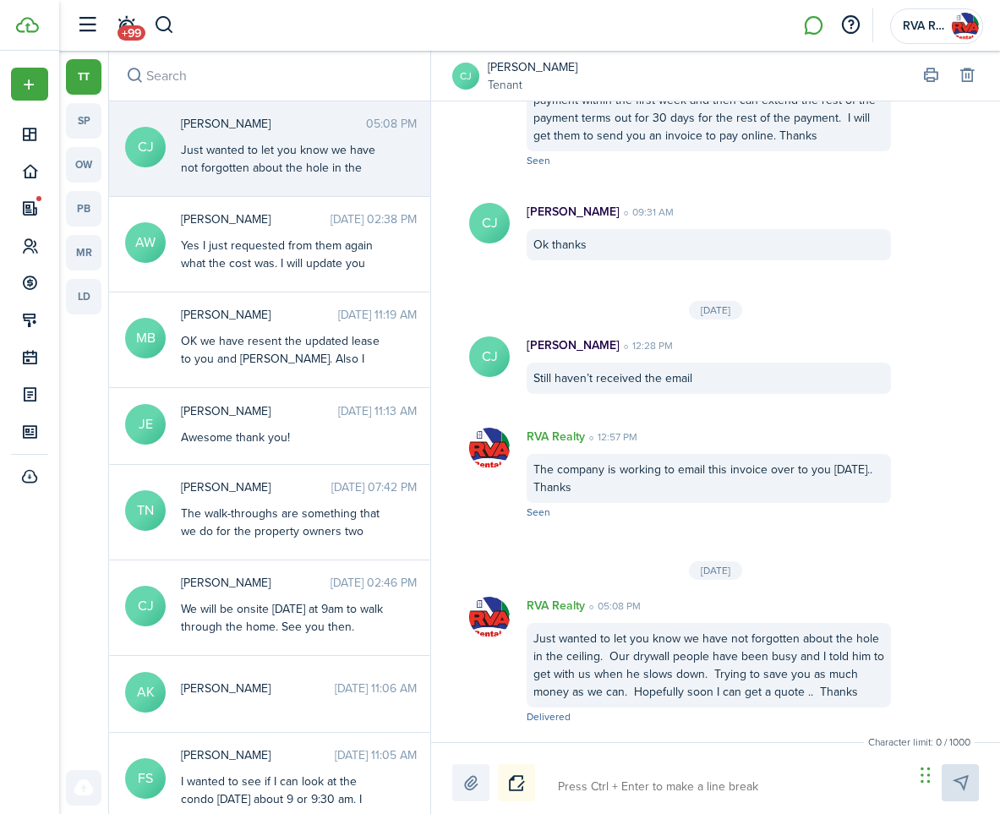
click at [84, 357] on div "tt sp ow pb mr ld" at bounding box center [83, 303] width 35 height 488
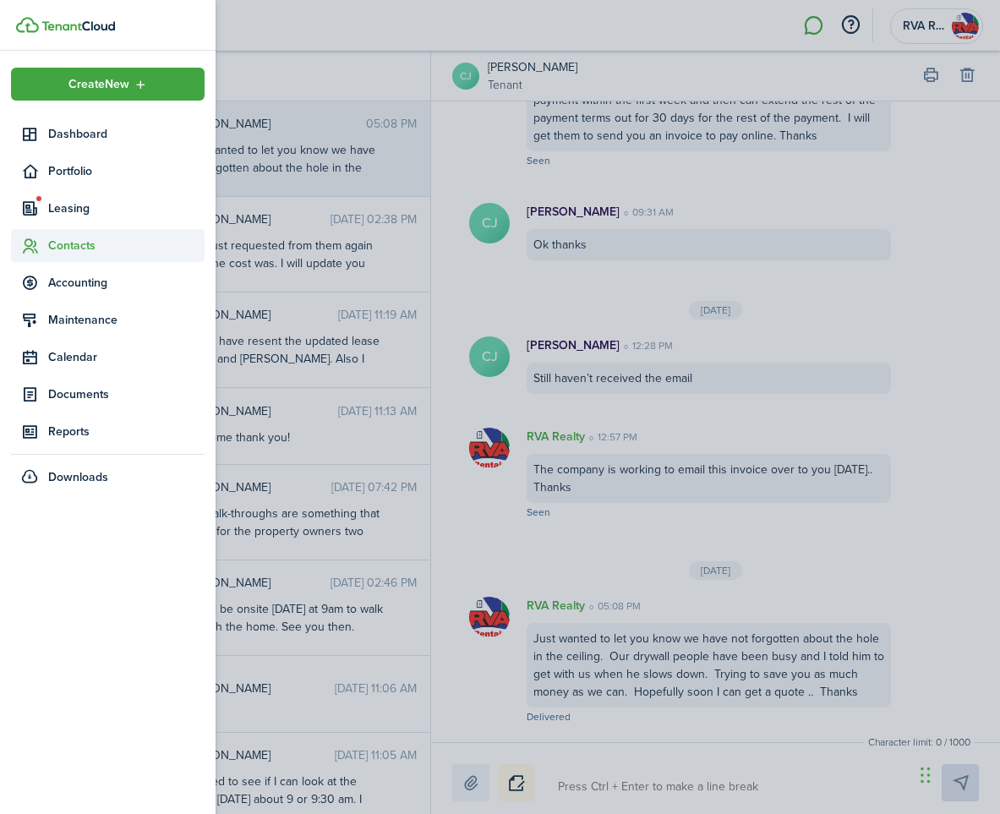
click at [57, 243] on span "Contacts" at bounding box center [126, 246] width 156 height 18
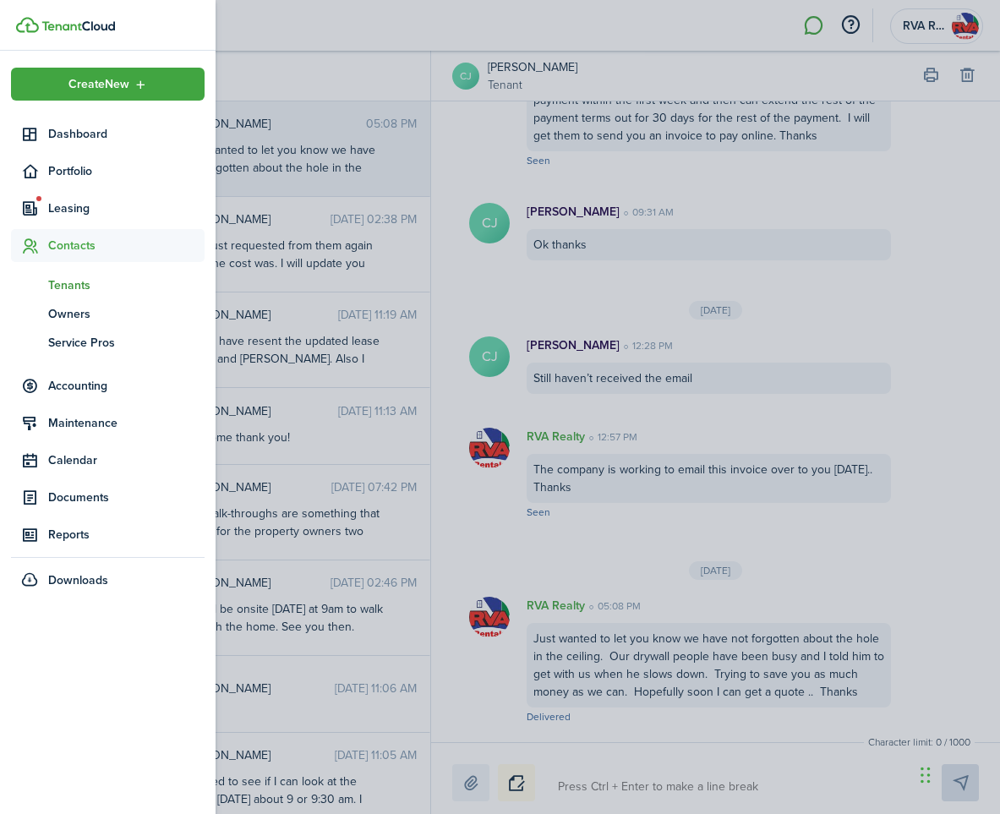
click at [74, 280] on span "Tenants" at bounding box center [126, 285] width 156 height 18
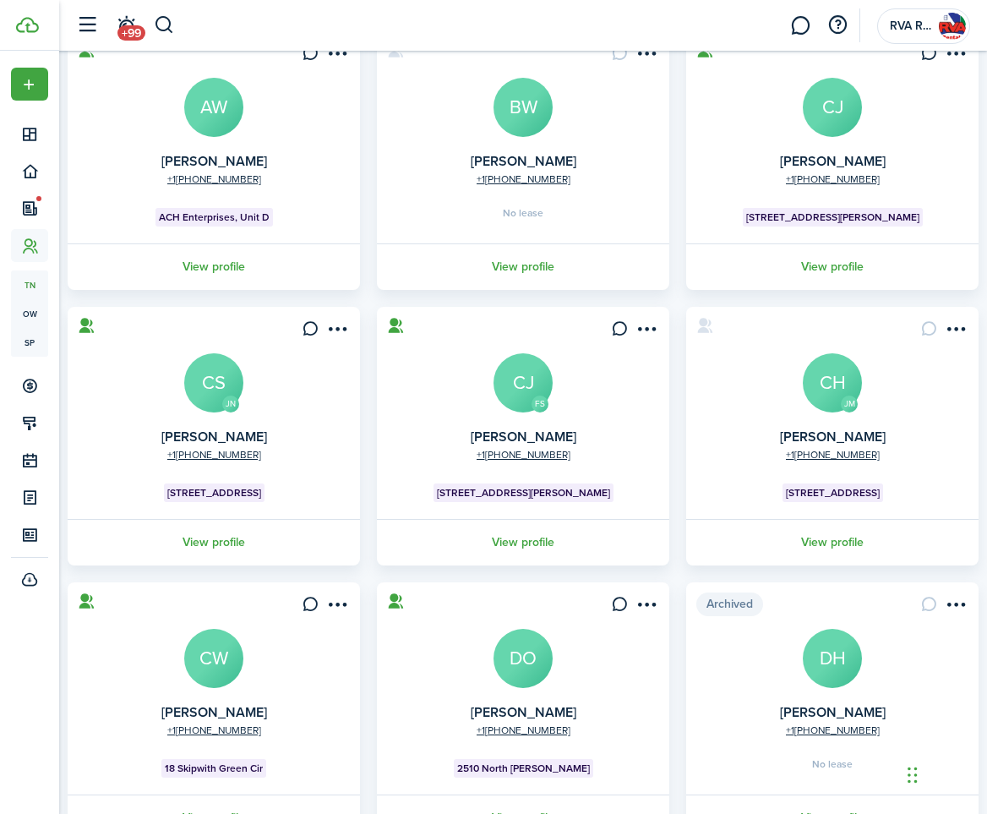
scroll to position [507, 0]
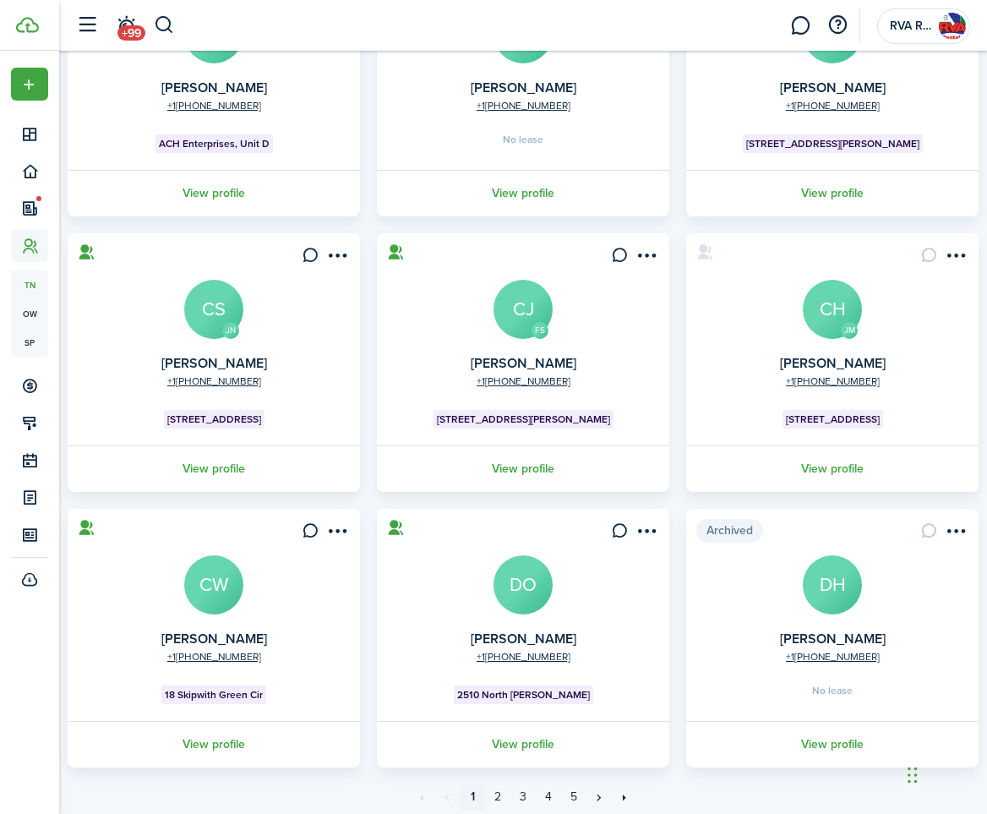
click at [214, 319] on avatar-text "CS" at bounding box center [213, 309] width 59 height 59
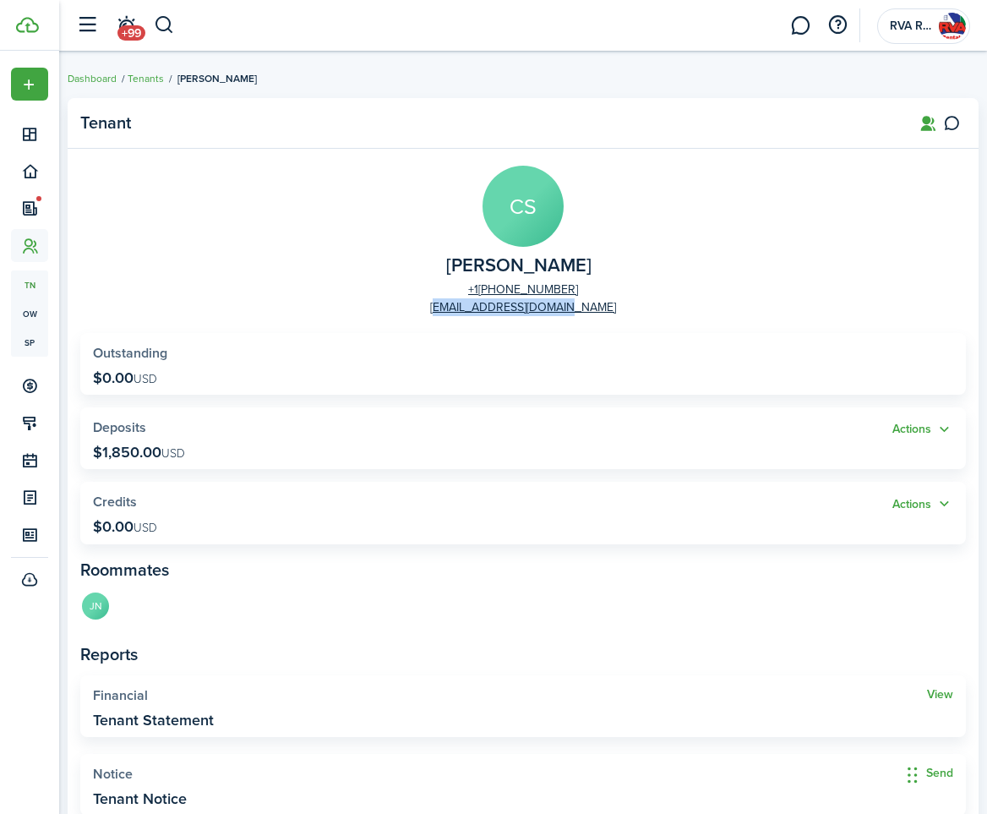
drag, startPoint x: 570, startPoint y: 308, endPoint x: 455, endPoint y: 311, distance: 115.8
click at [455, 311] on panel-main-group "CS [PERSON_NAME] [PHONE_NUMBER] [EMAIL_ADDRESS][DOMAIN_NAME]" at bounding box center [523, 241] width 886 height 150
click at [622, 310] on panel-main-group "CS [PERSON_NAME] [PHONE_NUMBER] [EMAIL_ADDRESS][DOMAIN_NAME]" at bounding box center [523, 241] width 886 height 150
drag, startPoint x: 618, startPoint y: 311, endPoint x: 467, endPoint y: 314, distance: 151.3
click at [467, 314] on panel-main-group "CS [PERSON_NAME] [PHONE_NUMBER] [EMAIL_ADDRESS][DOMAIN_NAME]" at bounding box center [523, 241] width 886 height 150
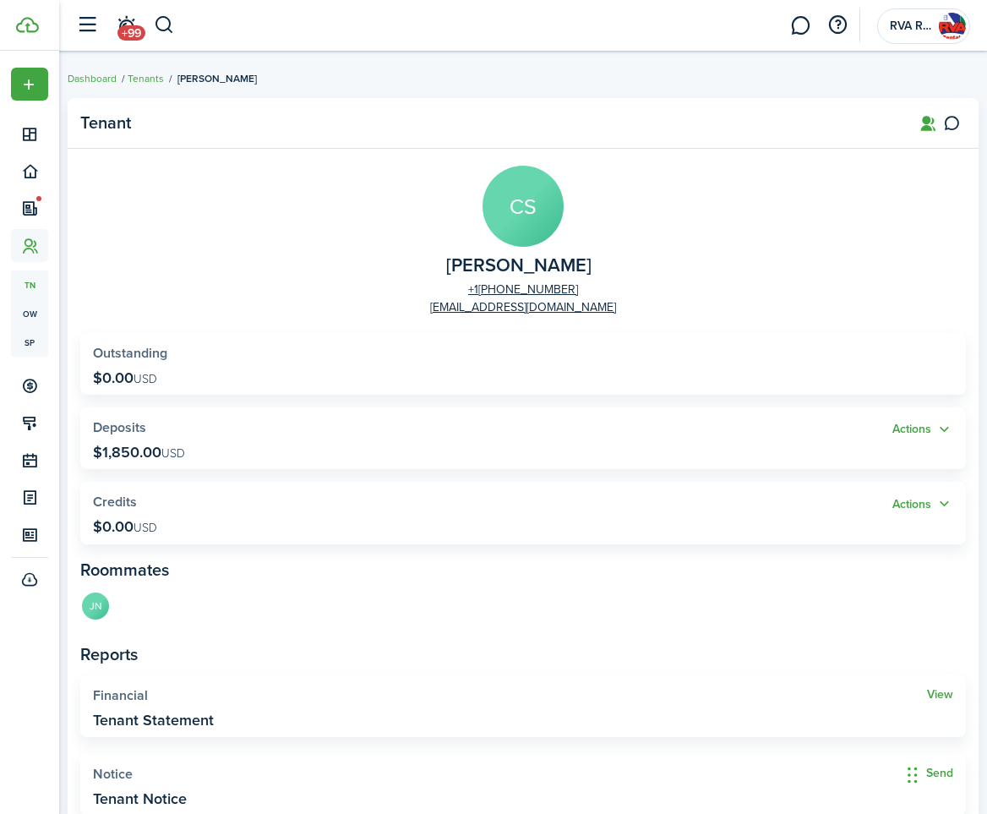
click at [271, 236] on panel-main-group "CS [PERSON_NAME] [PHONE_NUMBER] [EMAIL_ADDRESS][DOMAIN_NAME]" at bounding box center [523, 241] width 886 height 150
click at [148, 79] on link "Tenants" at bounding box center [146, 78] width 36 height 15
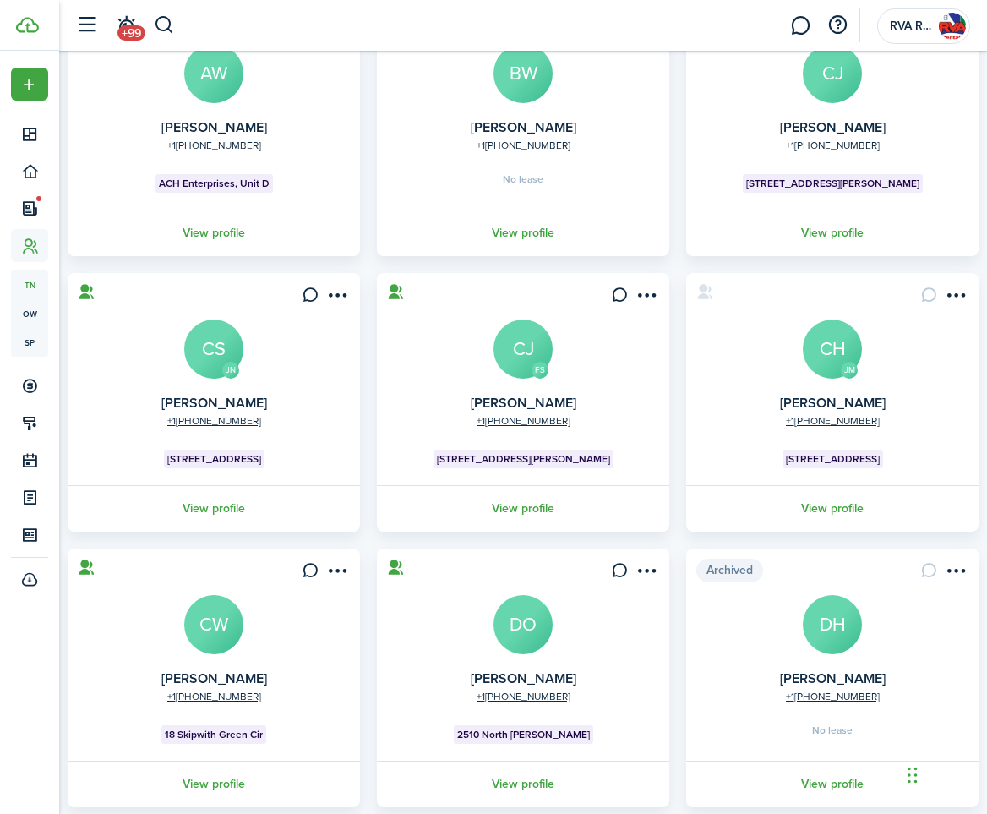
scroll to position [507, 0]
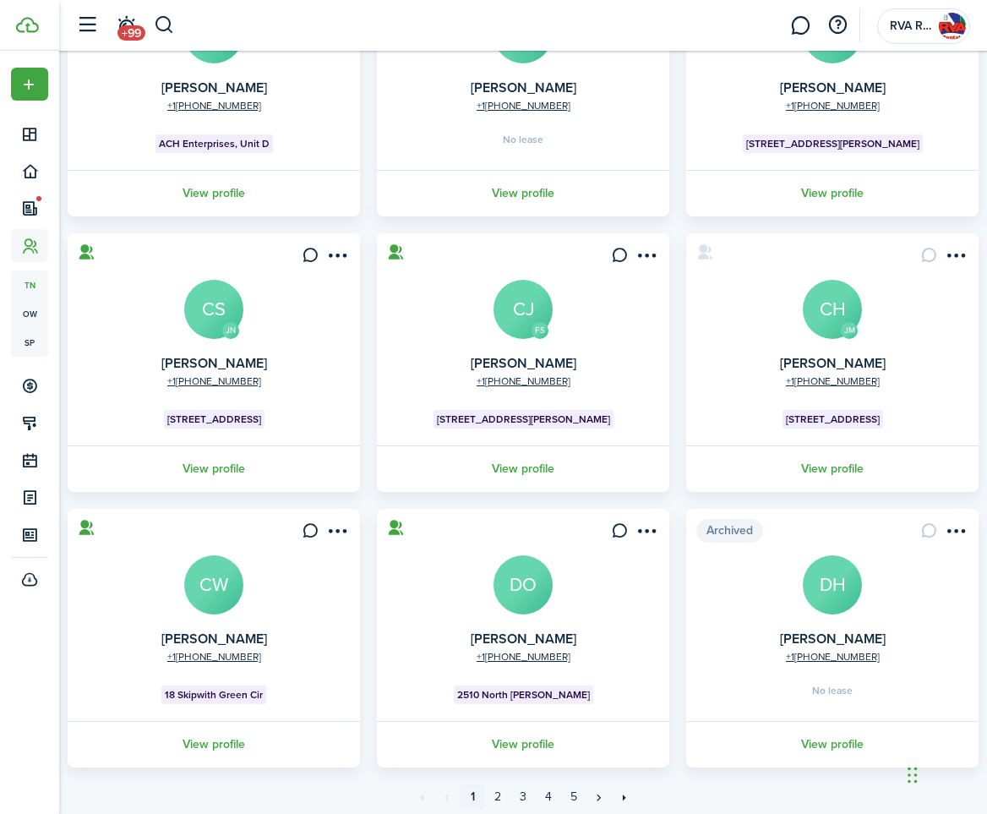
click at [527, 309] on avatar-text "CJ" at bounding box center [523, 309] width 59 height 59
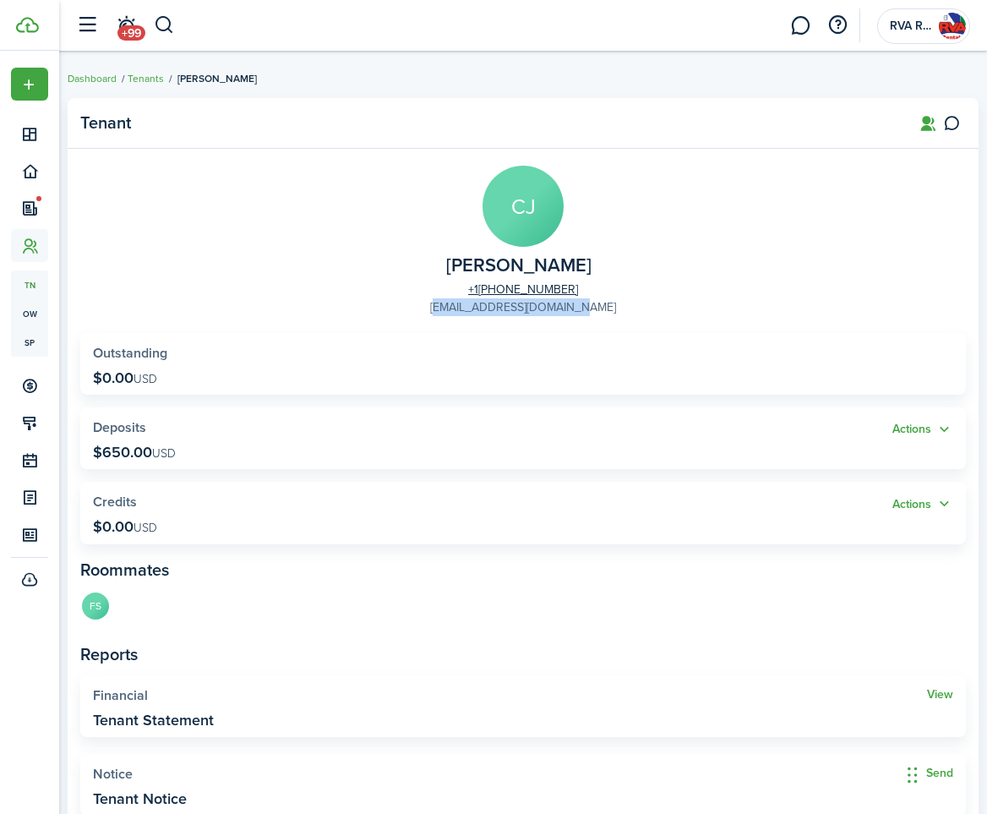
drag, startPoint x: 614, startPoint y: 310, endPoint x: 461, endPoint y: 313, distance: 153.8
click at [461, 313] on panel-main-group "[PERSON_NAME] [PHONE_NUMBER] [EMAIL_ADDRESS][DOMAIN_NAME]" at bounding box center [523, 241] width 886 height 150
click at [139, 74] on link "Tenants" at bounding box center [146, 78] width 36 height 15
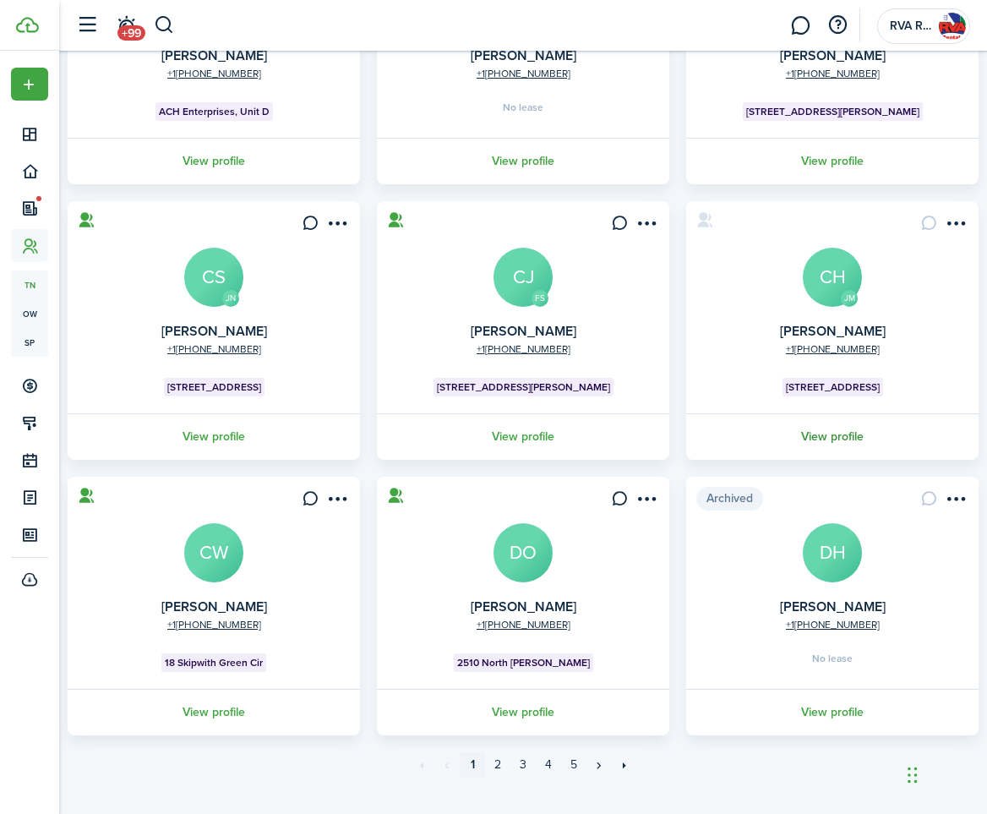
scroll to position [566, 0]
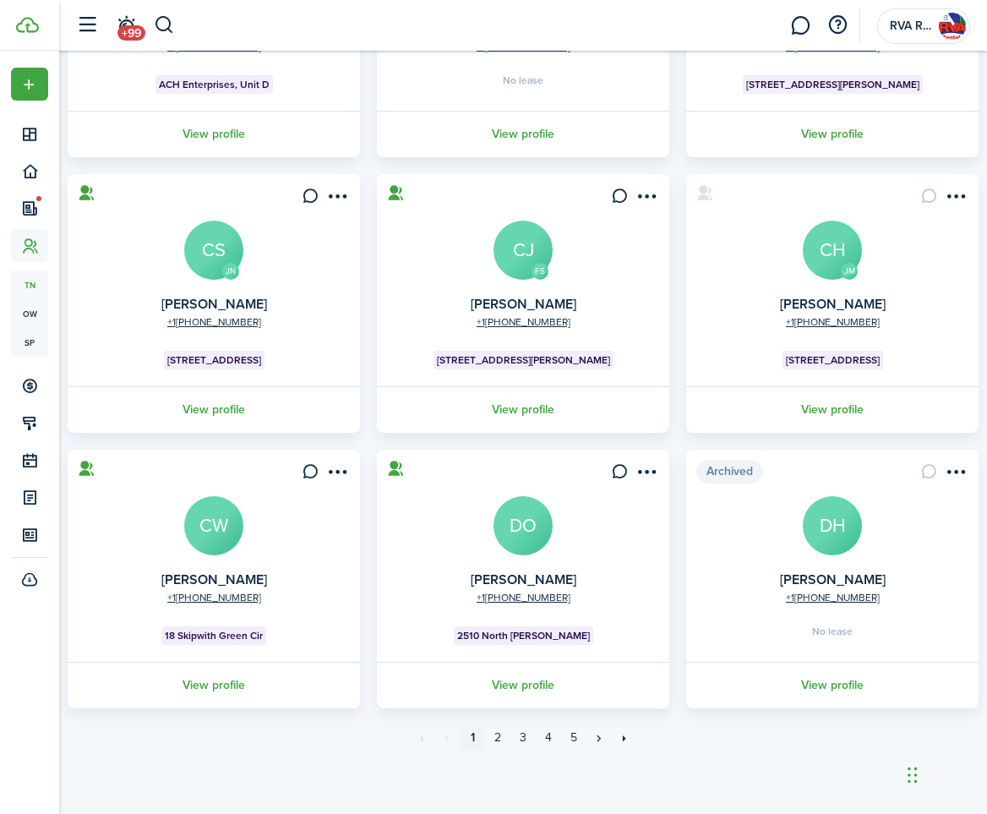
click at [822, 252] on avatar-text "CH" at bounding box center [832, 250] width 59 height 59
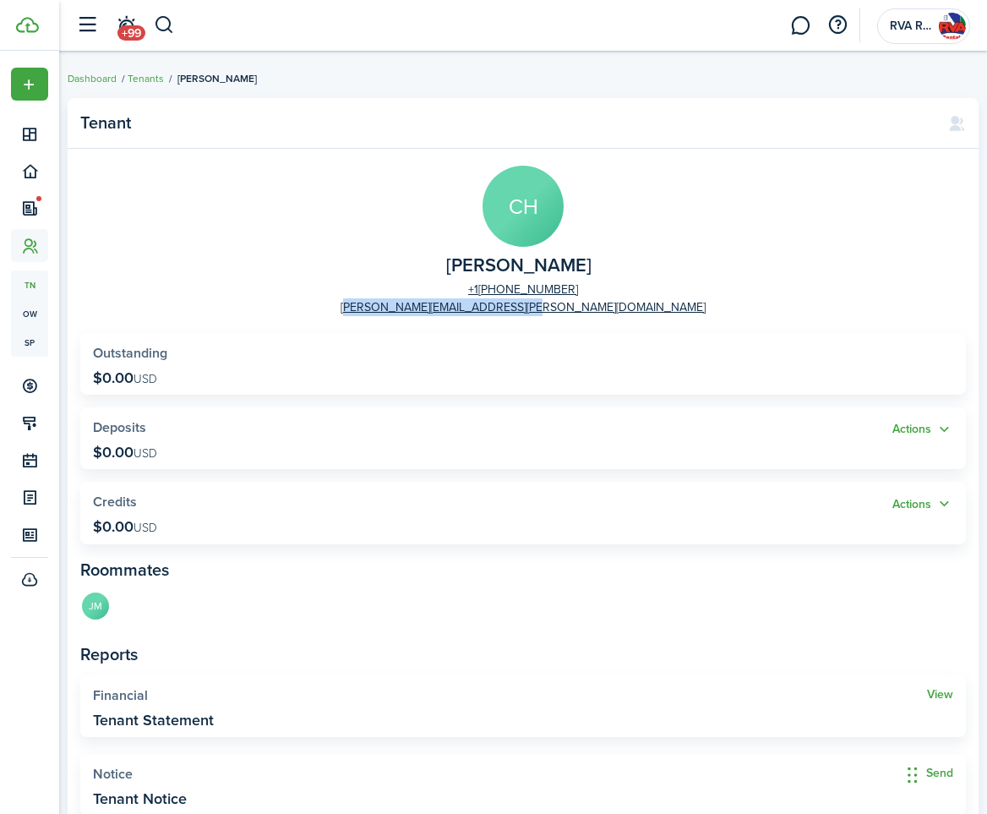
drag, startPoint x: 639, startPoint y: 312, endPoint x: 435, endPoint y: 317, distance: 203.7
click at [435, 317] on panel-main-body "CH [PERSON_NAME] [PHONE_NUMBER] [PERSON_NAME][EMAIL_ADDRESS][PERSON_NAME][DOMAI…" at bounding box center [523, 491] width 911 height 684
click at [269, 324] on panel-main-body "CH [PERSON_NAME] [PHONE_NUMBER] [PERSON_NAME][EMAIL_ADDRESS][PERSON_NAME][DOMAI…" at bounding box center [523, 491] width 911 height 684
click at [145, 75] on link "Tenants" at bounding box center [146, 78] width 36 height 15
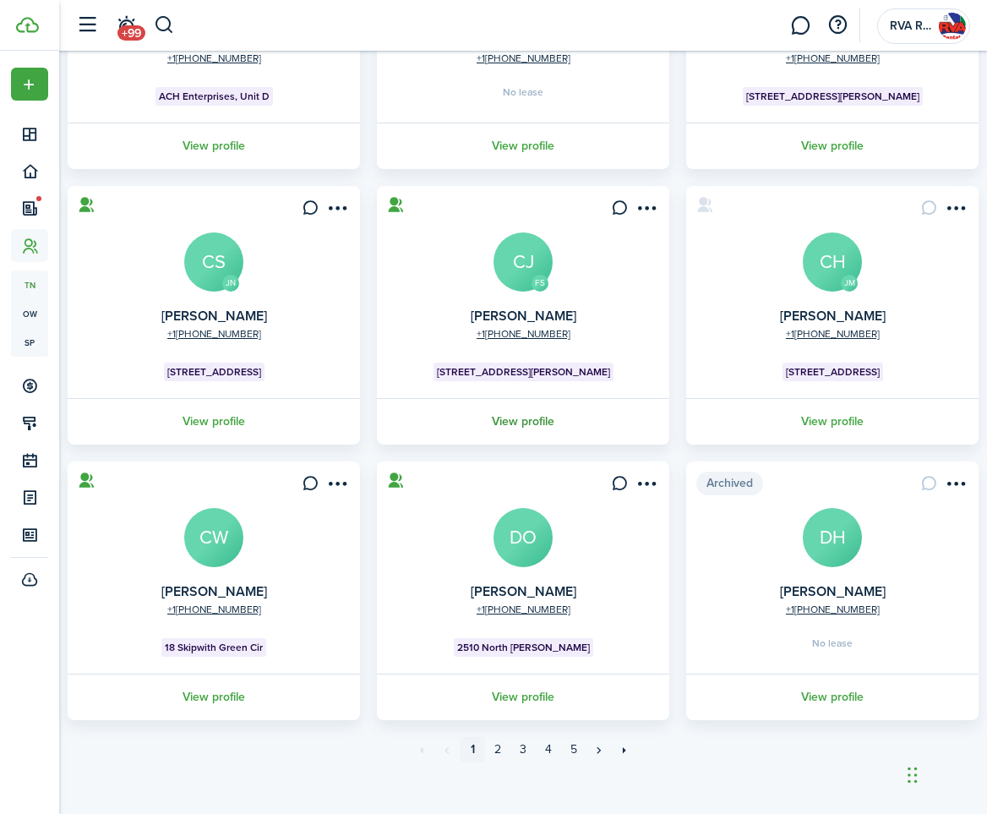
scroll to position [566, 0]
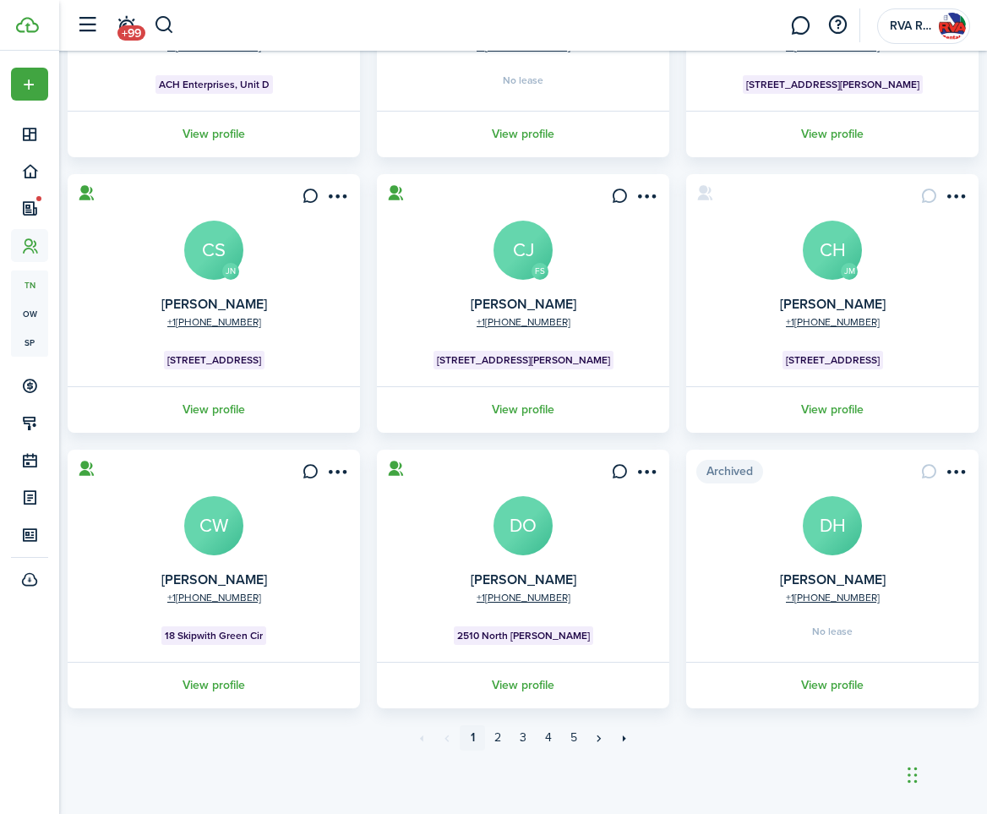
click at [219, 526] on avatar-text "CW" at bounding box center [213, 525] width 59 height 59
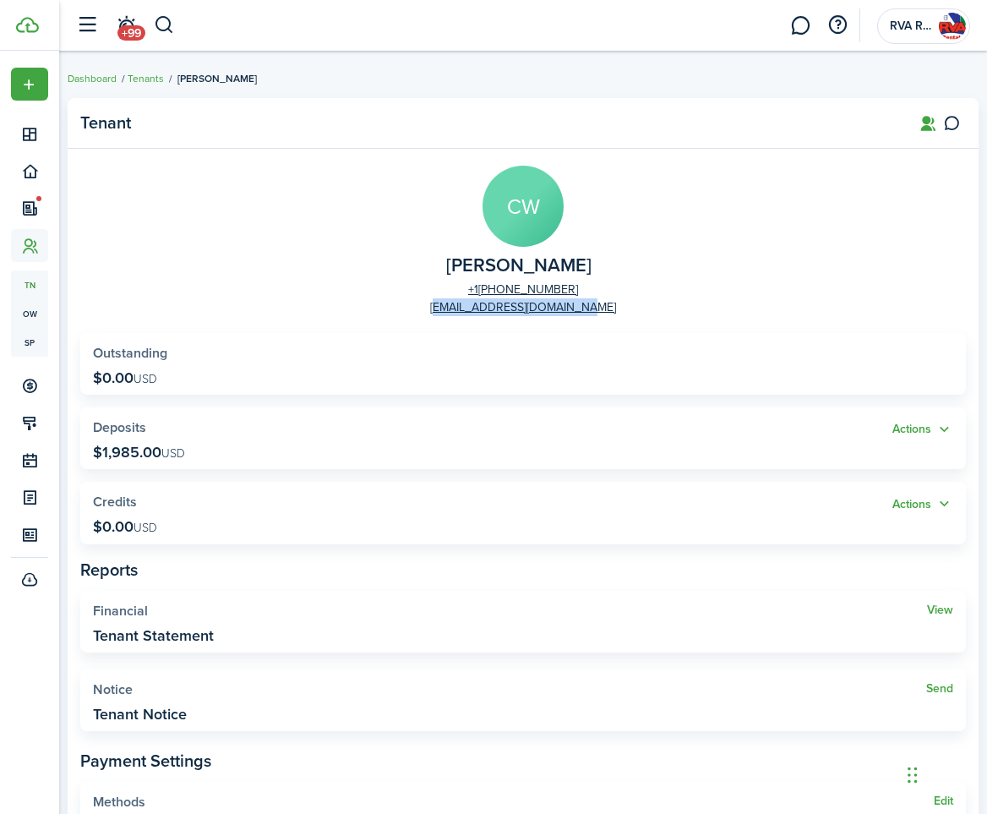
drag, startPoint x: 639, startPoint y: 309, endPoint x: 448, endPoint y: 308, distance: 191.0
click at [448, 308] on panel-main-group "CW [PERSON_NAME] [PHONE_NUMBER] [EMAIL_ADDRESS][DOMAIN_NAME]" at bounding box center [523, 241] width 886 height 150
click at [156, 76] on link "Tenants" at bounding box center [146, 78] width 36 height 15
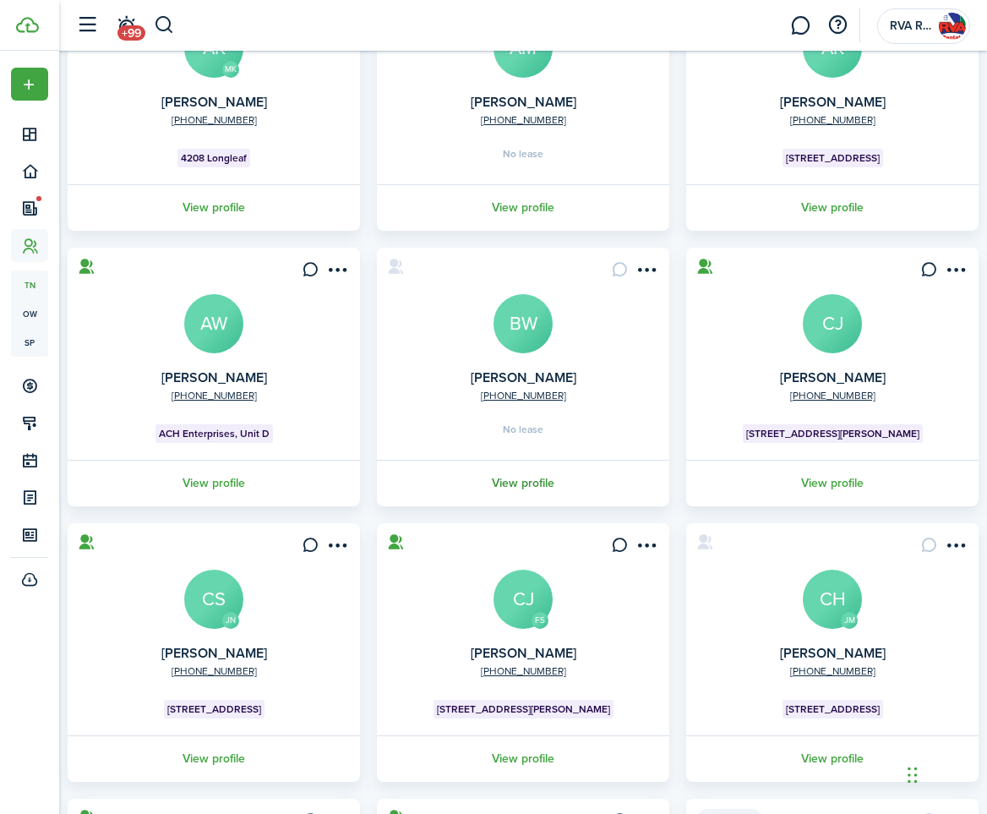
scroll to position [566, 0]
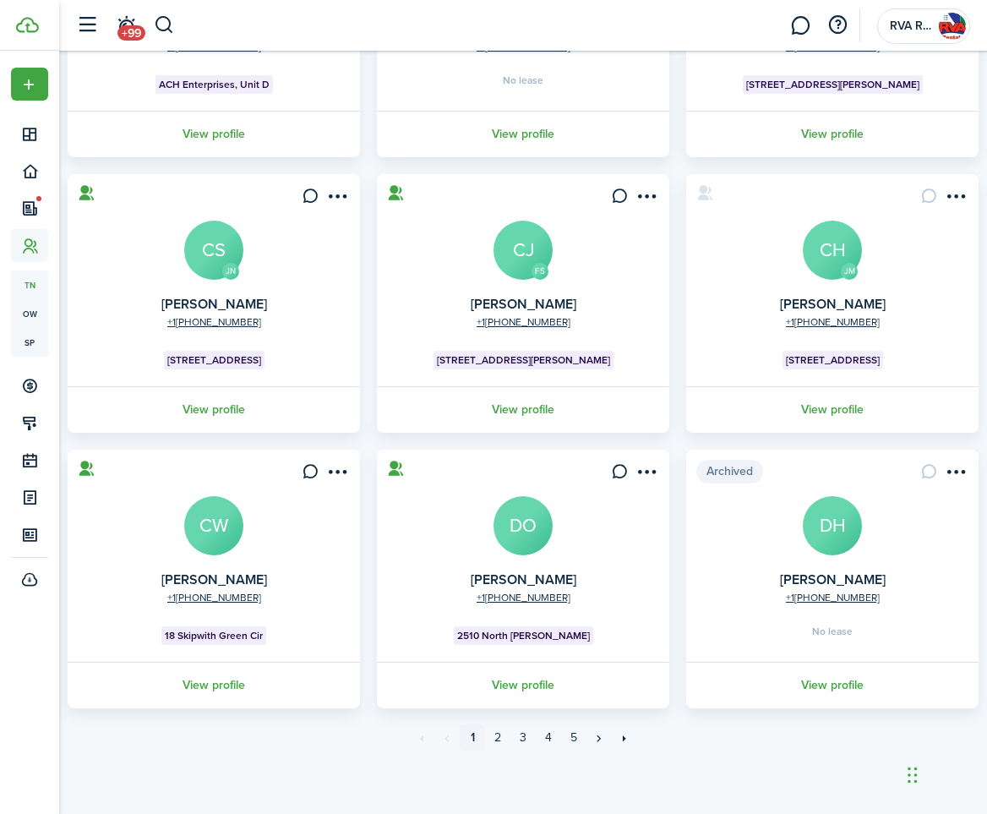
click at [521, 528] on avatar-text "DO" at bounding box center [523, 525] width 59 height 59
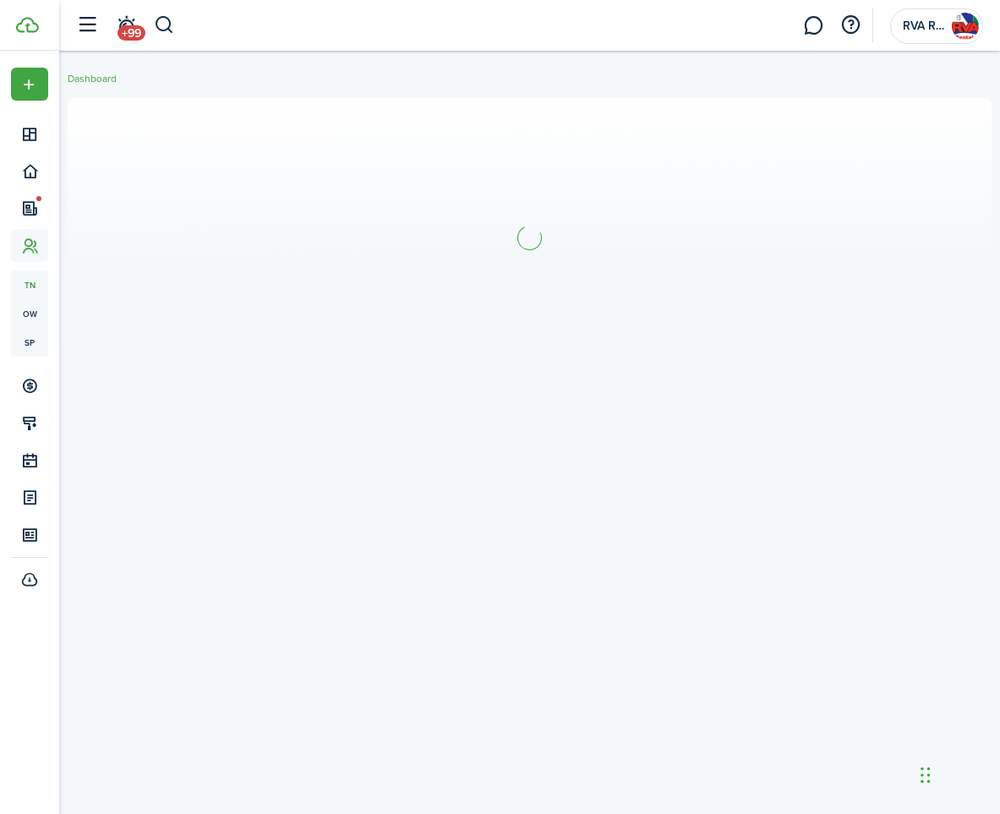
click at [603, 339] on section at bounding box center [530, 237] width 924 height 279
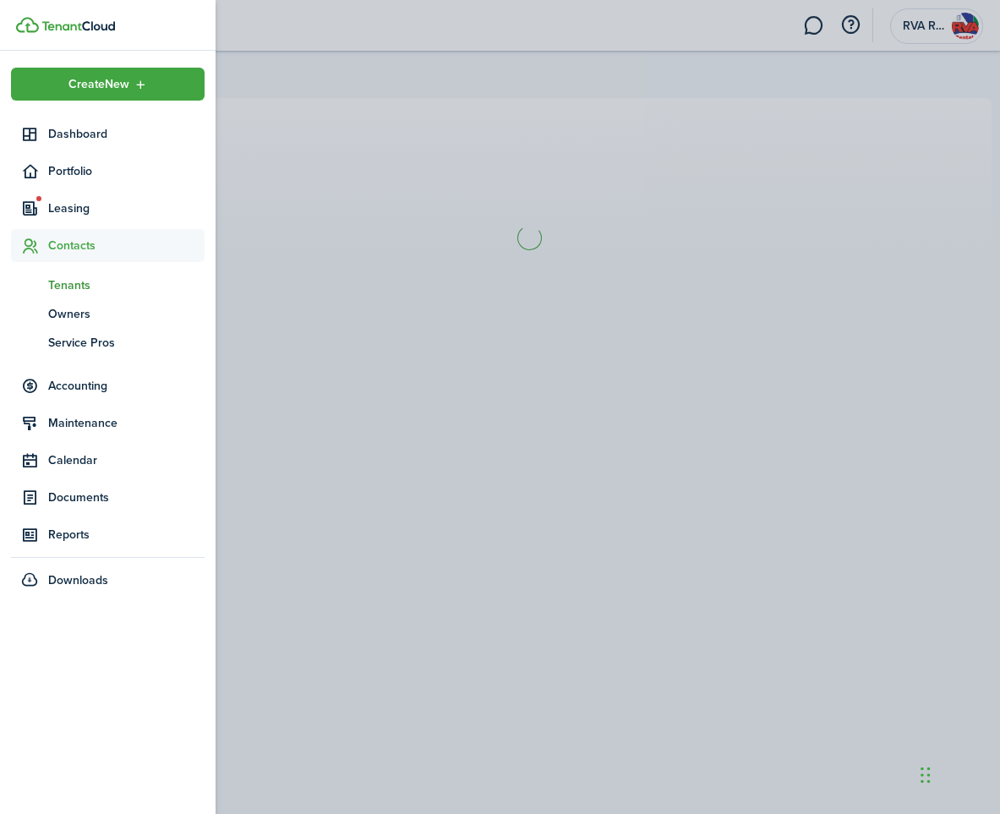
click at [57, 284] on span "Tenants" at bounding box center [126, 285] width 156 height 18
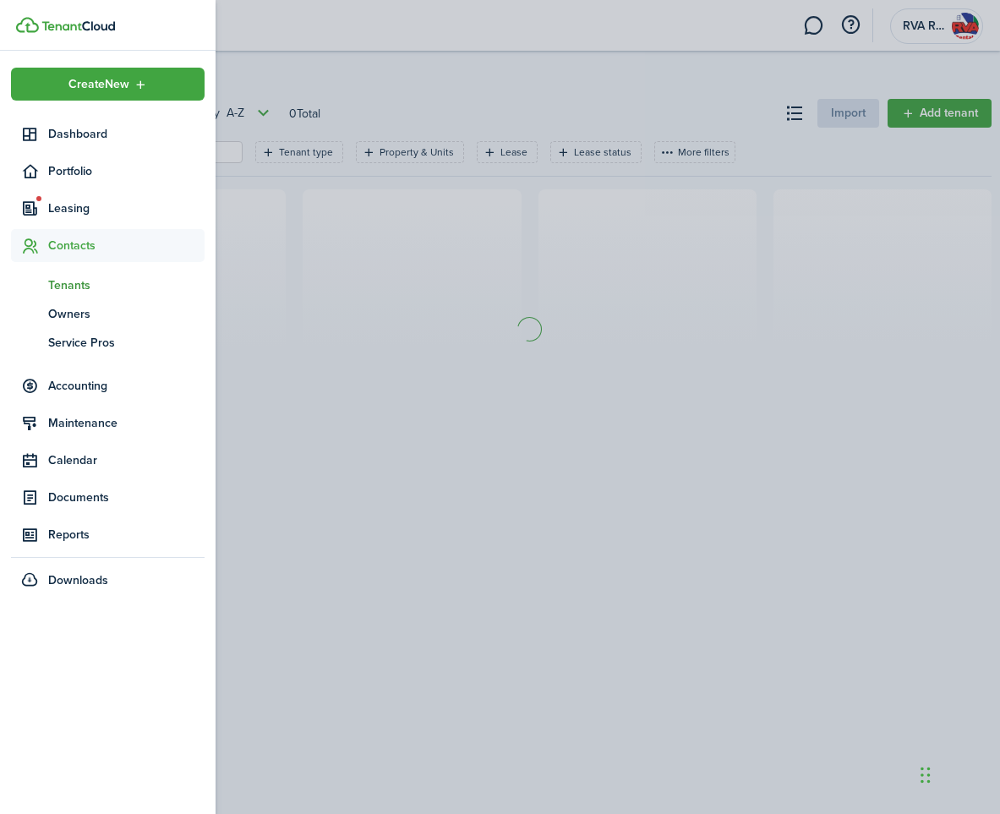
click at [61, 284] on span "Tenants" at bounding box center [126, 285] width 156 height 18
click at [84, 135] on span "Dashboard" at bounding box center [126, 134] width 156 height 18
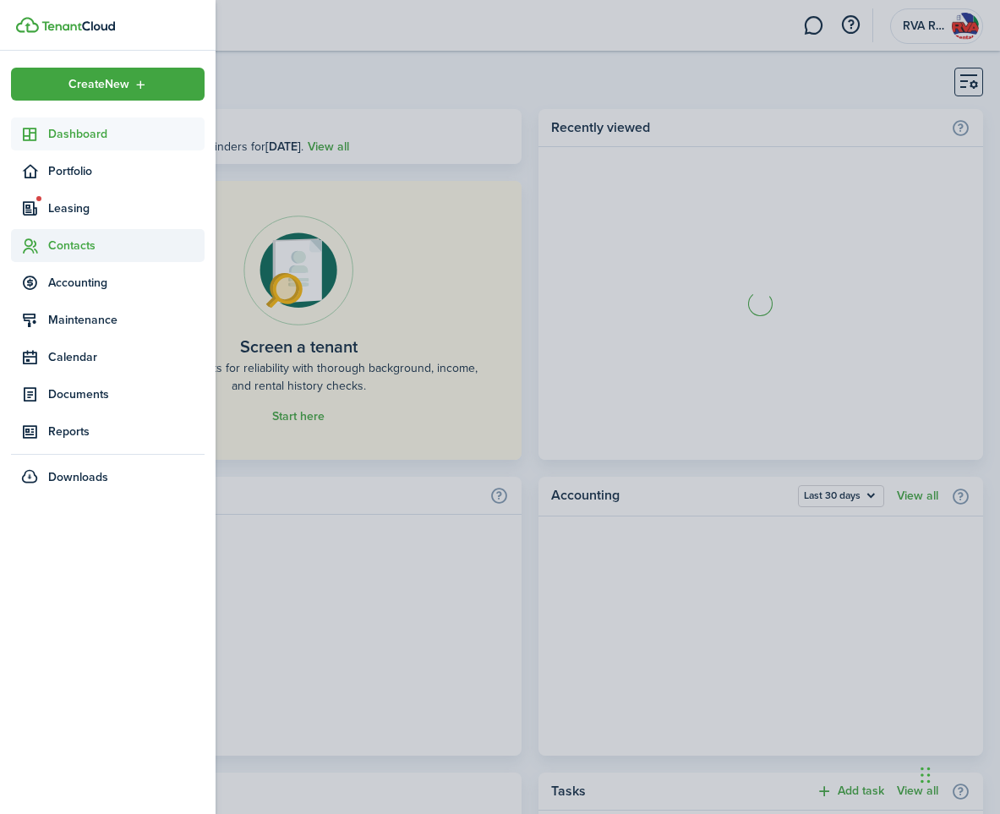
click at [71, 248] on span "Contacts" at bounding box center [126, 246] width 156 height 18
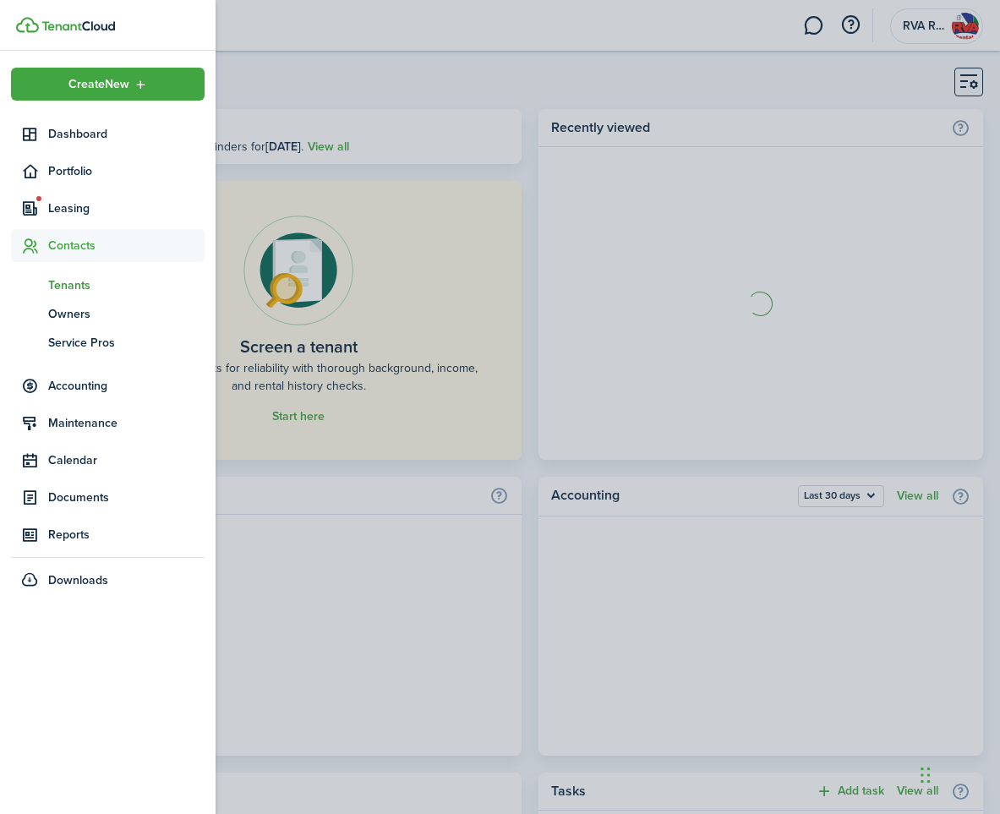
click at [63, 283] on span "Tenants" at bounding box center [126, 285] width 156 height 18
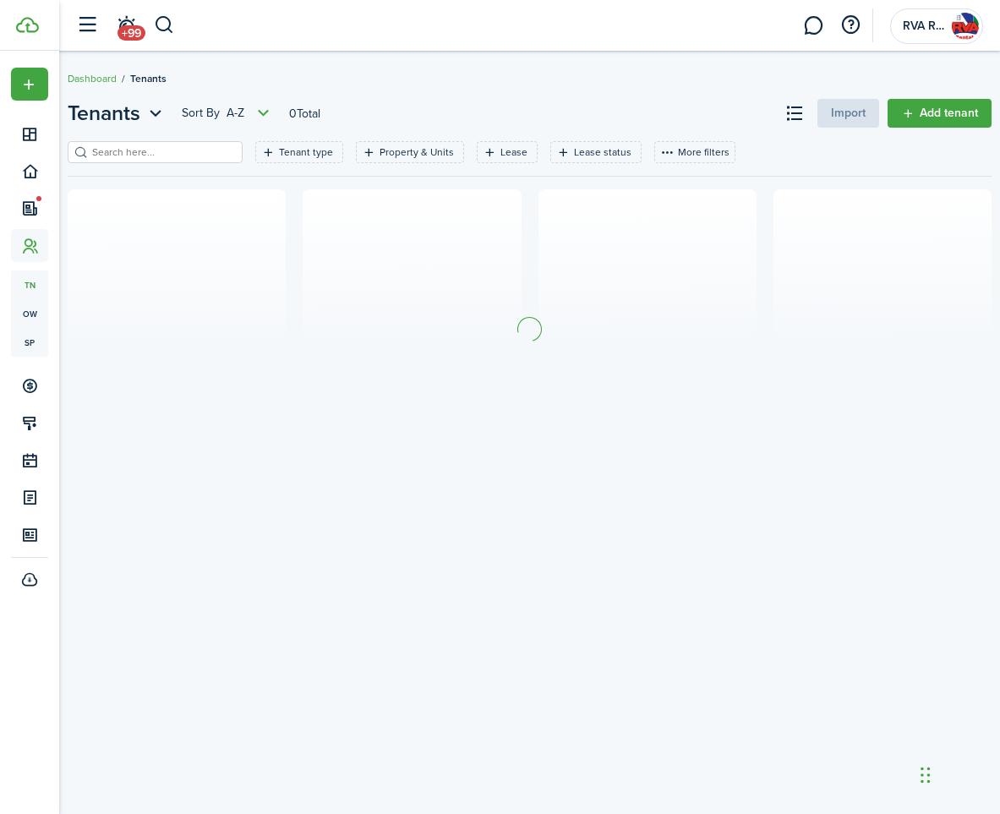
click at [581, 106] on header-page "Tenants Sort by A-Z 0 Total Import Add tenant" at bounding box center [530, 119] width 924 height 43
